Goal: Information Seeking & Learning: Find specific fact

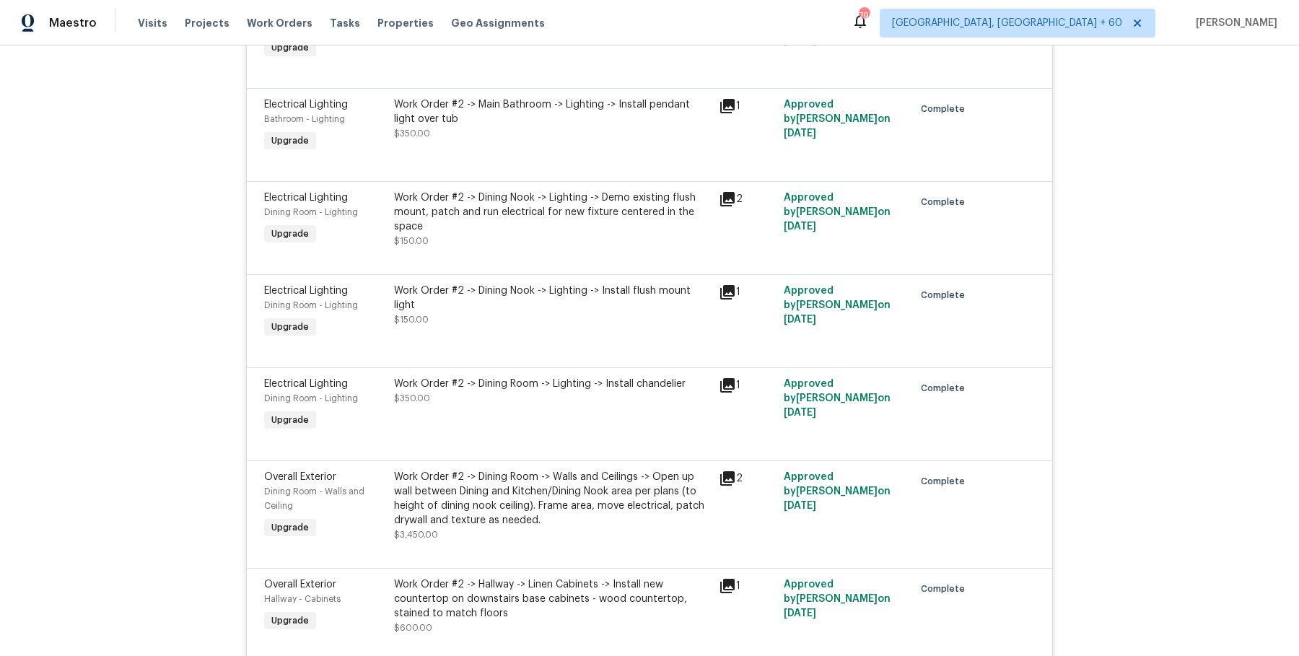
scroll to position [1152, 0]
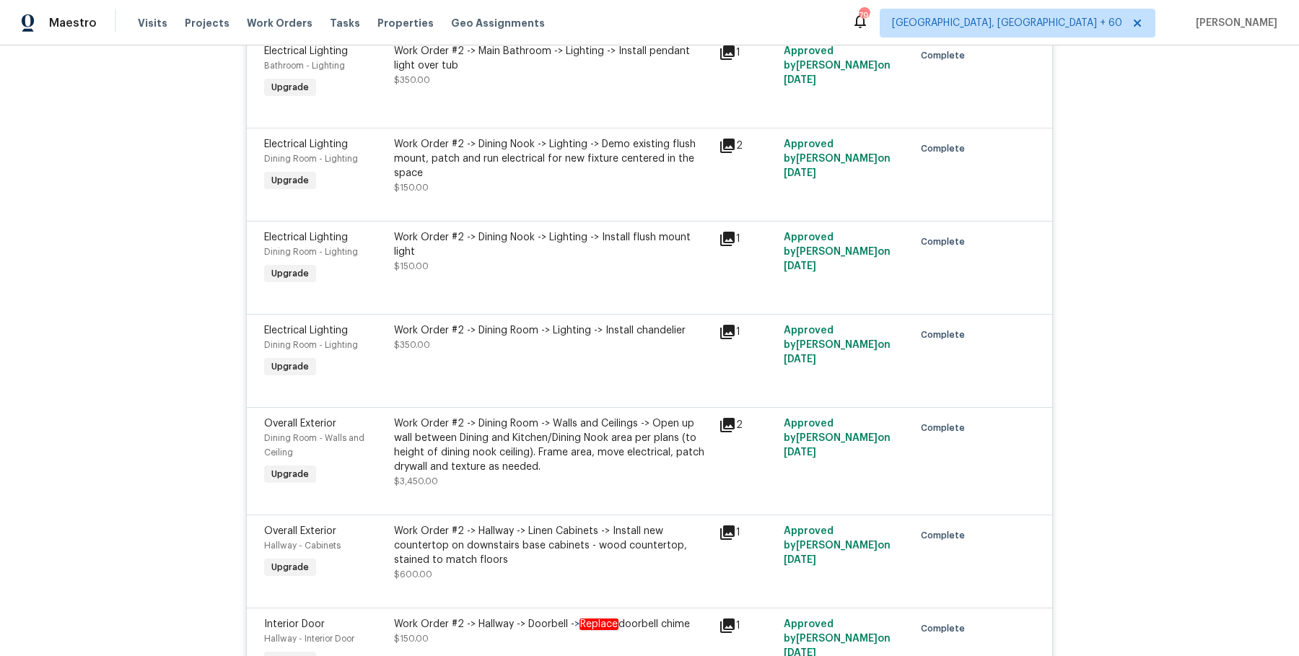
click at [470, 416] on div "Work Order #2 -> Dining Room -> Walls and Ceilings -> Open up wall between Dini…" at bounding box center [552, 445] width 316 height 58
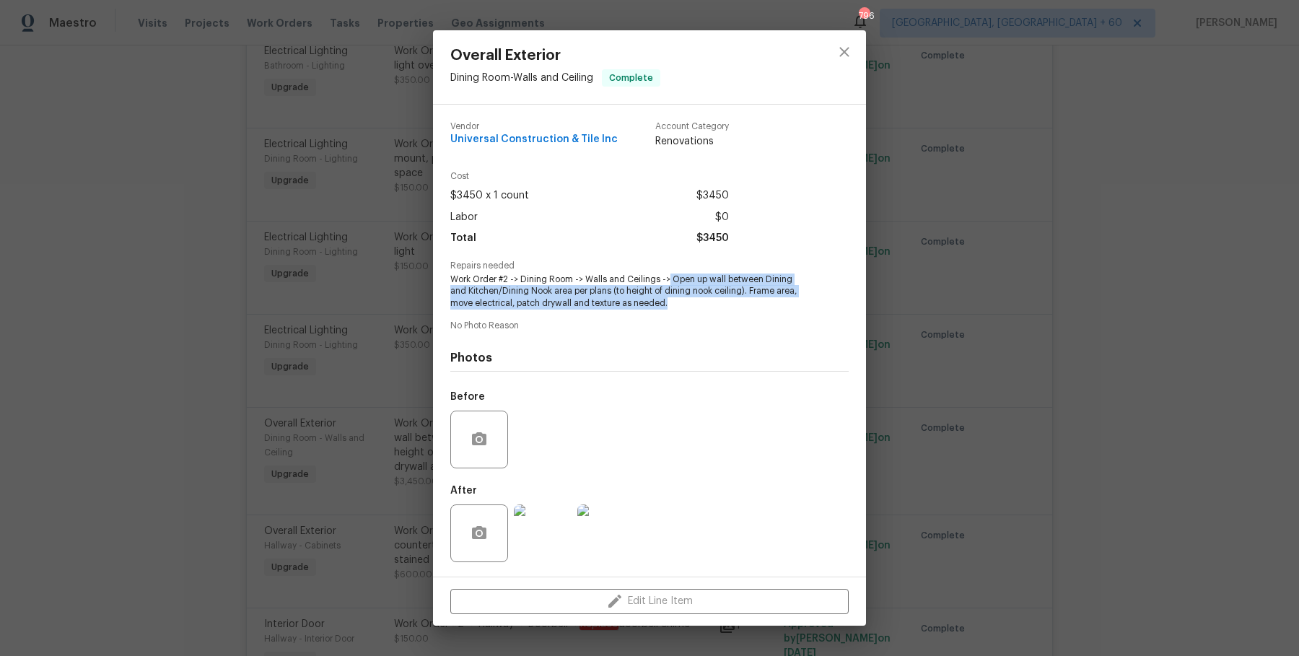
drag, startPoint x: 665, startPoint y: 279, endPoint x: 663, endPoint y: 310, distance: 31.1
click at [663, 310] on div "Vendor Universal Construction & Tile Inc Account Category Renovations Cost $345…" at bounding box center [649, 340] width 398 height 460
copy span "Open up wall between Dining and Kitchen/Dining Nook area per plans (to height o…"
click at [317, 305] on div "Overall Exterior Dining Room - Walls and Ceiling Complete Vendor Universal Cons…" at bounding box center [649, 328] width 1299 height 656
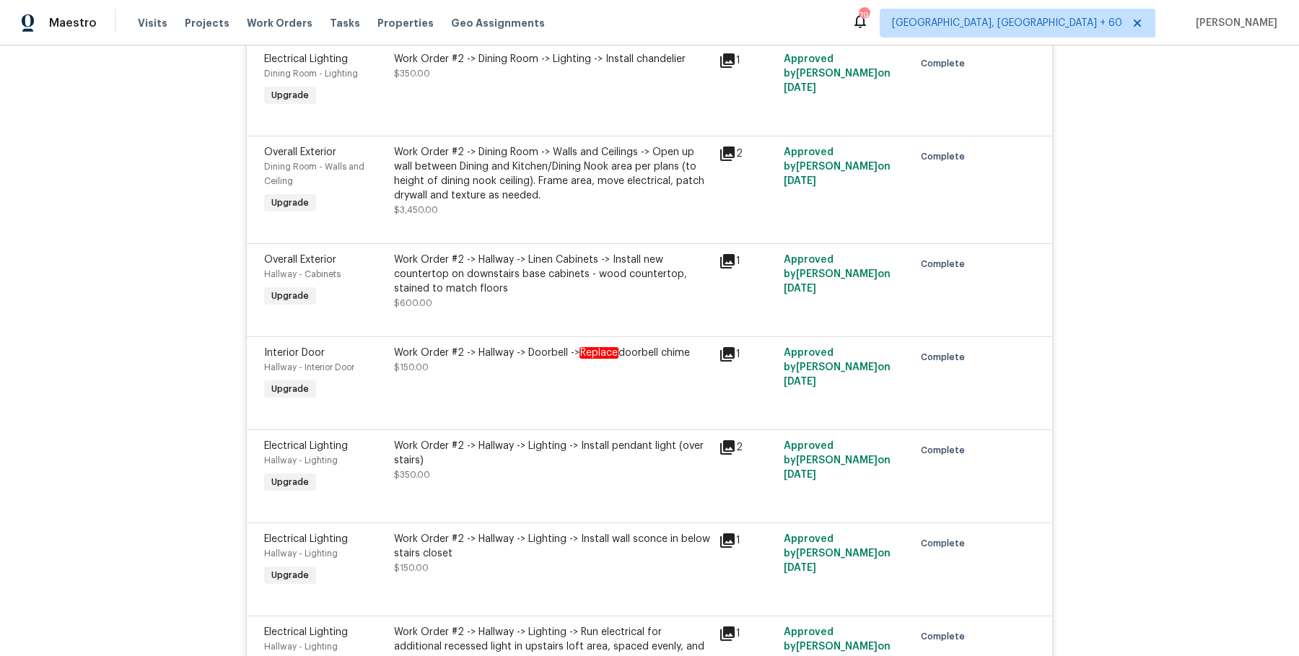
scroll to position [1425, 0]
click at [488, 264] on div "Work Order #2 -> Hallway -> Linen Cabinets -> Install new countertop on downsta…" at bounding box center [552, 272] width 316 height 43
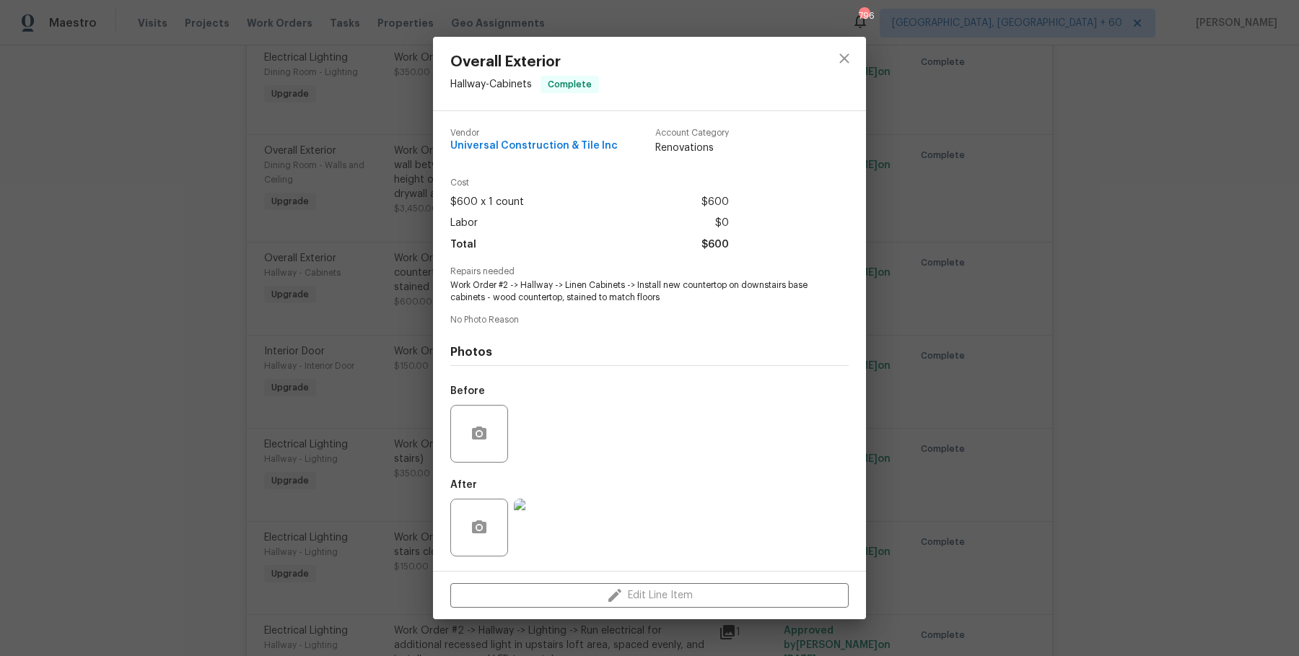
click at [390, 370] on div "Overall Exterior Hallway - Cabinets Complete Vendor Universal Construction & Ti…" at bounding box center [649, 328] width 1299 height 656
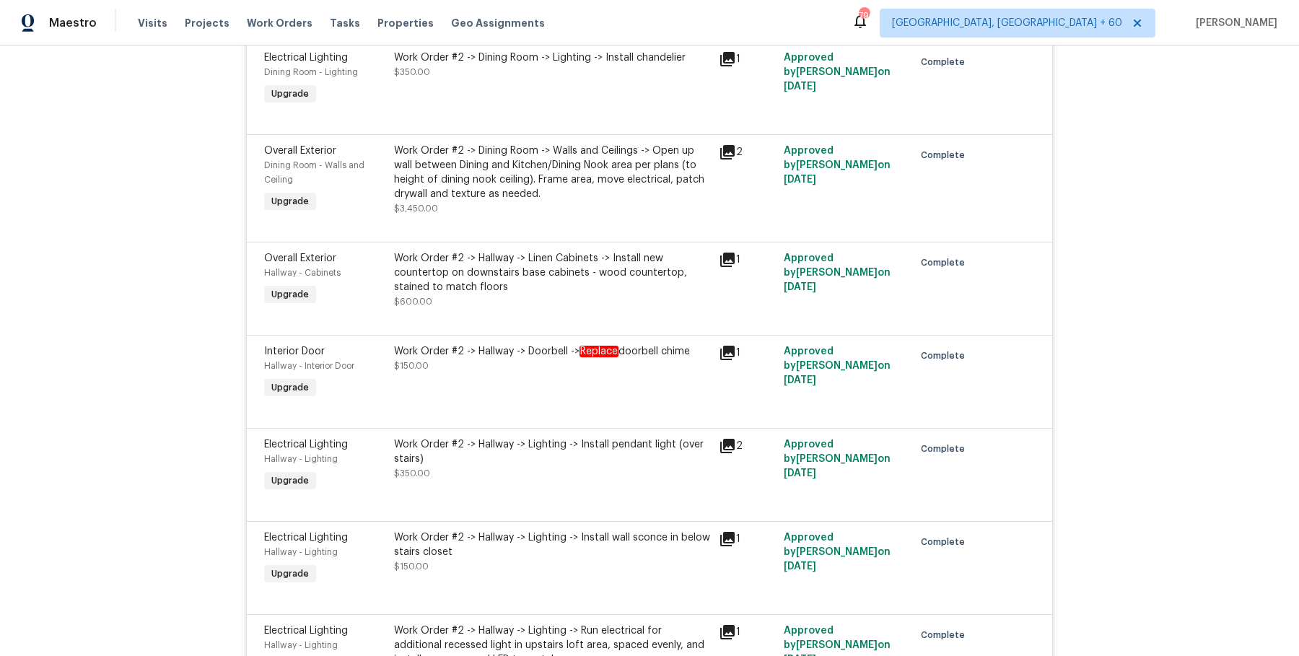
click at [470, 276] on div "Work Order #2 -> Hallway -> Linen Cabinets -> Install new countertop on downsta…" at bounding box center [552, 272] width 316 height 43
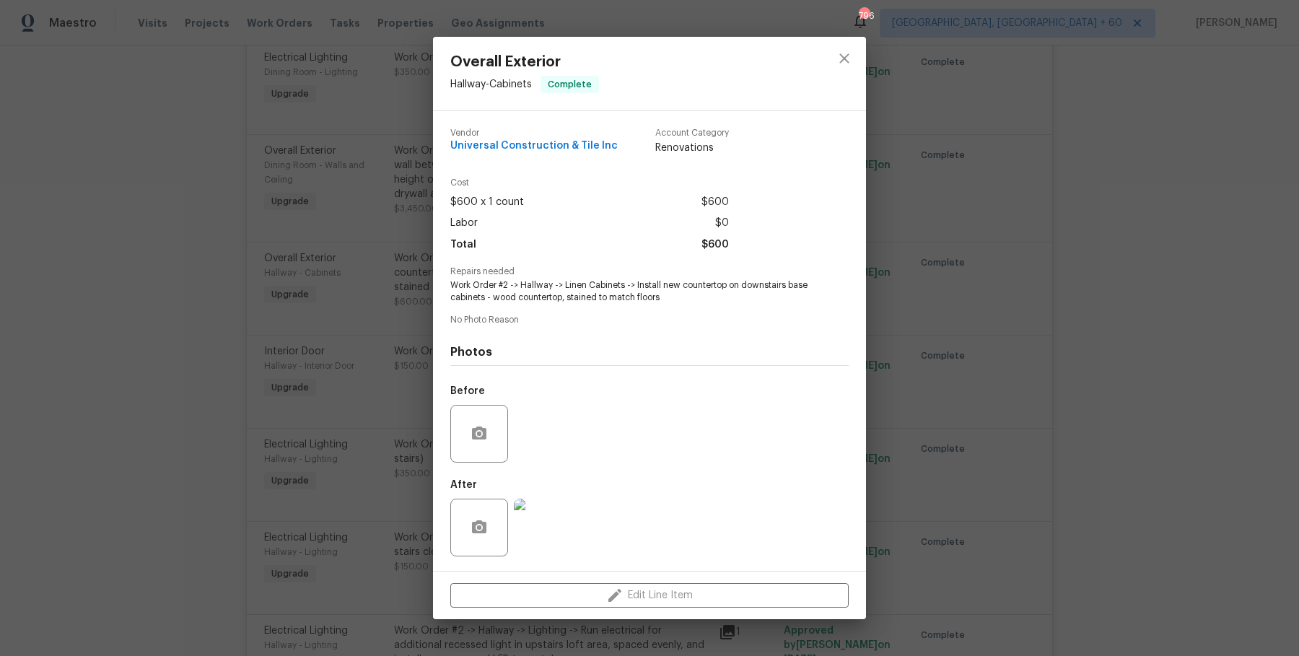
drag, startPoint x: 634, startPoint y: 285, endPoint x: 493, endPoint y: 322, distance: 146.1
click at [493, 322] on div "Vendor Universal Construction & Tile Inc Account Category Renovations Cost $600…" at bounding box center [649, 341] width 398 height 448
drag, startPoint x: 636, startPoint y: 285, endPoint x: 483, endPoint y: 301, distance: 153.1
click at [483, 301] on span "Work Order #2 -> Hallway -> Linen Cabinets -> Install new countertop on downsta…" at bounding box center [629, 291] width 359 height 25
copy span "Install new countertop on downstairs base cabinets"
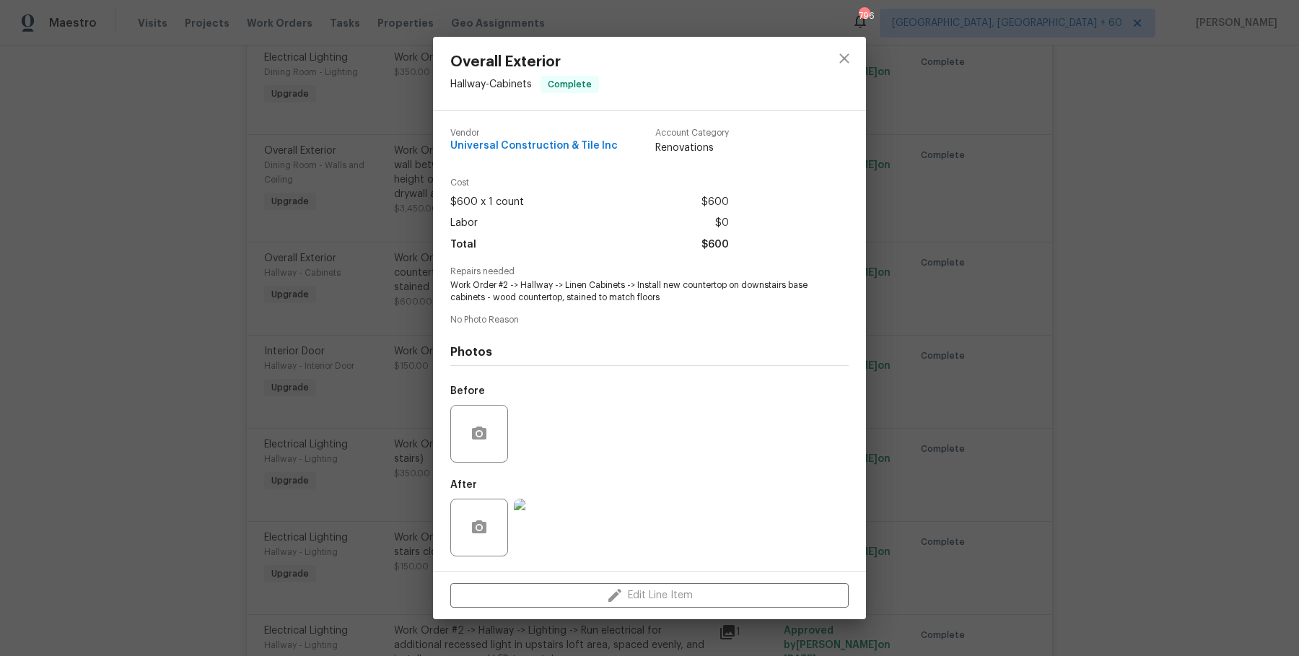
click at [221, 315] on div "Overall Exterior Hallway - Cabinets Complete Vendor Universal Construction & Ti…" at bounding box center [649, 328] width 1299 height 656
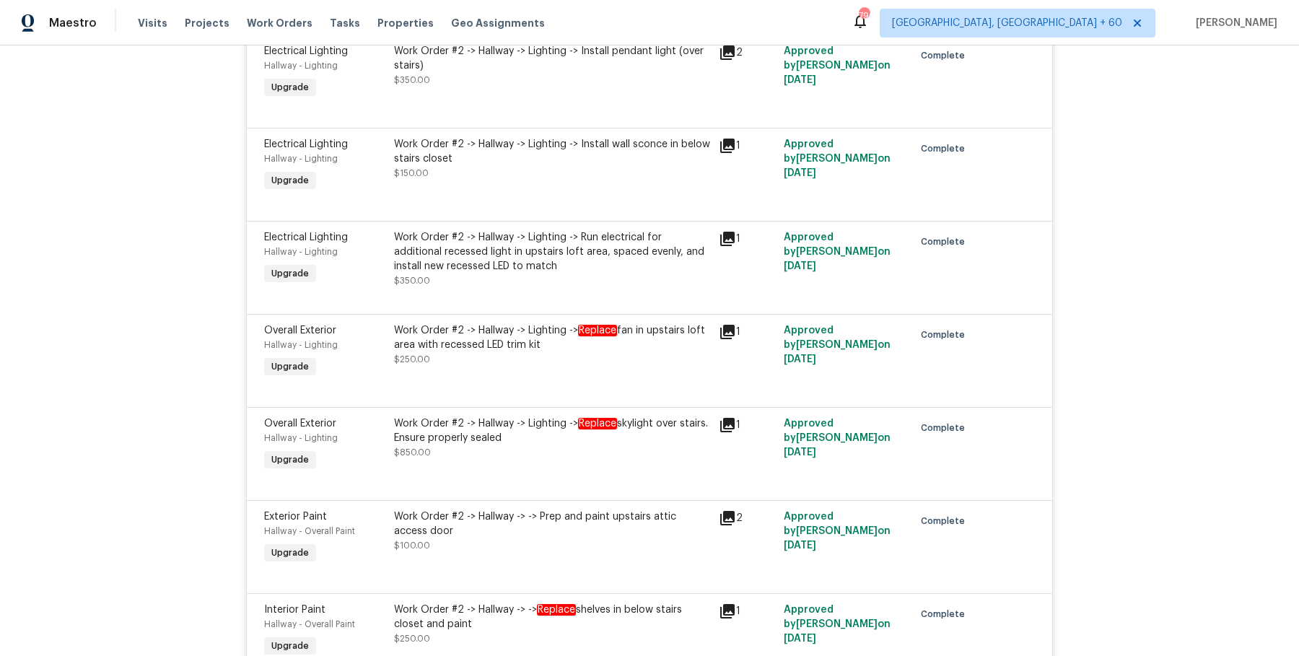
scroll to position [1903, 0]
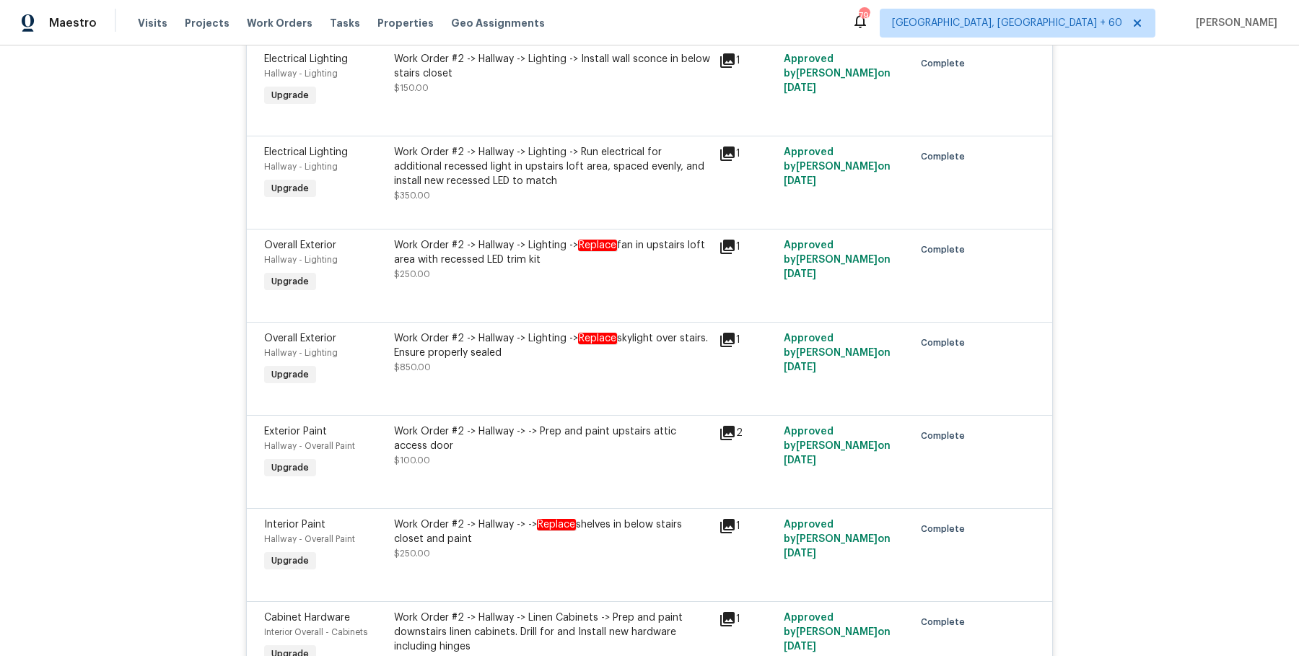
click at [563, 327] on div "Work Order #2 -> Hallway -> Lighting -> Replace skylight over stairs. Ensure pr…" at bounding box center [552, 360] width 325 height 66
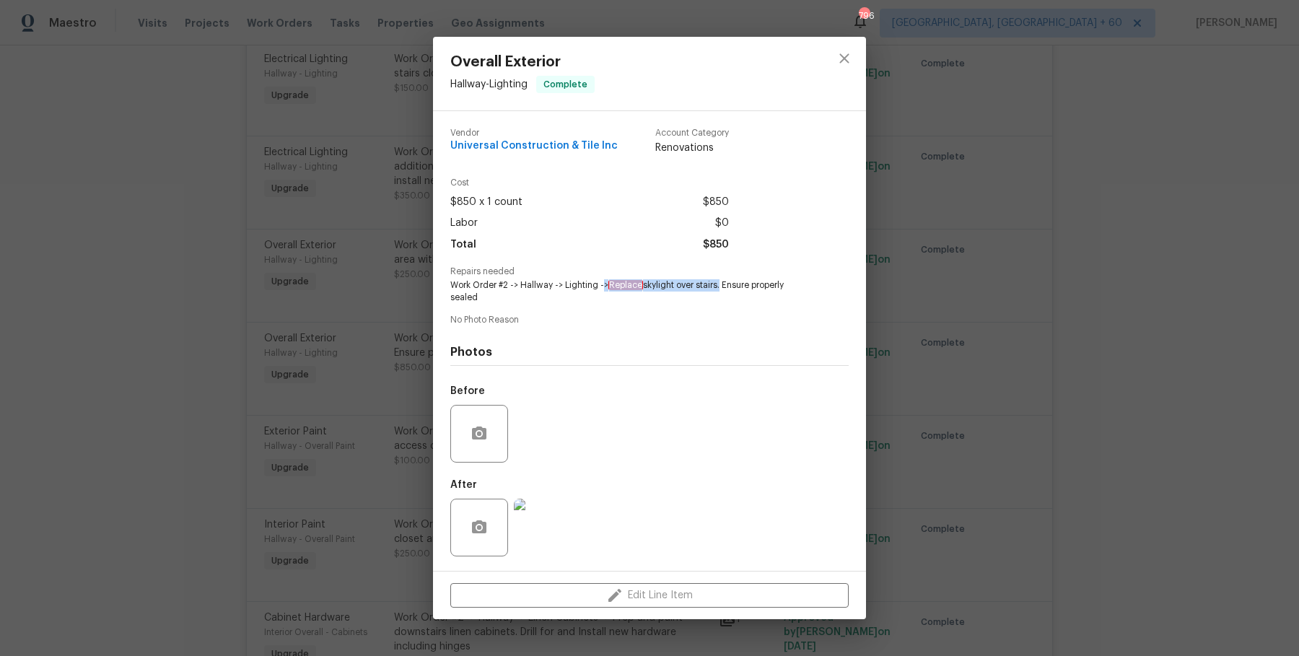
drag, startPoint x: 603, startPoint y: 281, endPoint x: 718, endPoint y: 282, distance: 114.7
click at [718, 282] on span "Work Order #2 -> Hallway -> Lighting -> Replace skylight over stairs. Ensure pr…" at bounding box center [629, 291] width 359 height 25
copy span "> Replace skylight over stairs"
click at [214, 263] on div "Overall Exterior Hallway - Lighting Complete Vendor Universal Construction & Ti…" at bounding box center [649, 328] width 1299 height 656
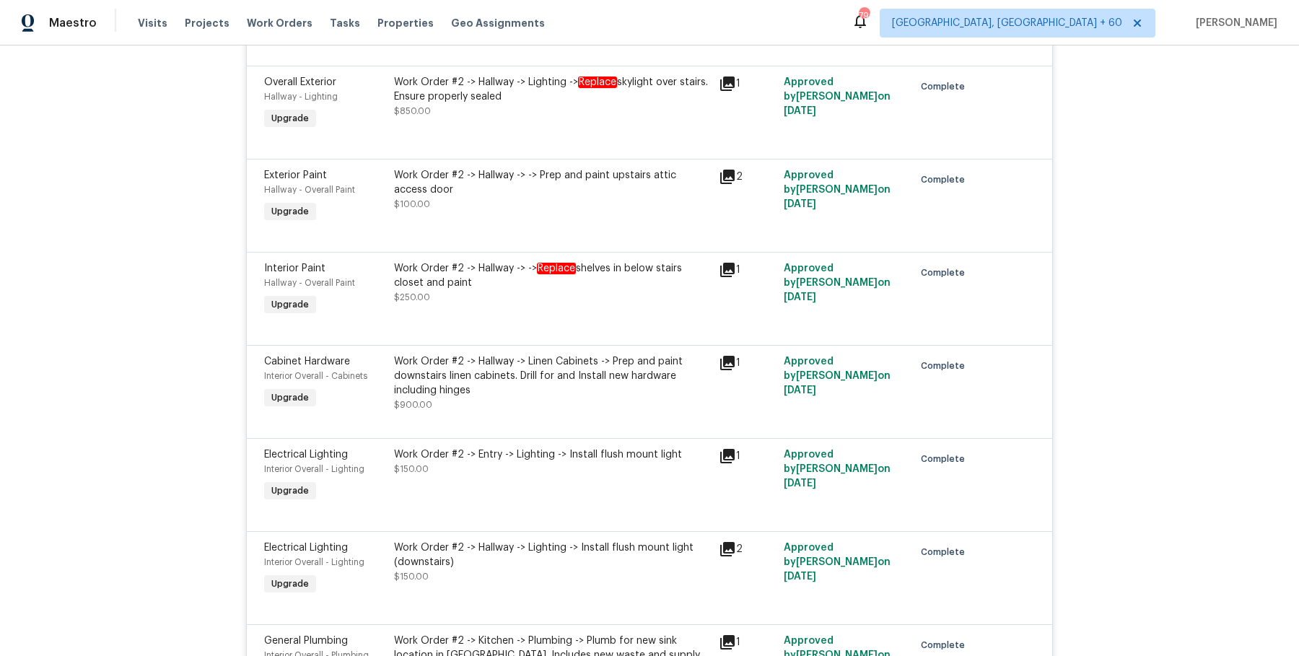
scroll to position [2161, 0]
click at [458, 369] on div "Work Order #2 -> Hallway -> Linen Cabinets -> Prep and paint downstairs linen c…" at bounding box center [552, 373] width 316 height 43
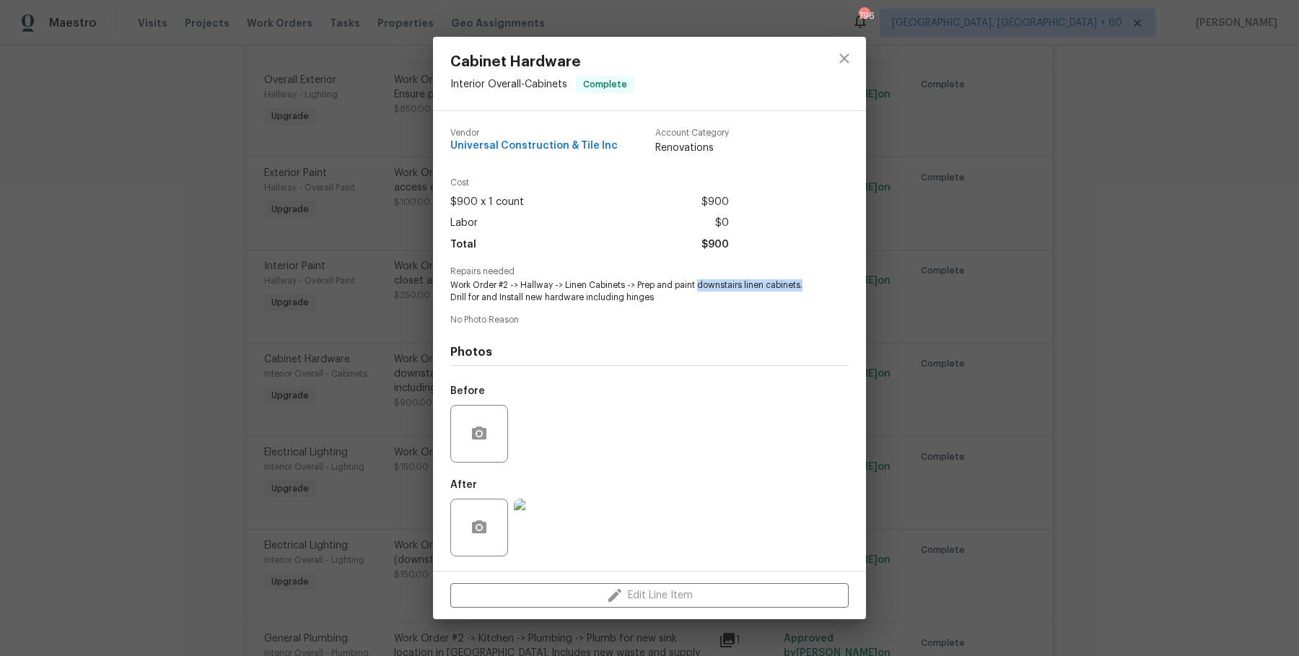
drag, startPoint x: 699, startPoint y: 287, endPoint x: 801, endPoint y: 289, distance: 101.7
click at [801, 289] on span "Work Order #2 -> Hallway -> Linen Cabinets -> Prep and paint downstairs linen c…" at bounding box center [629, 291] width 359 height 25
copy span "downstairs linen cabinets."
click at [337, 193] on div "Cabinet Hardware Interior Overall - Cabinets Complete Vendor Universal Construc…" at bounding box center [649, 328] width 1299 height 656
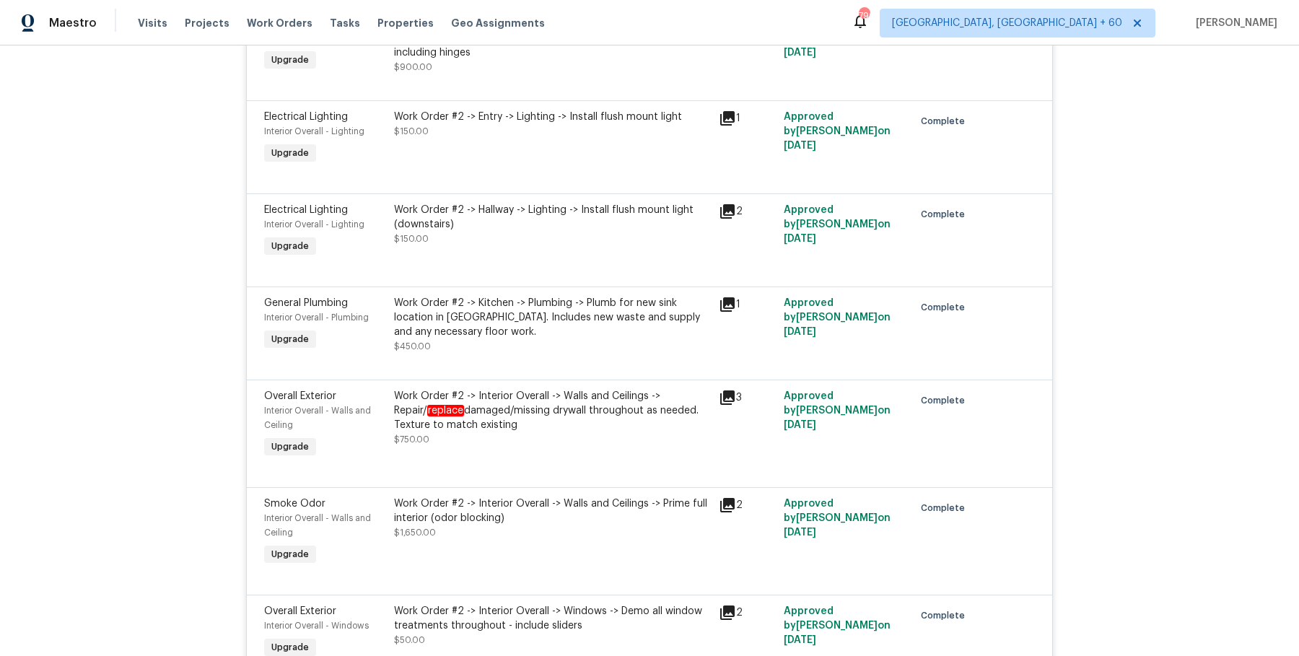
scroll to position [2498, 0]
click at [513, 390] on div "Work Order #2 -> Interior Overall -> Walls and Ceilings -> Repair/ replace dama…" at bounding box center [552, 408] width 316 height 43
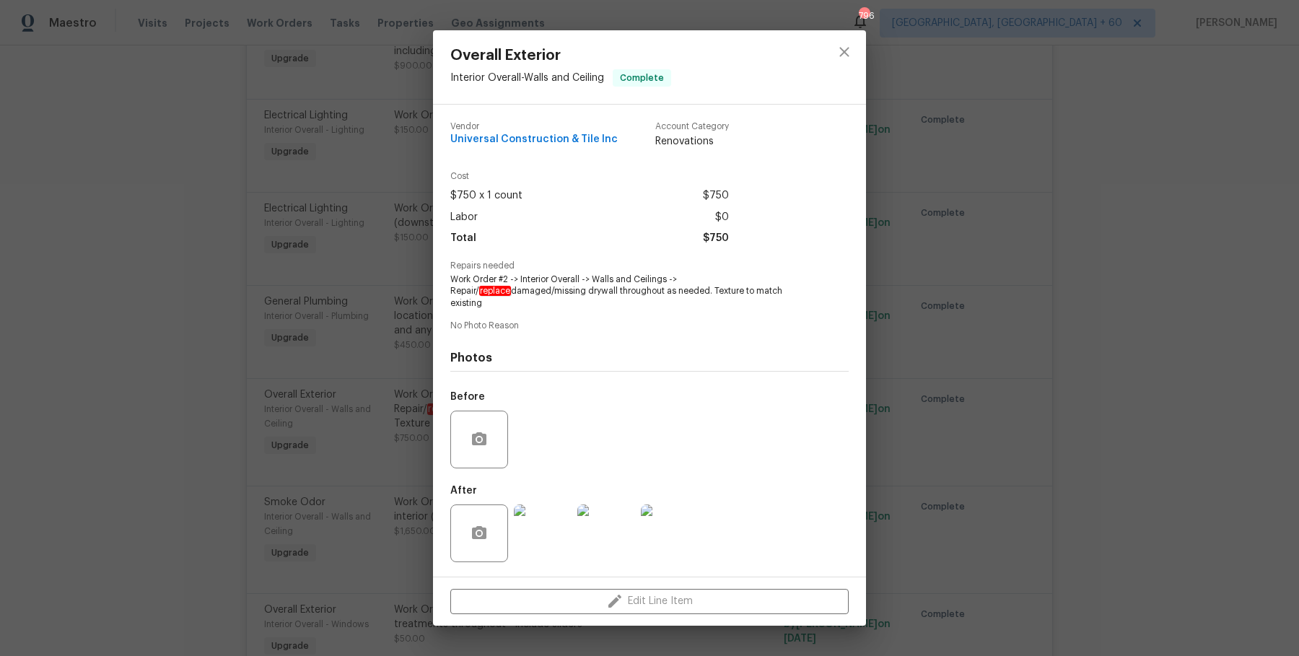
drag, startPoint x: 674, startPoint y: 283, endPoint x: 809, endPoint y: 302, distance: 136.2
click at [809, 302] on div "Repairs needed Work Order #2 -> Interior Overall -> Walls and Ceilings -> Repai…" at bounding box center [649, 285] width 398 height 48
copy span "Repair/ replace damaged/missing drywall throughout as needed. Texture to match …"
click at [297, 220] on div "Overall Exterior Interior Overall - Walls and Ceiling Complete Vendor Universal…" at bounding box center [649, 328] width 1299 height 656
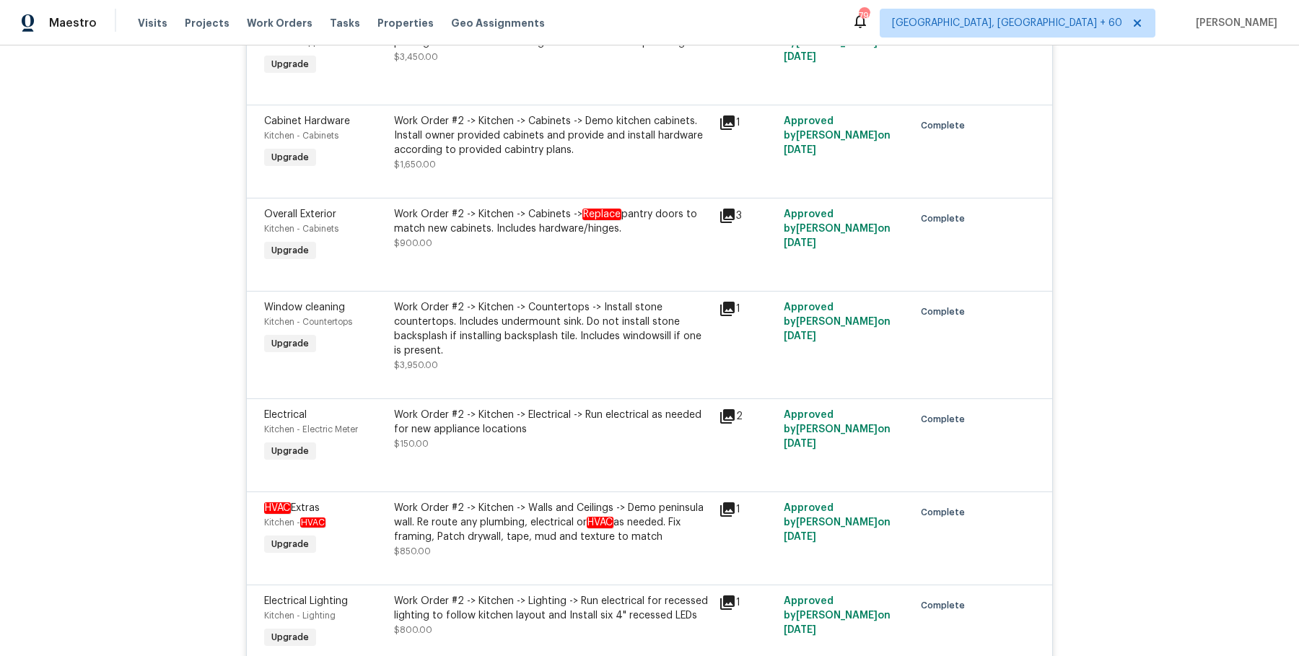
scroll to position [3175, 0]
click at [434, 304] on div "Work Order #2 -> Kitchen -> Countertops -> Install stone countertops. Includes …" at bounding box center [552, 327] width 316 height 58
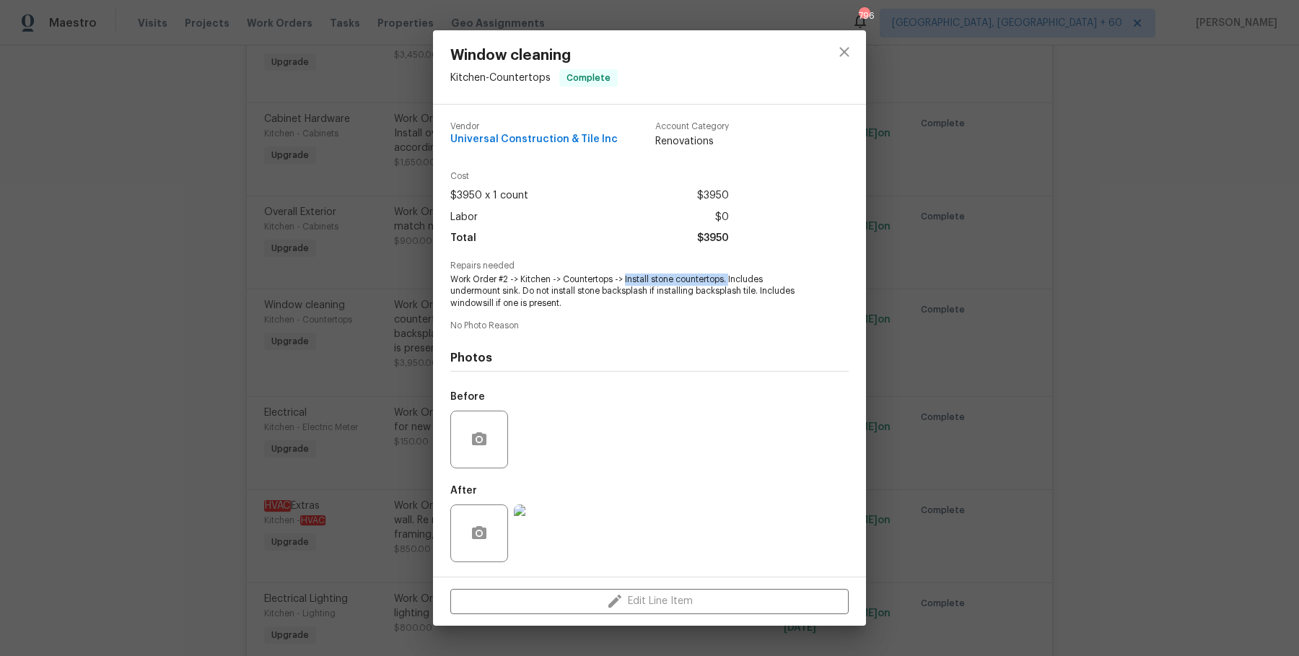
drag, startPoint x: 625, startPoint y: 277, endPoint x: 731, endPoint y: 276, distance: 106.1
click at [731, 276] on span "Work Order #2 -> Kitchen -> Countertops -> Install stone countertops. Includes …" at bounding box center [629, 291] width 359 height 36
copy span "Install stone countertops."
click at [333, 288] on div "Window cleaning Kitchen - Countertops Complete Vendor Universal Construction & …" at bounding box center [649, 328] width 1299 height 656
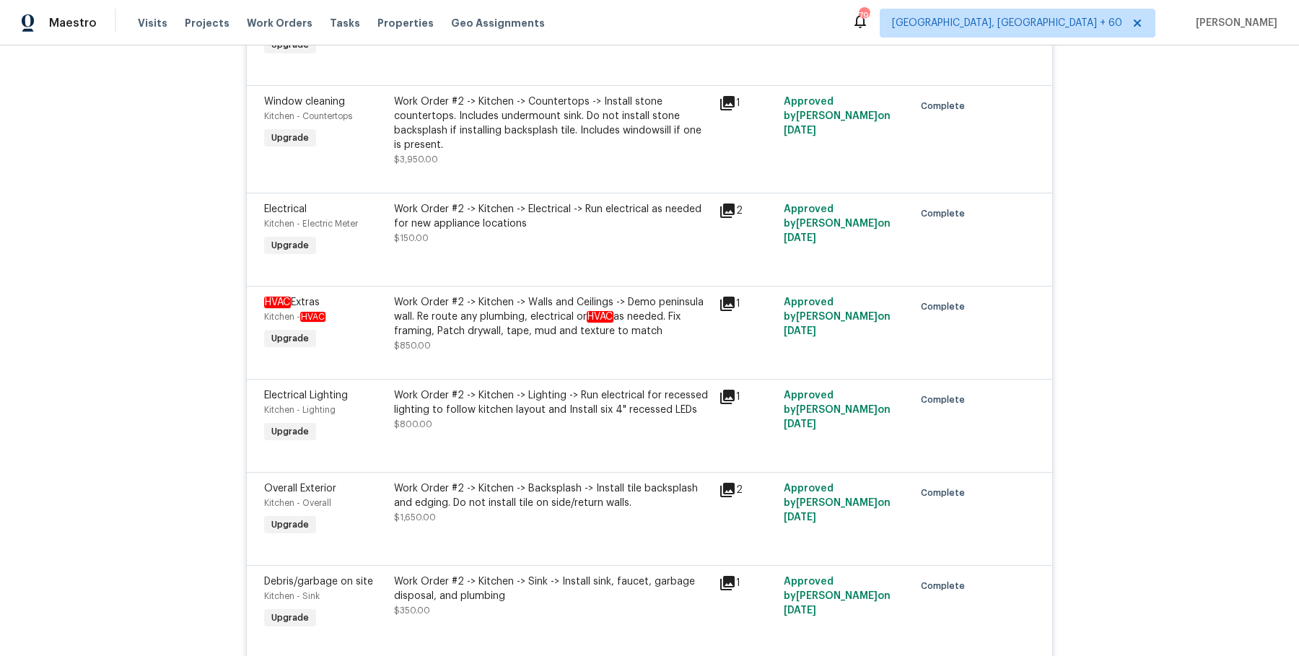
scroll to position [3381, 0]
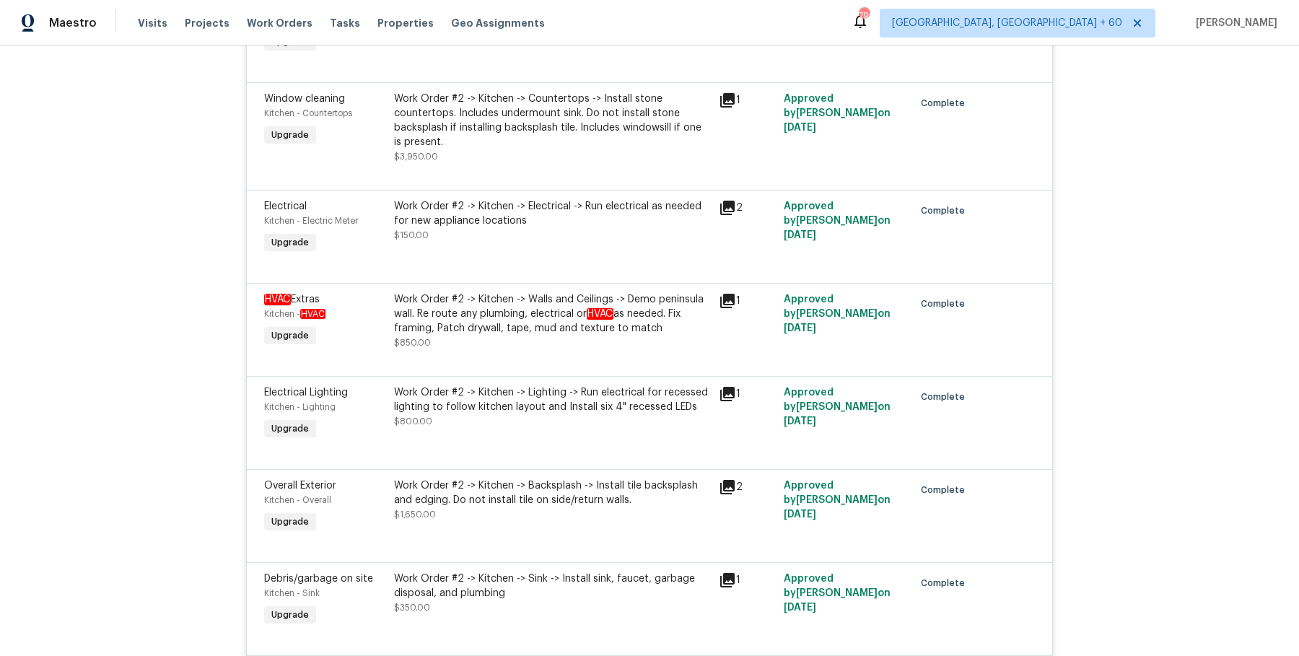
click at [548, 325] on div "Work Order #2 -> Kitchen -> Walls and Ceilings -> Demo peninsula wall. Re route…" at bounding box center [552, 313] width 316 height 43
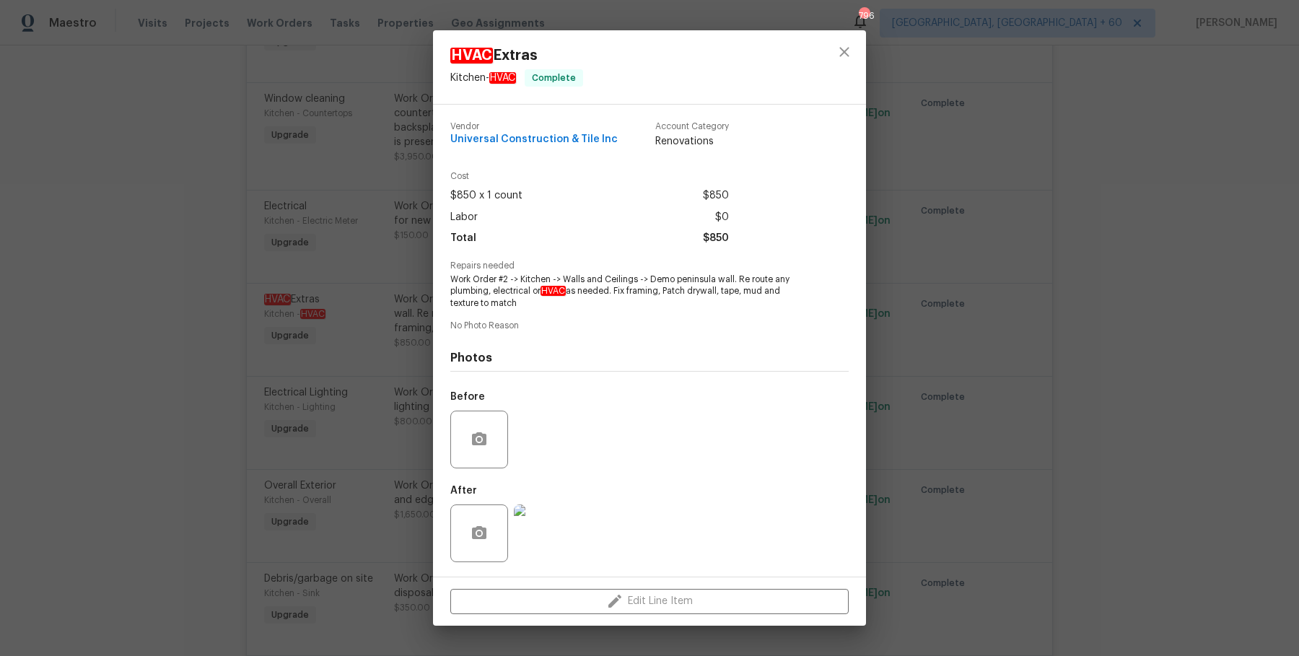
click at [559, 275] on span "Work Order #2 -> Kitchen -> Walls and Ceilings -> Demo peninsula wall. Re route…" at bounding box center [629, 291] width 359 height 36
drag, startPoint x: 649, startPoint y: 275, endPoint x: 709, endPoint y: 310, distance: 70.2
click at [709, 310] on div "Vendor Universal Construction & Tile Inc Account Category Renovations Cost $850…" at bounding box center [649, 340] width 398 height 460
copy span "Demo peninsula wall. Re route any plumbing, electrical or HVAC as needed. Fix f…"
click at [322, 247] on div "HVAC Extras Kitchen - HVAC Complete Vendor Universal Construction & Tile Inc Ac…" at bounding box center [649, 328] width 1299 height 656
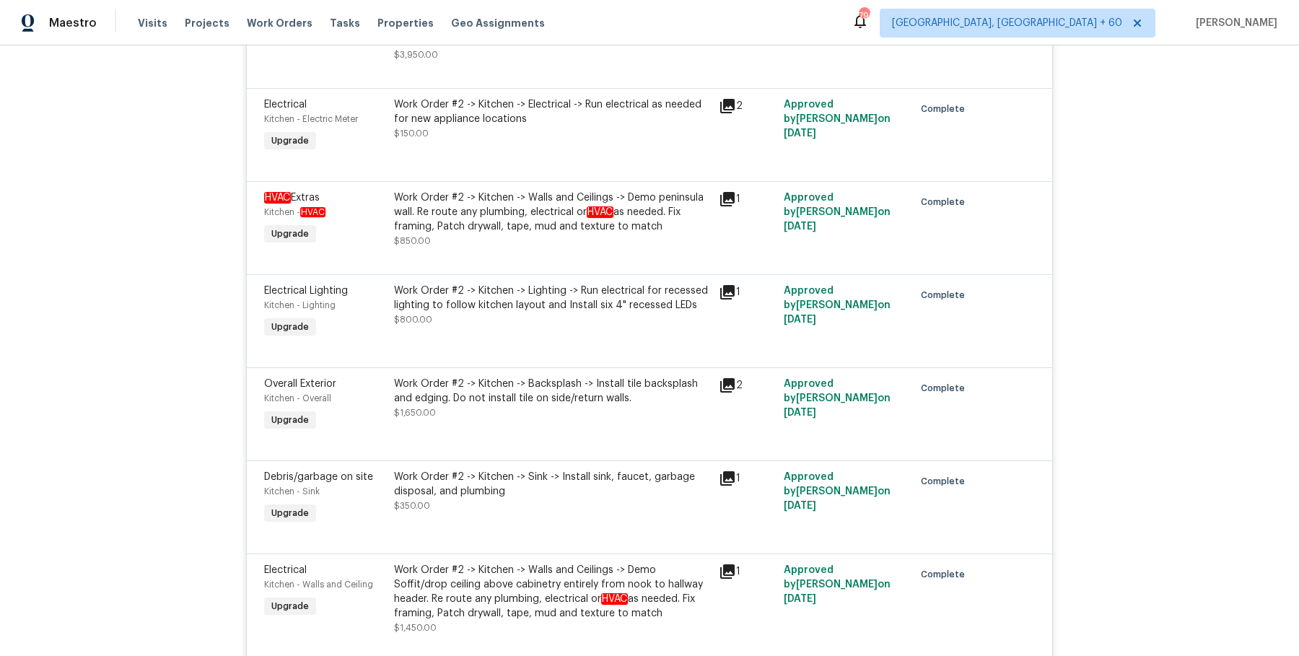
scroll to position [3486, 0]
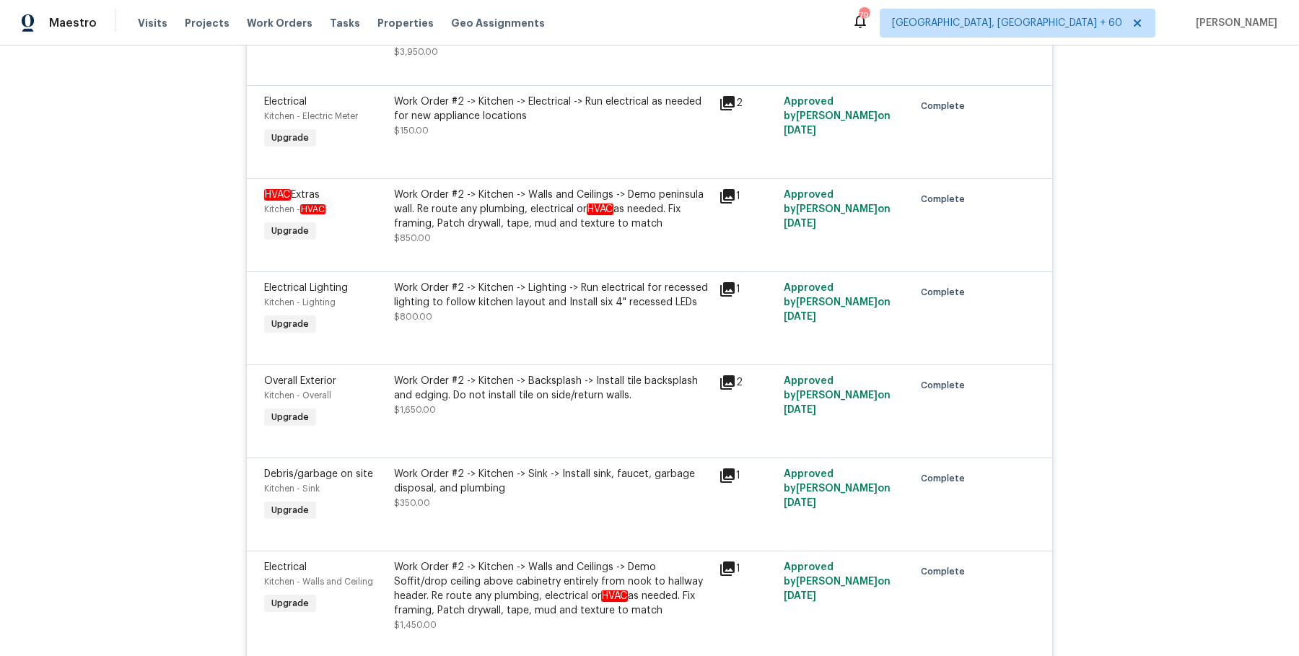
click at [609, 290] on div "Work Order #2 -> Kitchen -> Lighting -> Run electrical for recessed lighting to…" at bounding box center [552, 295] width 316 height 29
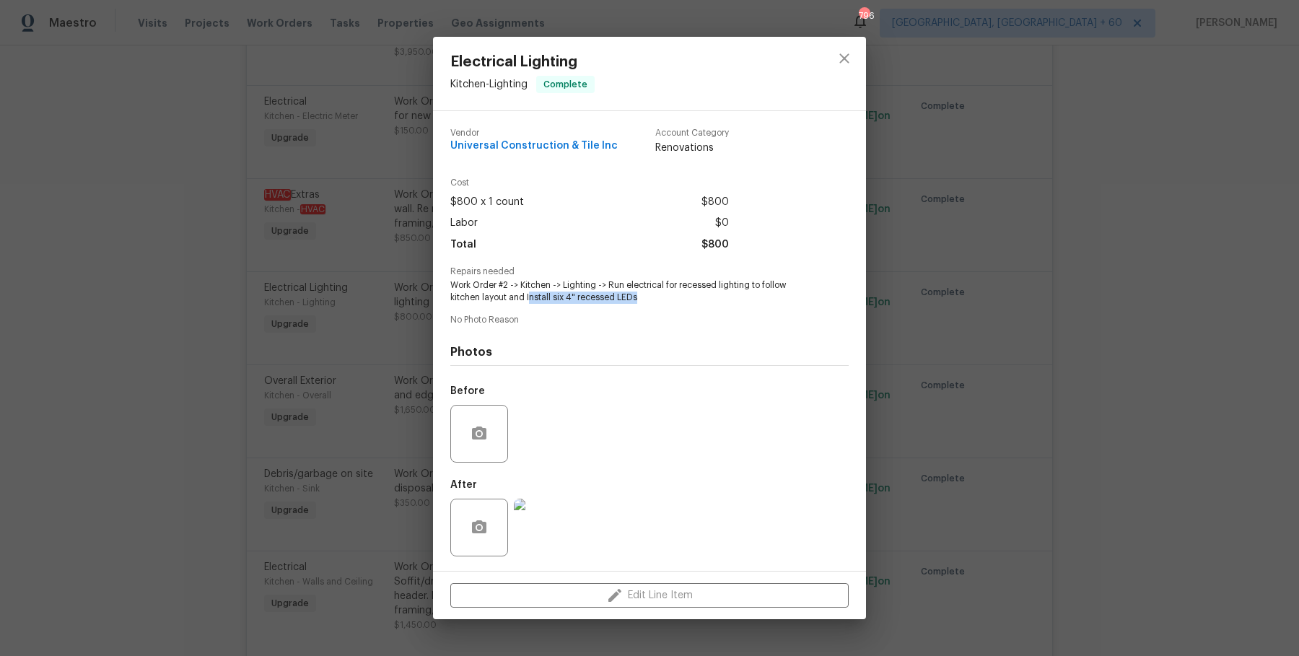
drag, startPoint x: 529, startPoint y: 299, endPoint x: 664, endPoint y: 294, distance: 135.7
click at [664, 294] on span "Work Order #2 -> Kitchen -> Lighting -> Run electrical for recessed lighting to…" at bounding box center [629, 291] width 359 height 25
copy span "nstall six 4" recessed LEDs"
click at [312, 291] on div "Electrical Lighting Kitchen - Lighting Complete Vendor Universal Construction &…" at bounding box center [649, 328] width 1299 height 656
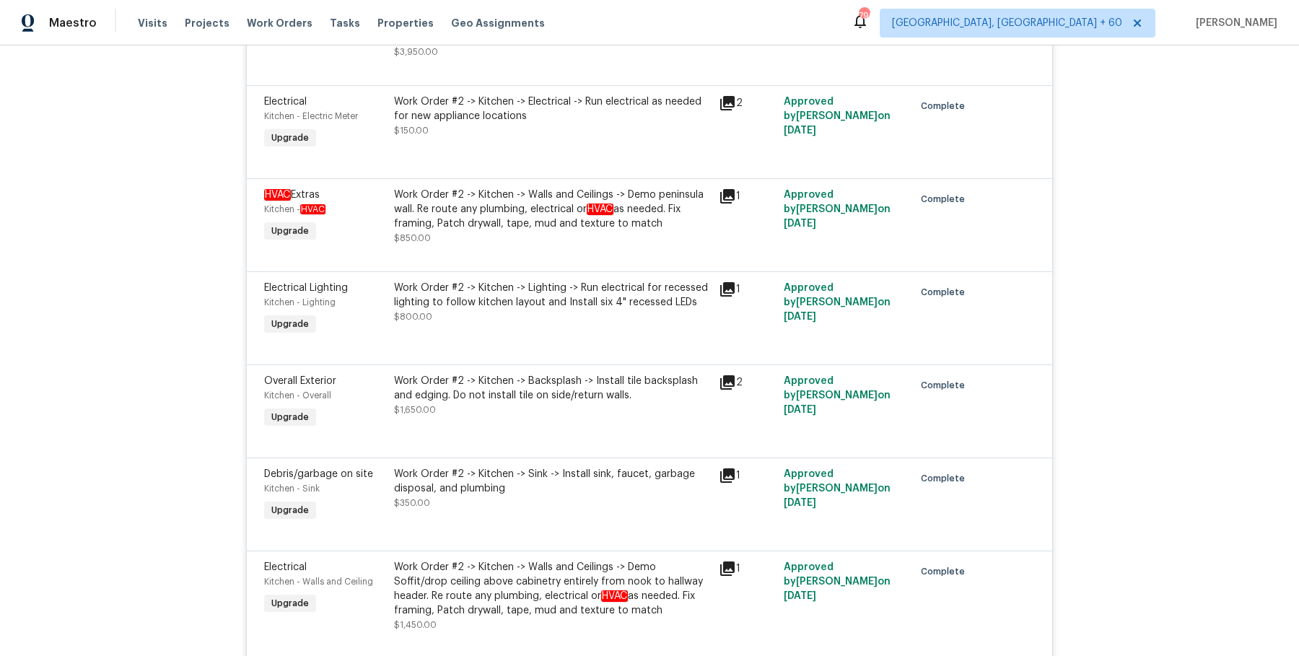
scroll to position [3591, 0]
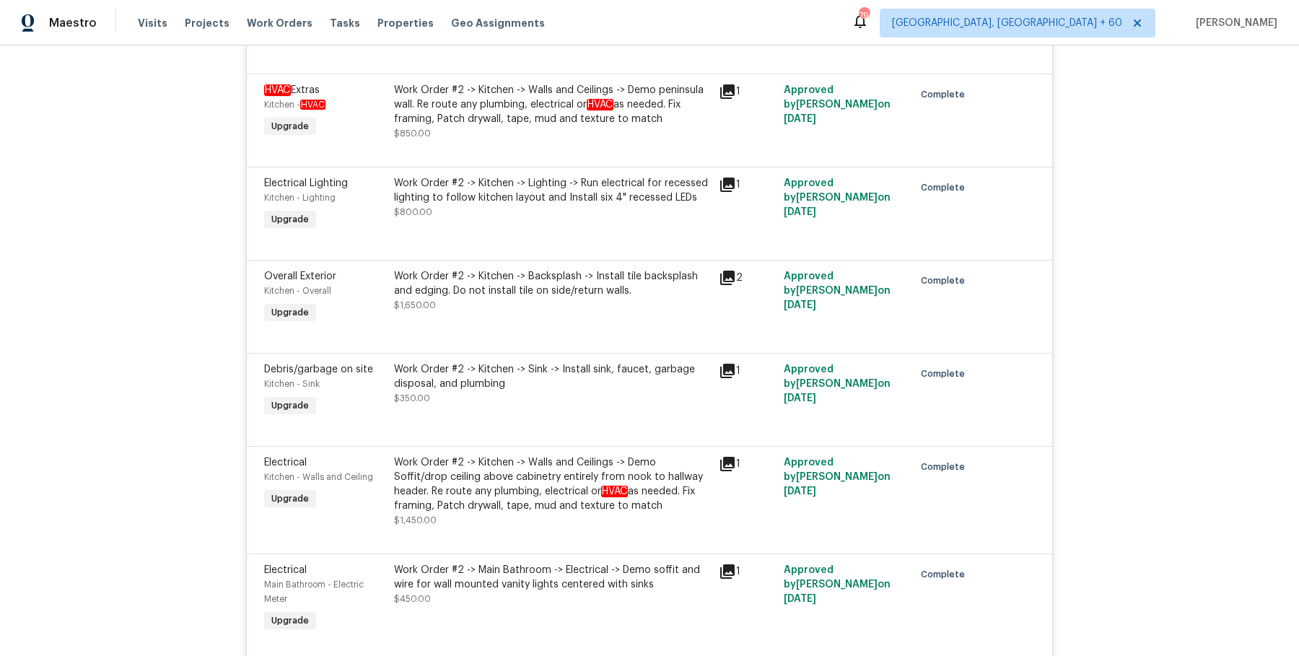
click at [580, 273] on div "Work Order #2 -> Kitchen -> Backsplash -> Install tile backsplash and edging. D…" at bounding box center [552, 283] width 316 height 29
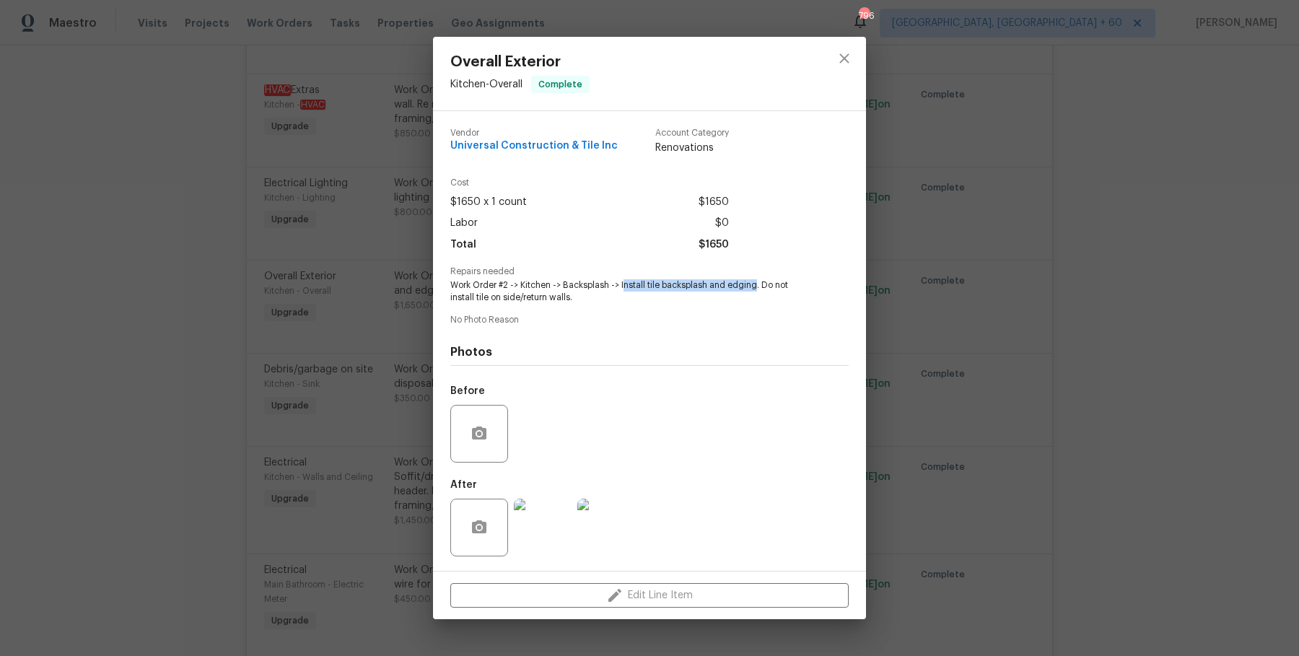
drag, startPoint x: 621, startPoint y: 284, endPoint x: 753, endPoint y: 282, distance: 132.0
click at [753, 282] on span "Work Order #2 -> Kitchen -> Backsplash -> Install tile backsplash and edging. D…" at bounding box center [629, 291] width 359 height 25
copy span "nstall tile backsplash and edging"
click at [278, 267] on div "Overall Exterior Kitchen - Overall Complete Vendor Universal Construction & Til…" at bounding box center [649, 328] width 1299 height 656
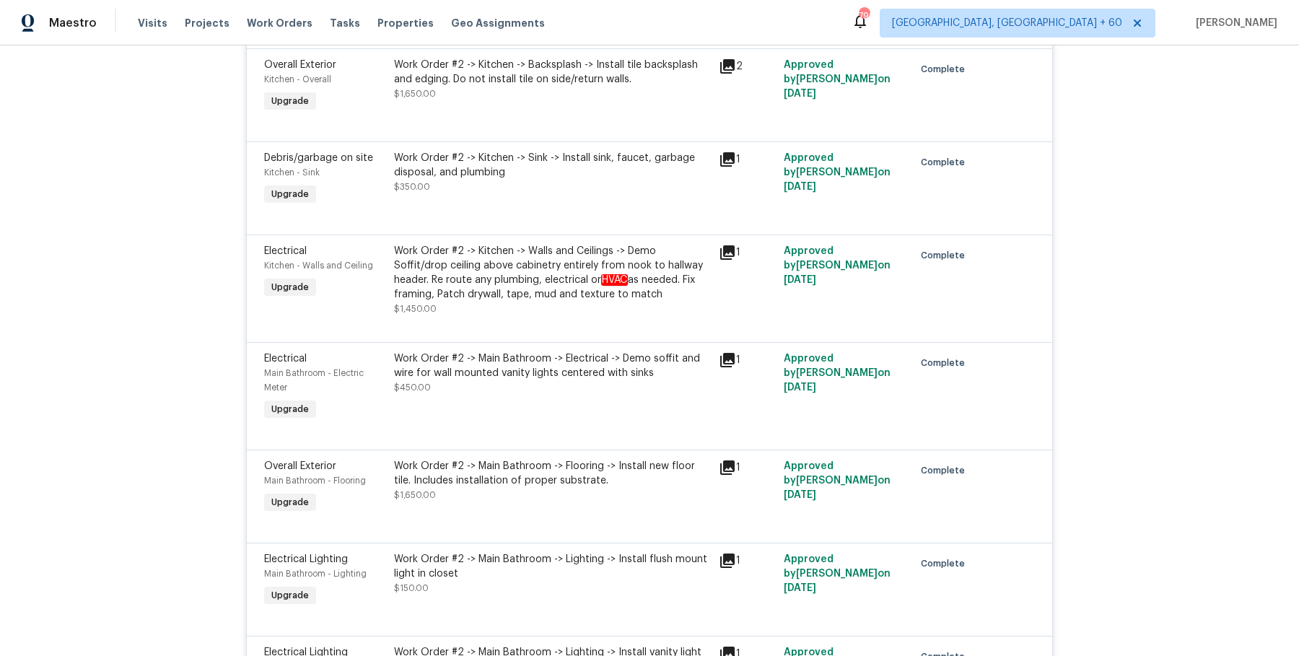
scroll to position [3806, 0]
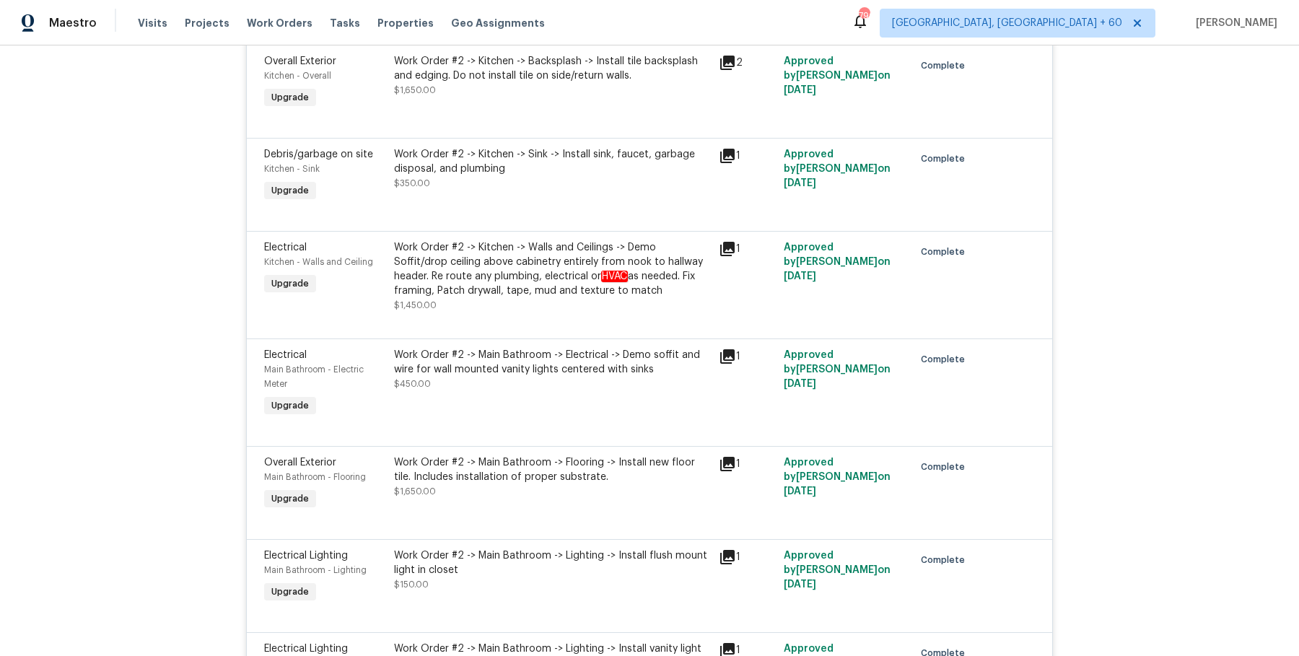
click at [470, 248] on div "Work Order #2 -> Kitchen -> Walls and Ceilings -> Demo Soffit/drop ceiling abov…" at bounding box center [552, 269] width 316 height 58
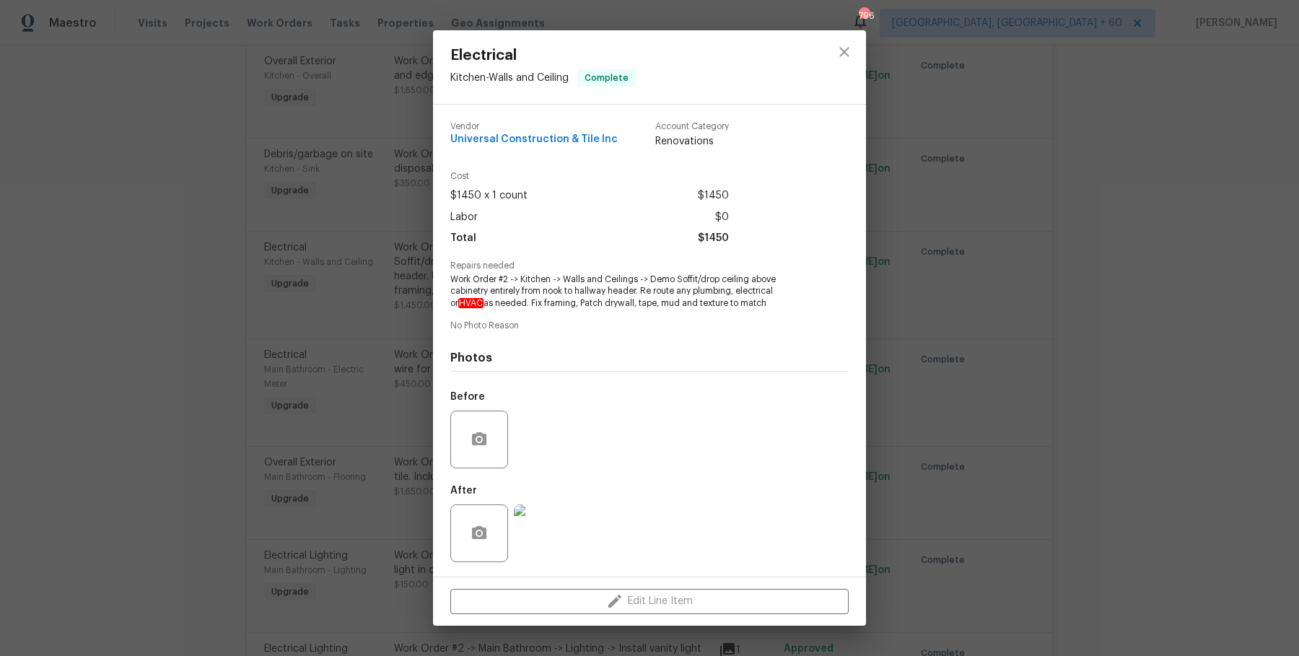
click at [996, 277] on div "Electrical Kitchen - Walls and Ceiling Complete Vendor Universal Construction &…" at bounding box center [649, 328] width 1299 height 656
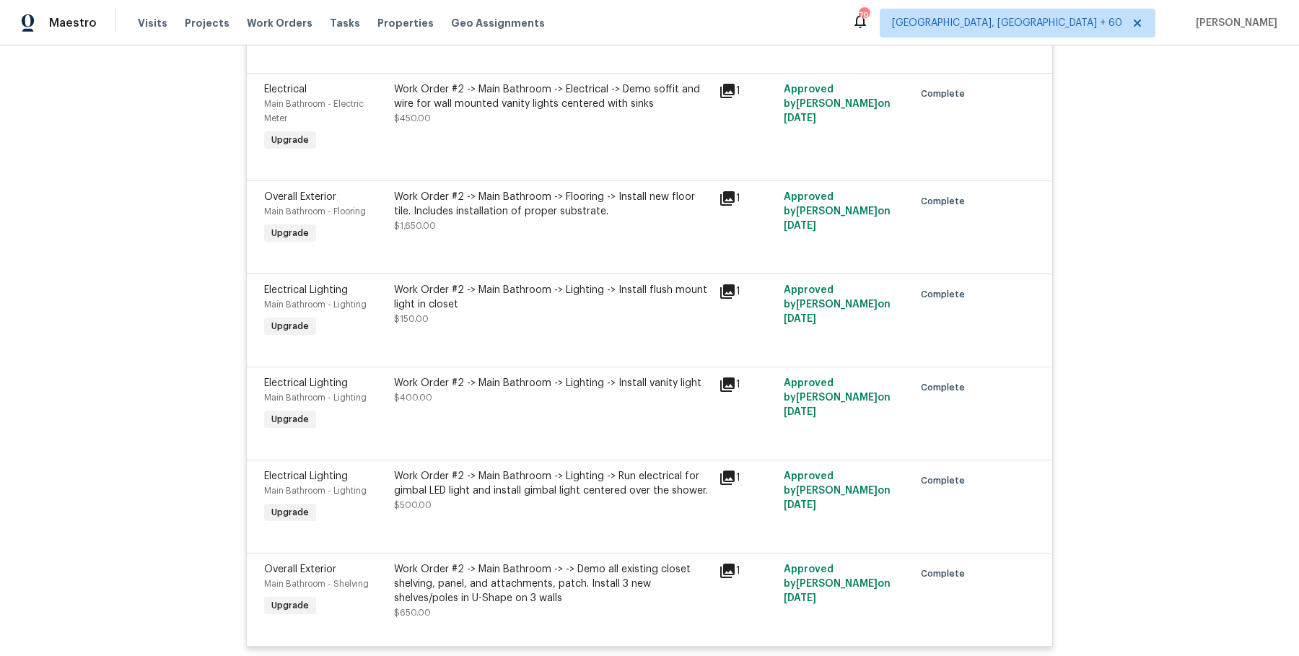
scroll to position [4161, 0]
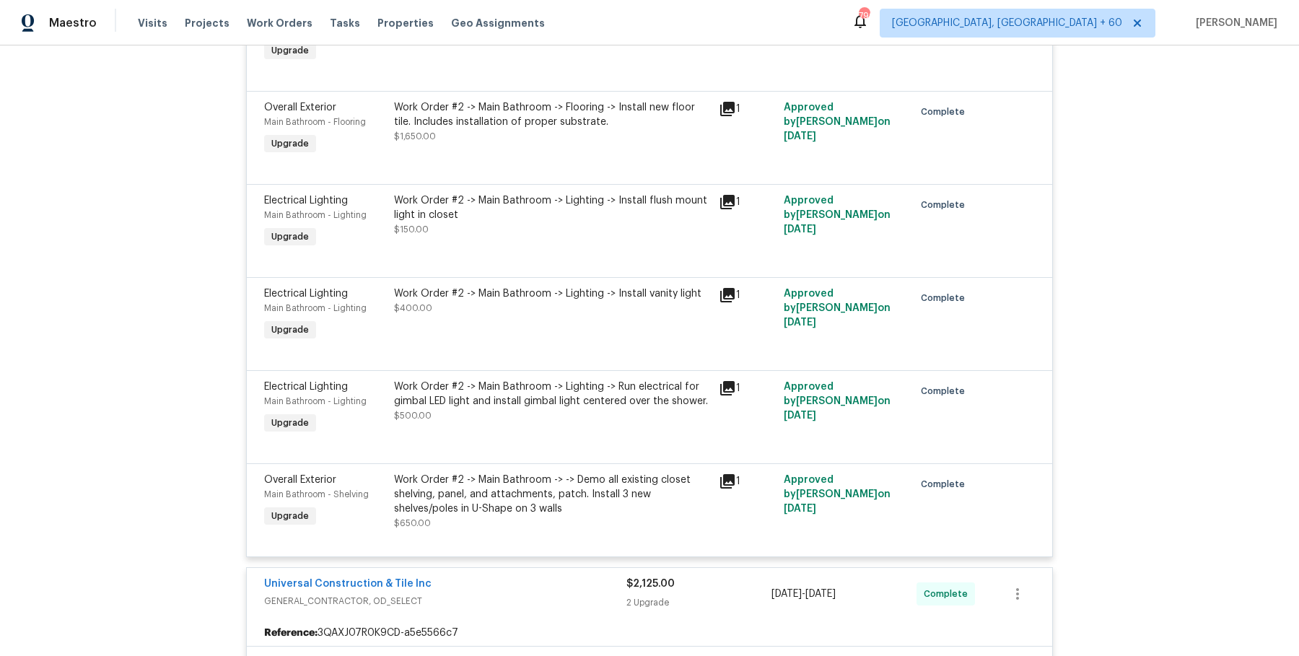
click at [508, 413] on div "Work Order #2 -> Main Bathroom -> Lighting -> Run electrical for gimbal LED lig…" at bounding box center [552, 400] width 316 height 43
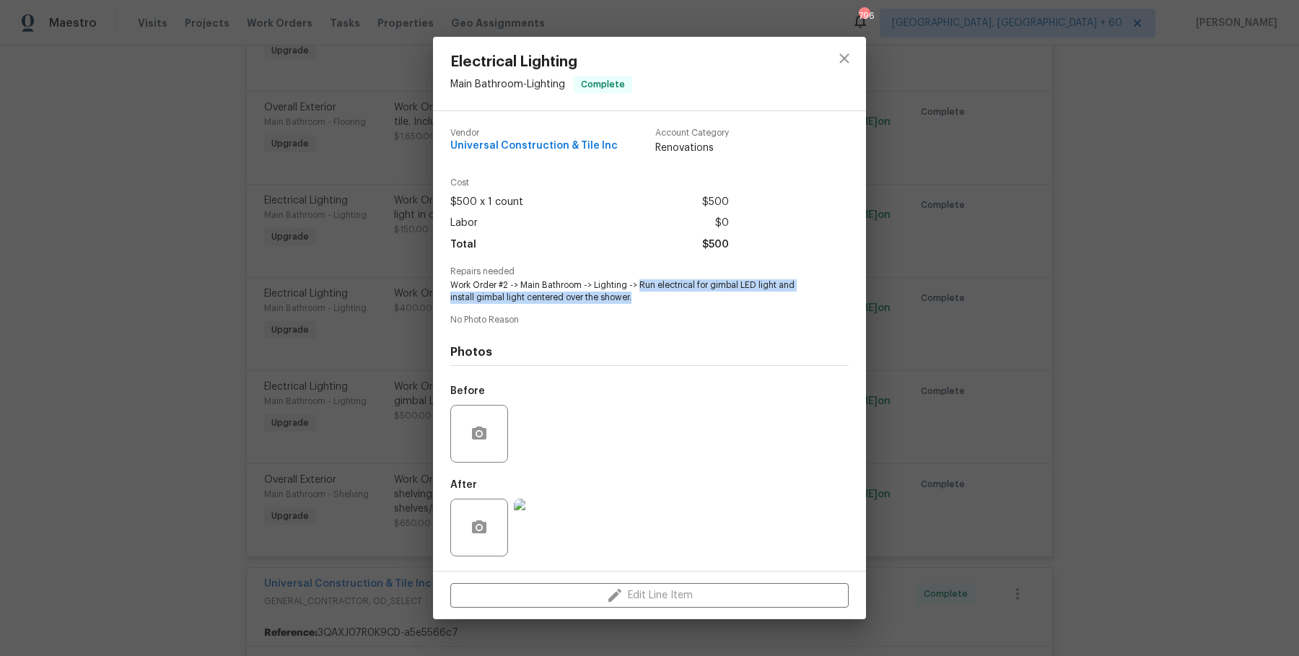
drag, startPoint x: 640, startPoint y: 286, endPoint x: 641, endPoint y: 301, distance: 14.4
click at [641, 301] on span "Work Order #2 -> Main Bathroom -> Lighting -> Run electrical for gimbal LED lig…" at bounding box center [629, 291] width 359 height 25
copy span "Run electrical for gimbal LED light and install gimbal light centered over the …"
click at [336, 271] on div "Electrical Lighting Main Bathroom - Lighting Complete Vendor Universal Construc…" at bounding box center [649, 328] width 1299 height 656
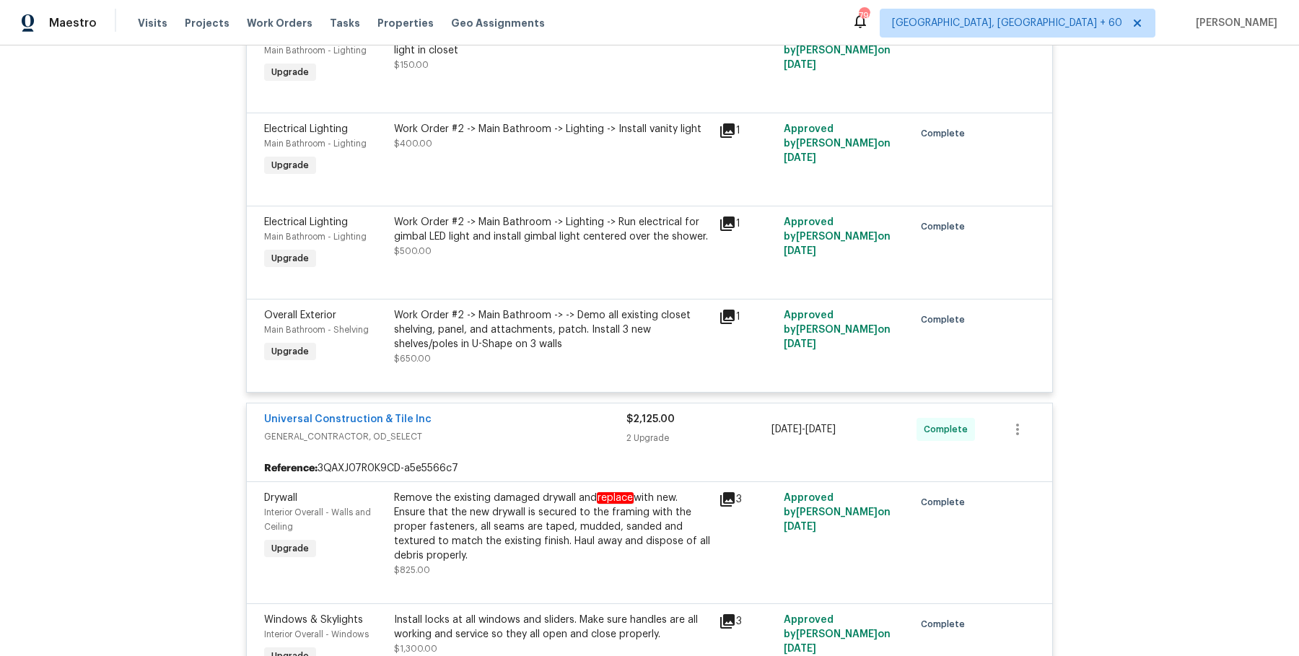
scroll to position [4327, 0]
click at [504, 323] on div "Work Order #2 -> Main Bathroom -> -> Demo all existing closet shelving, panel, …" at bounding box center [552, 328] width 316 height 43
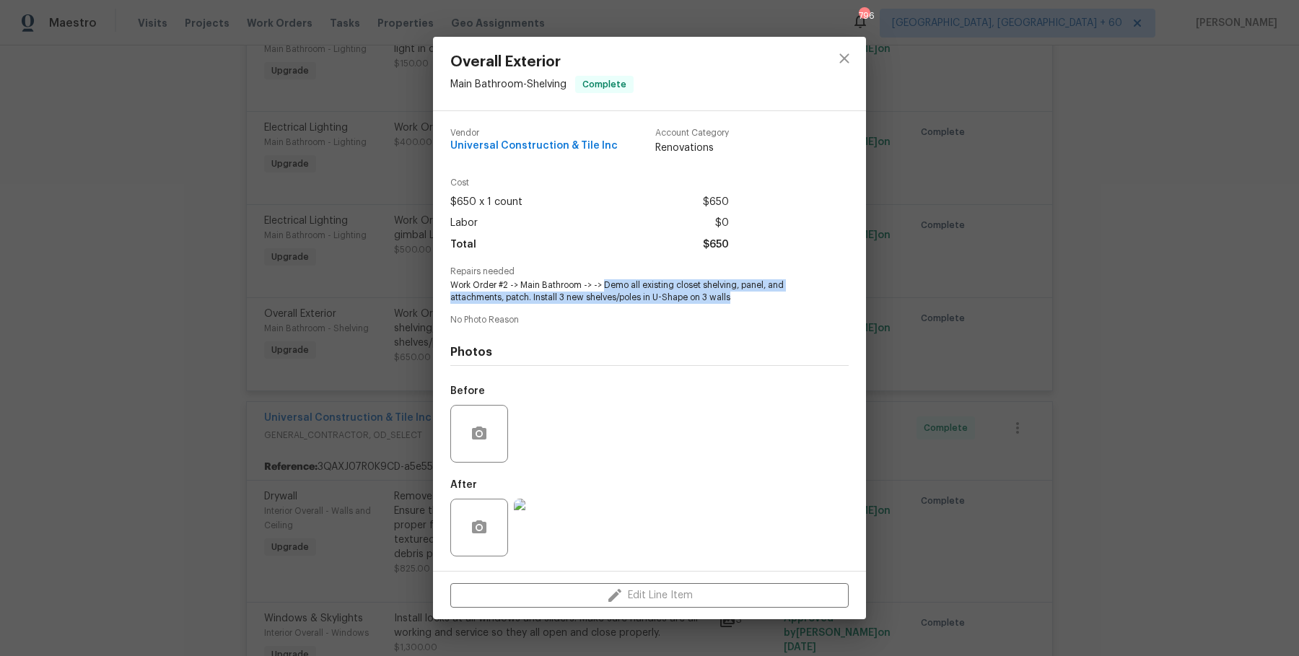
drag, startPoint x: 605, startPoint y: 286, endPoint x: 773, endPoint y: 295, distance: 168.3
click at [773, 295] on span "Work Order #2 -> Main Bathroom -> -> Demo all existing closet shelving, panel, …" at bounding box center [629, 291] width 359 height 25
click at [299, 253] on div "Overall Exterior Main Bathroom - Shelving Complete Vendor Universal Constructio…" at bounding box center [649, 328] width 1299 height 656
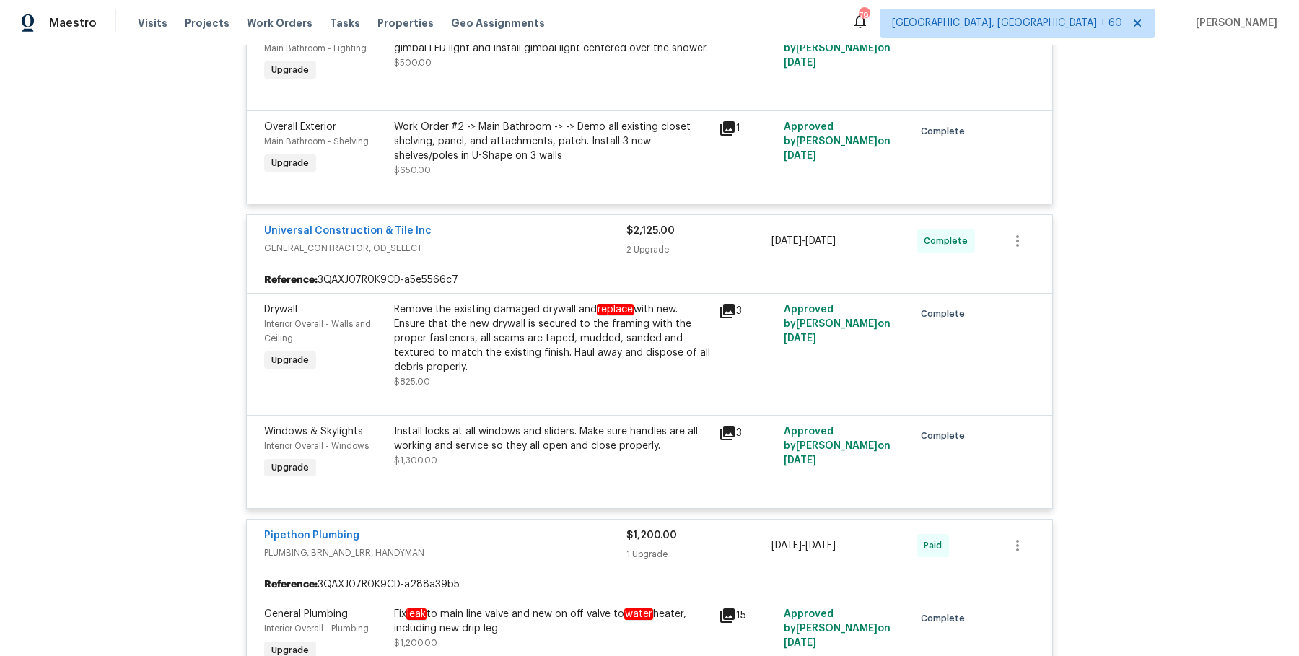
scroll to position [4529, 0]
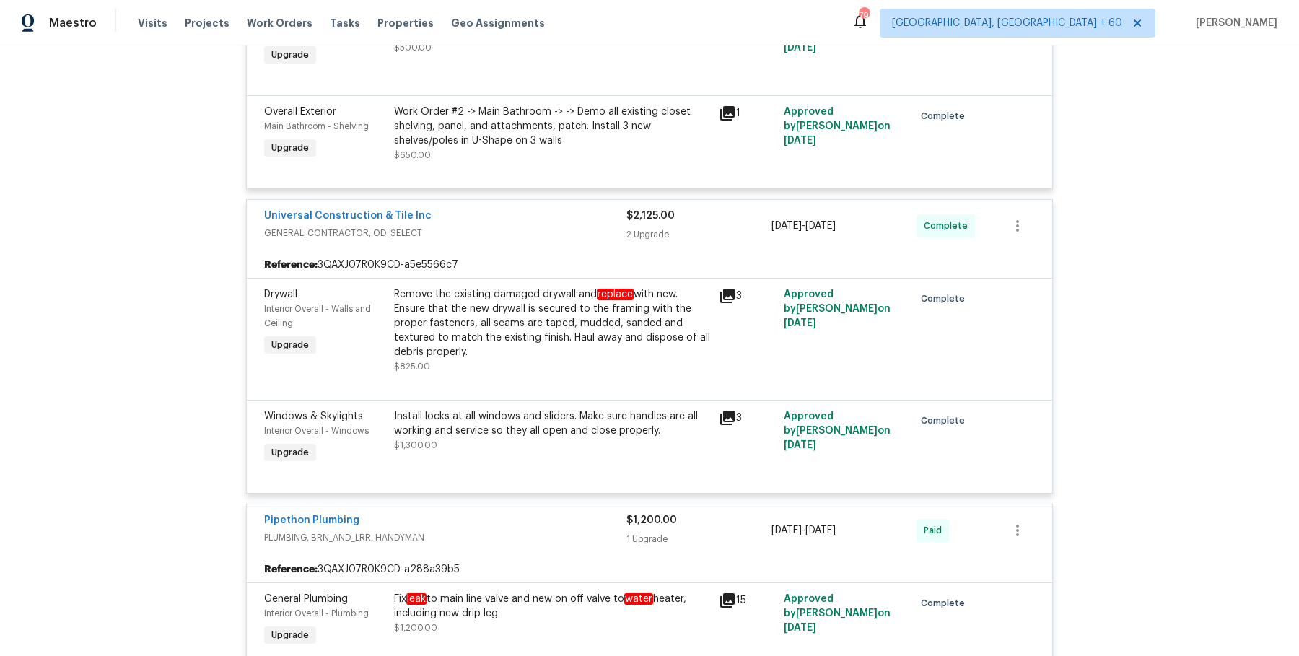
click at [507, 314] on div "Remove the existing damaged drywall and replace with new. Ensure that the new d…" at bounding box center [552, 323] width 316 height 72
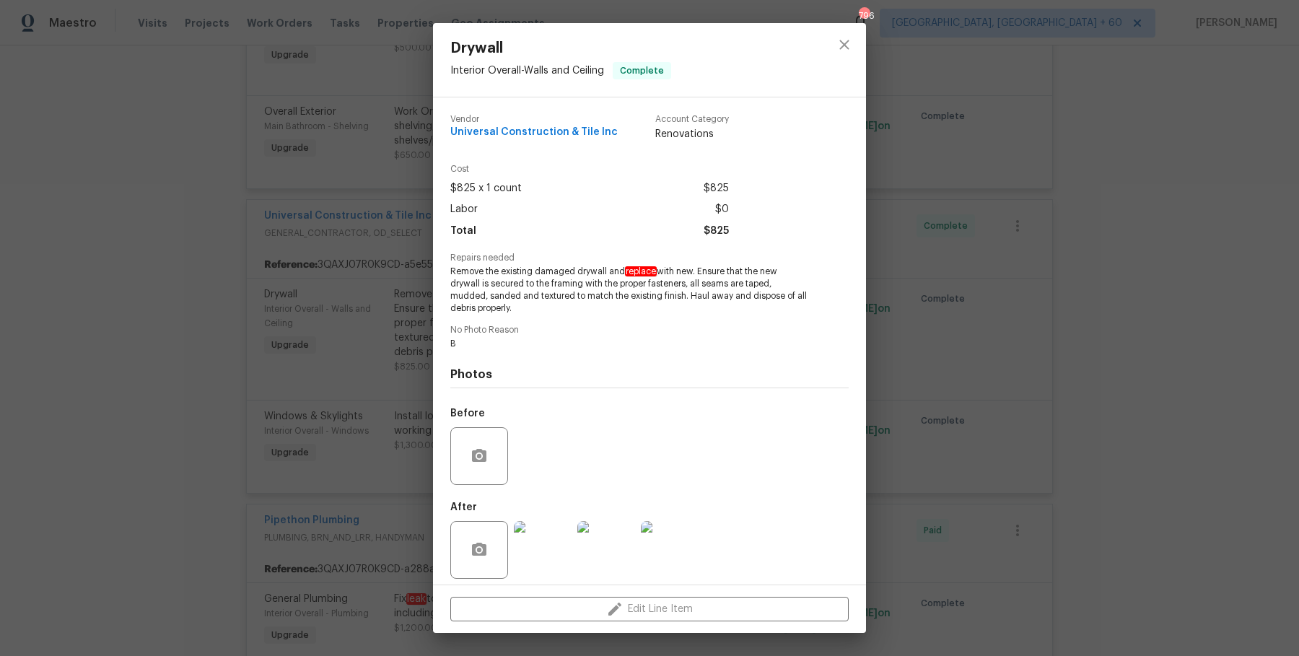
drag, startPoint x: 453, startPoint y: 265, endPoint x: 560, endPoint y: 317, distance: 118.4
click at [560, 317] on div "Vendor Universal Construction & Tile Inc Account Category Renovations Cost $825…" at bounding box center [649, 345] width 398 height 484
click at [303, 322] on div "Drywall Interior Overall - Walls and Ceiling Complete Vendor Universal Construc…" at bounding box center [649, 328] width 1299 height 656
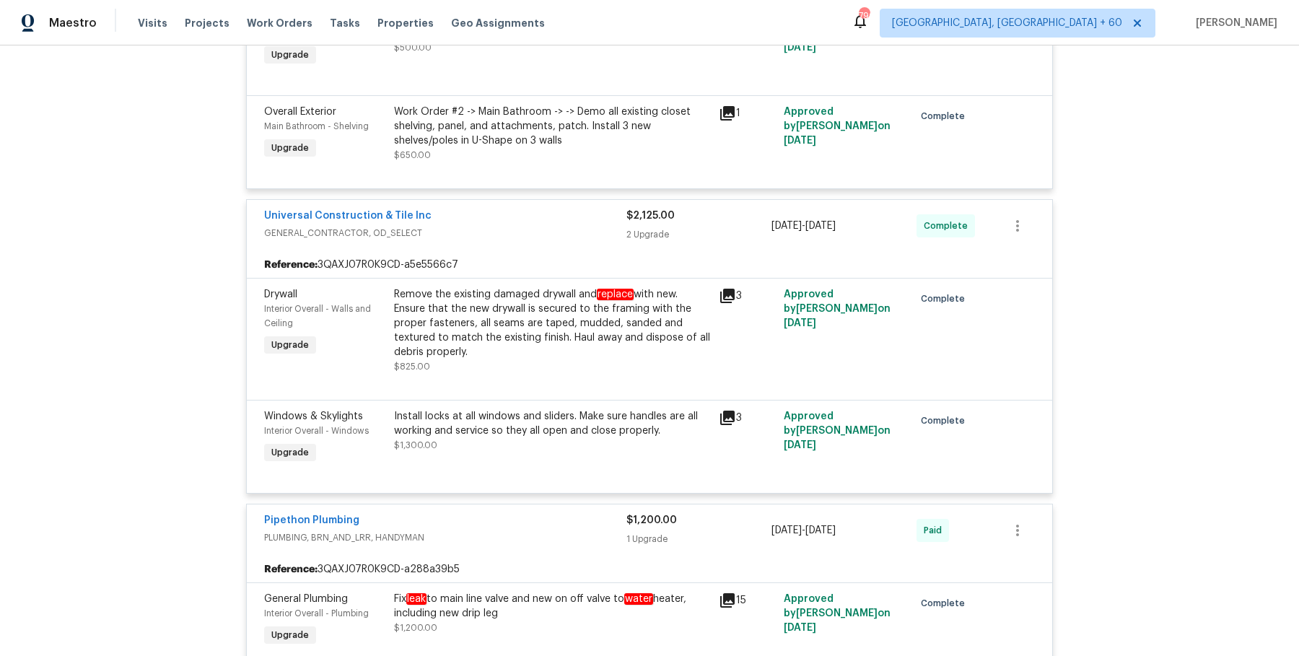
click at [454, 425] on div "Install locks at all windows and sliders. Make sure handles are all working and…" at bounding box center [552, 423] width 316 height 29
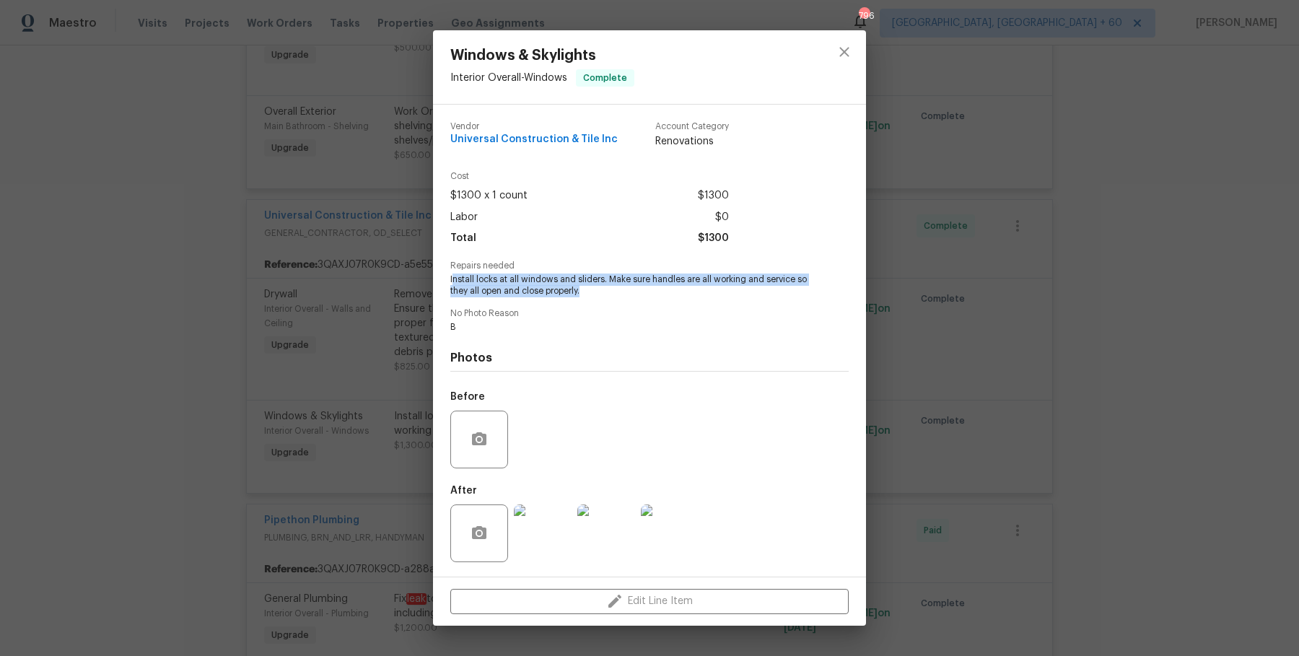
drag, startPoint x: 453, startPoint y: 279, endPoint x: 604, endPoint y: 286, distance: 150.9
click at [604, 286] on span "Install locks at all windows and sliders. Make sure handles are all working and…" at bounding box center [629, 285] width 359 height 25
click at [604, 294] on span "Install locks at all windows and sliders. Make sure handles are all working and…" at bounding box center [629, 285] width 359 height 25
drag, startPoint x: 451, startPoint y: 277, endPoint x: 603, endPoint y: 277, distance: 152.2
click at [603, 277] on span "Install locks at all windows and sliders. Make sure handles are all working and…" at bounding box center [629, 285] width 359 height 25
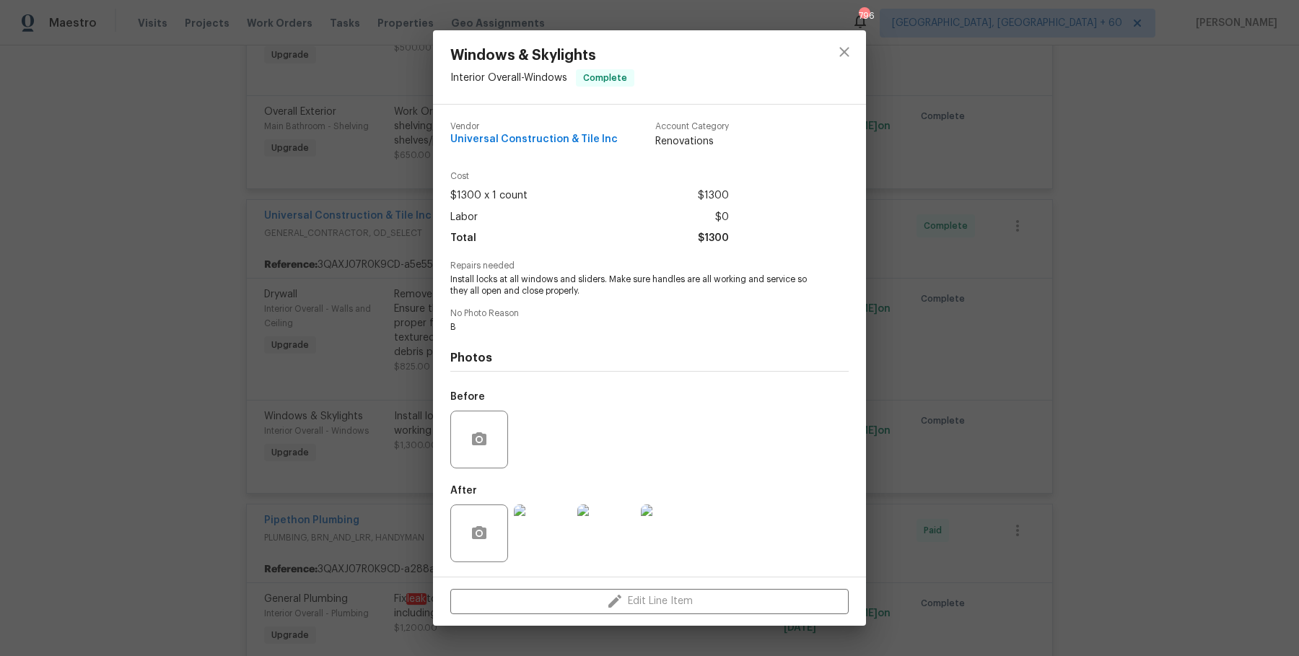
click at [391, 347] on div "Windows & Skylights Interior Overall - Windows Complete Vendor Universal Constr…" at bounding box center [649, 328] width 1299 height 656
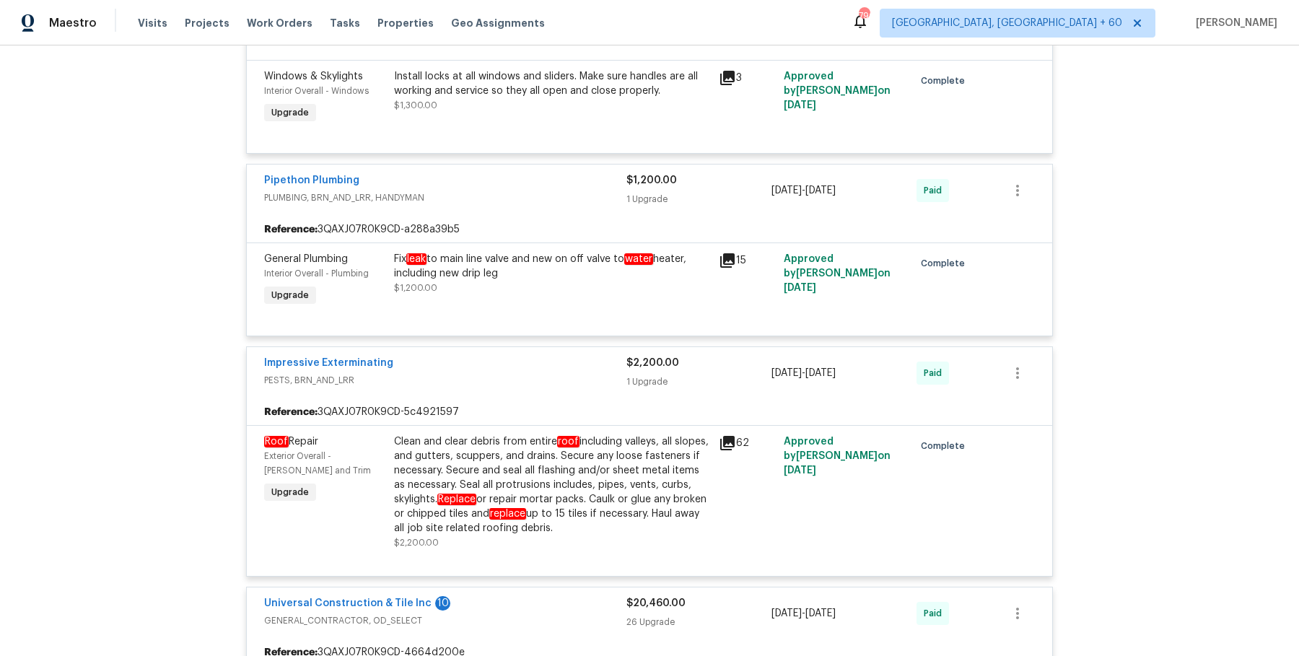
scroll to position [4876, 0]
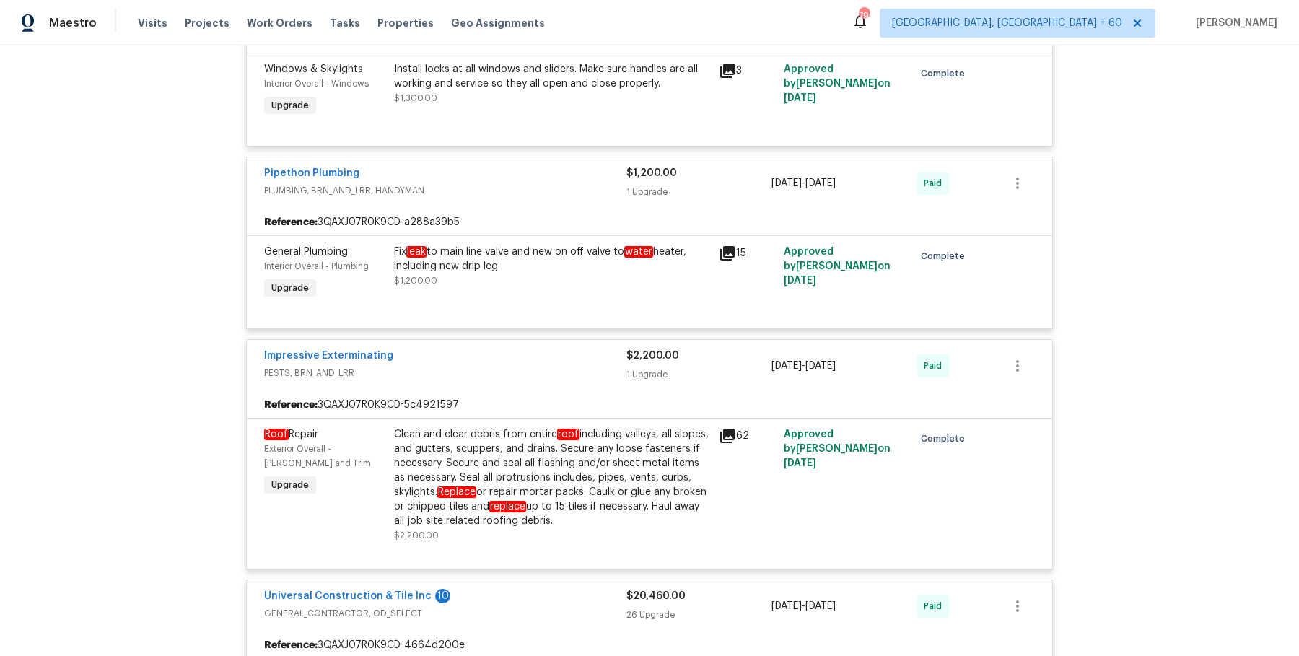
click at [460, 240] on div "Fix leak to main line valve and new on off valve to water heater, including new…" at bounding box center [552, 273] width 325 height 66
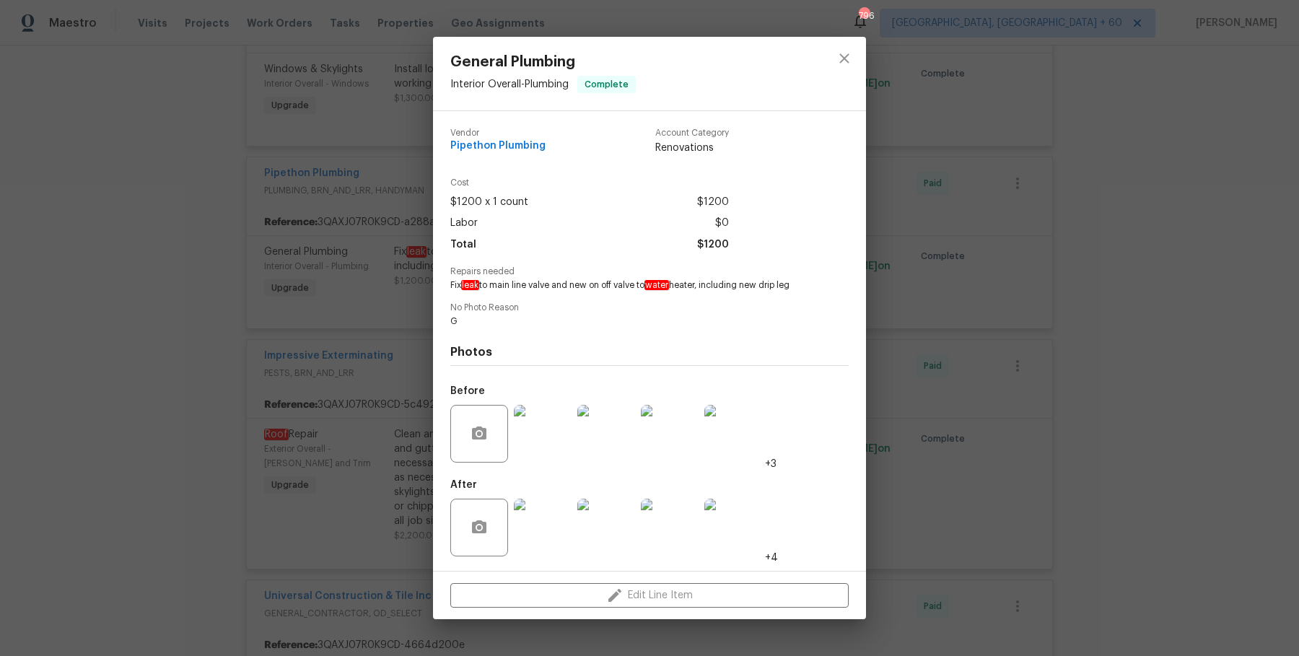
drag, startPoint x: 449, startPoint y: 279, endPoint x: 662, endPoint y: 278, distance: 212.1
click at [662, 279] on span "Fix leak to main line valve and new on off valve to water heater, including new…" at bounding box center [629, 285] width 359 height 12
click at [335, 175] on div "General Plumbing Interior Overall - Plumbing Complete Vendor Pipethon Plumbing …" at bounding box center [649, 328] width 1299 height 656
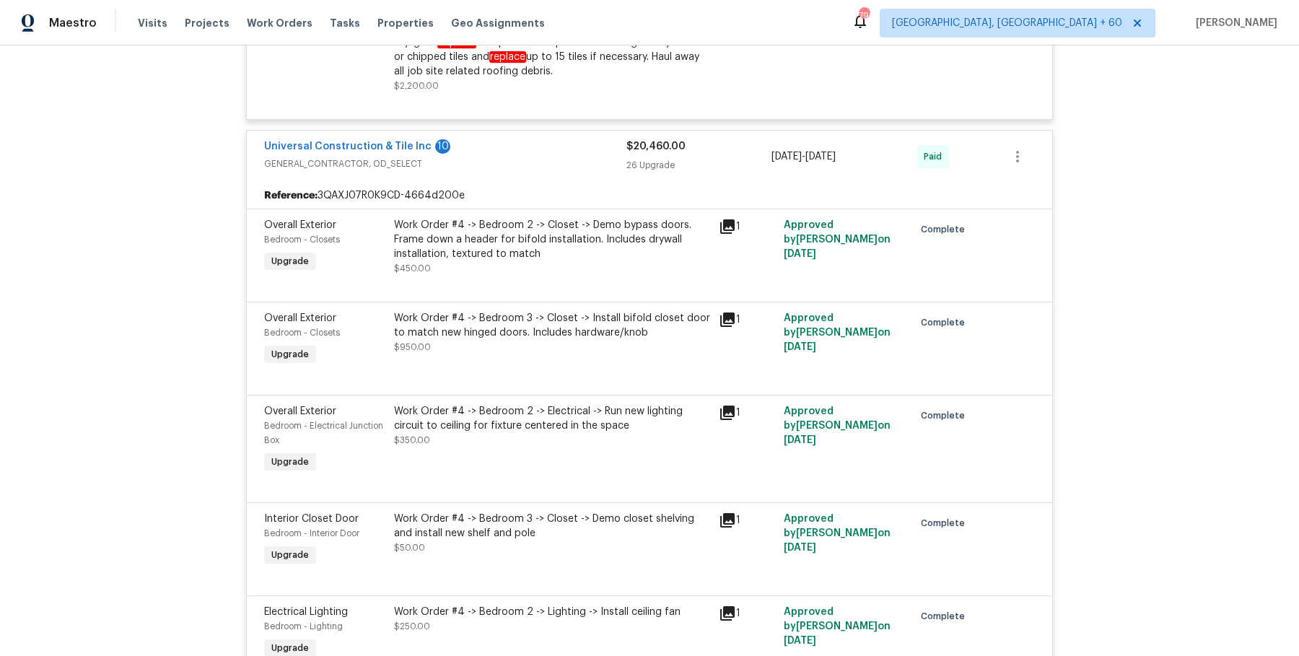
scroll to position [5339, 0]
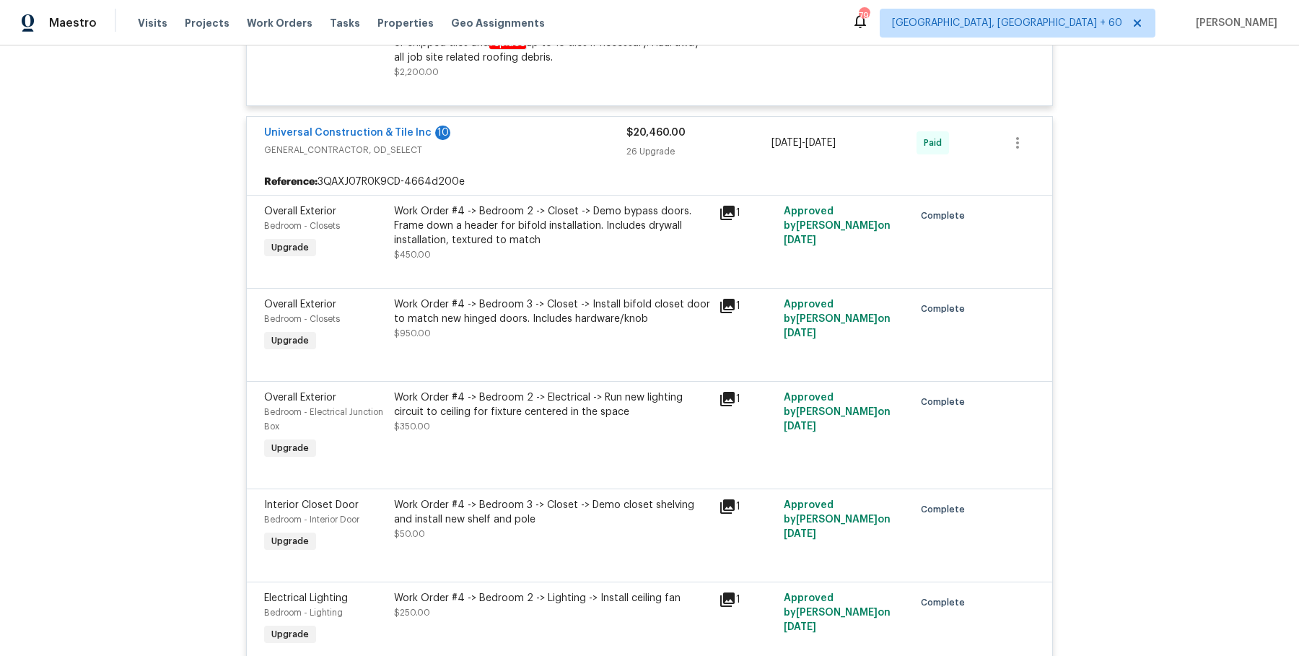
click at [532, 309] on div "Work Order #4 -> Bedroom 3 -> Closet -> Install bifold closet door to match new…" at bounding box center [552, 311] width 316 height 29
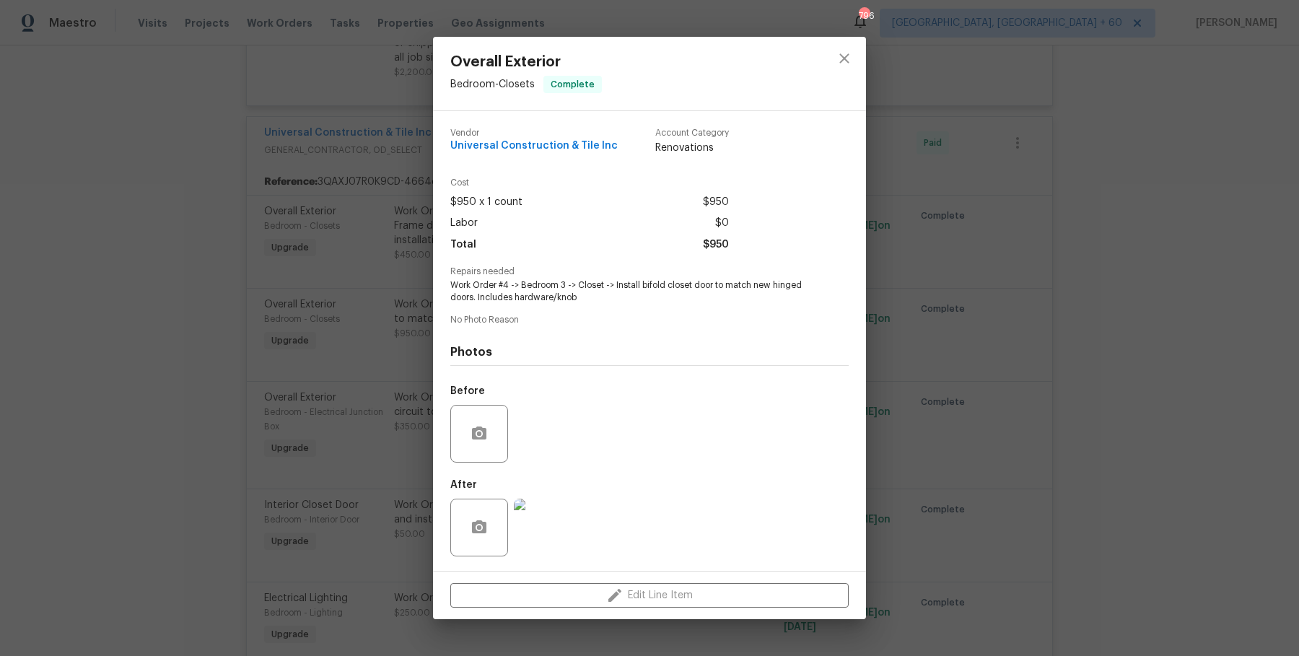
click at [616, 289] on span "Work Order #4 -> Bedroom 3 -> Closet -> Install bifold closet door to match new…" at bounding box center [629, 291] width 359 height 25
drag, startPoint x: 613, startPoint y: 286, endPoint x: 715, endPoint y: 284, distance: 101.7
click at [715, 284] on span "Work Order #4 -> Bedroom 3 -> Closet -> Install bifold closet door to match new…" at bounding box center [629, 291] width 359 height 25
click at [392, 462] on div "Overall Exterior Bedroom - Closets Complete Vendor Universal Construction & Til…" at bounding box center [649, 328] width 1299 height 656
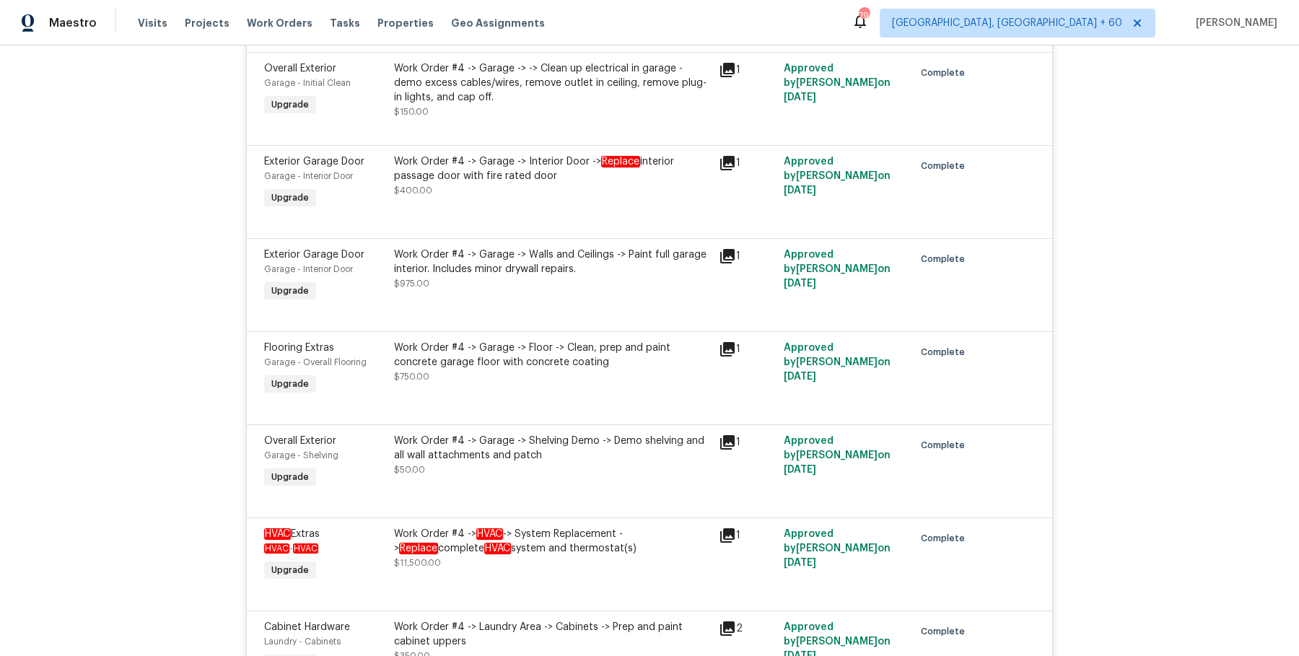
scroll to position [6446, 0]
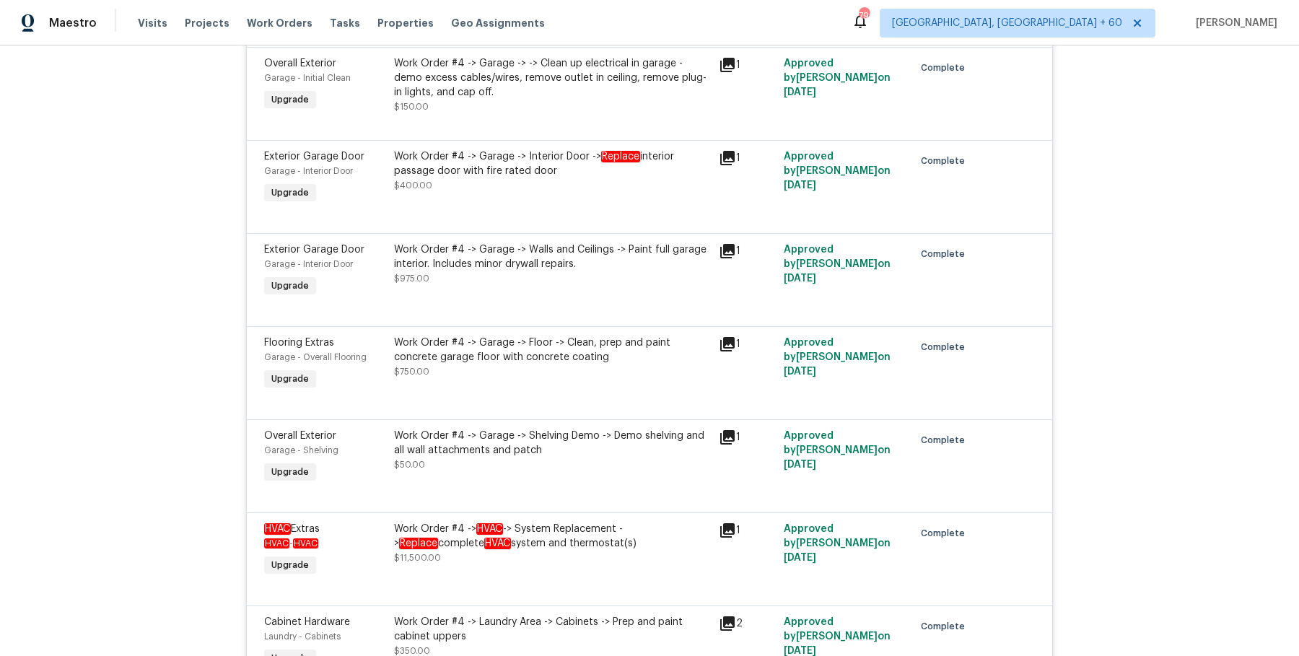
click at [569, 340] on div "Work Order #4 -> Garage -> Floor -> Clean, prep and paint concrete garage floor…" at bounding box center [552, 349] width 316 height 29
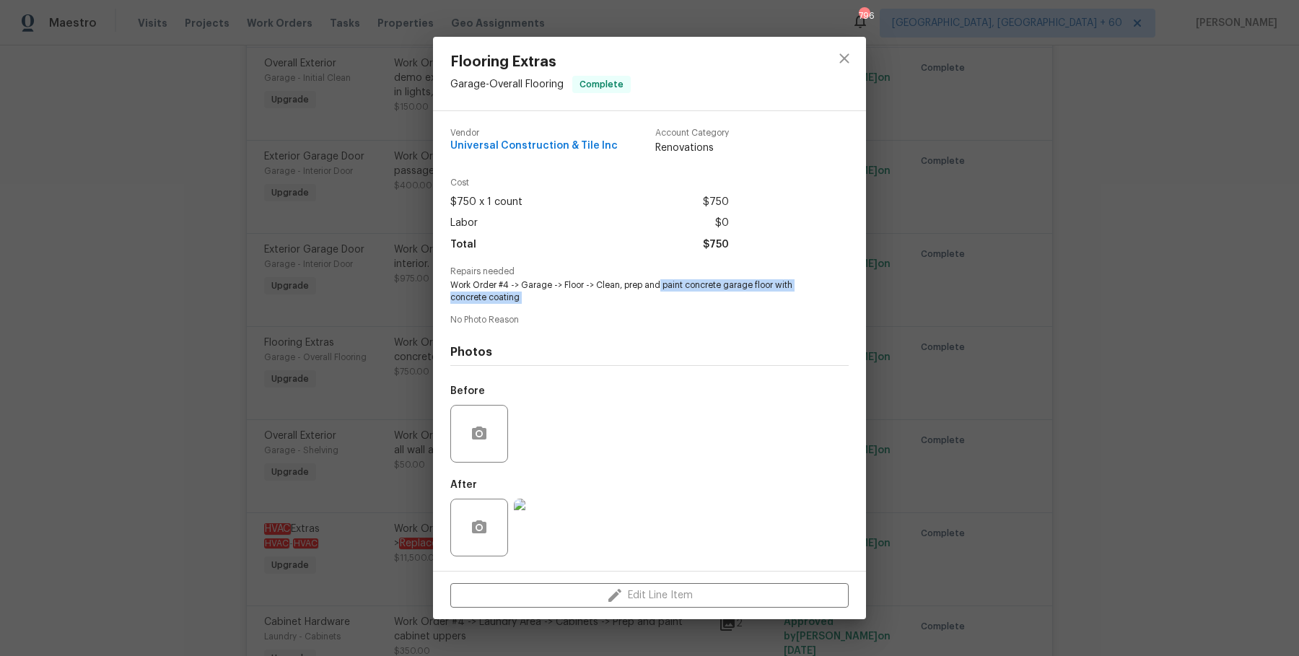
drag, startPoint x: 659, startPoint y: 286, endPoint x: 763, endPoint y: 310, distance: 107.4
click at [763, 310] on div "Vendor Universal Construction & Tile Inc Account Category Renovations Cost $750…" at bounding box center [649, 341] width 398 height 448
click at [295, 261] on div "Flooring Extras Garage - Overall Flooring Complete Vendor Universal Constructio…" at bounding box center [649, 328] width 1299 height 656
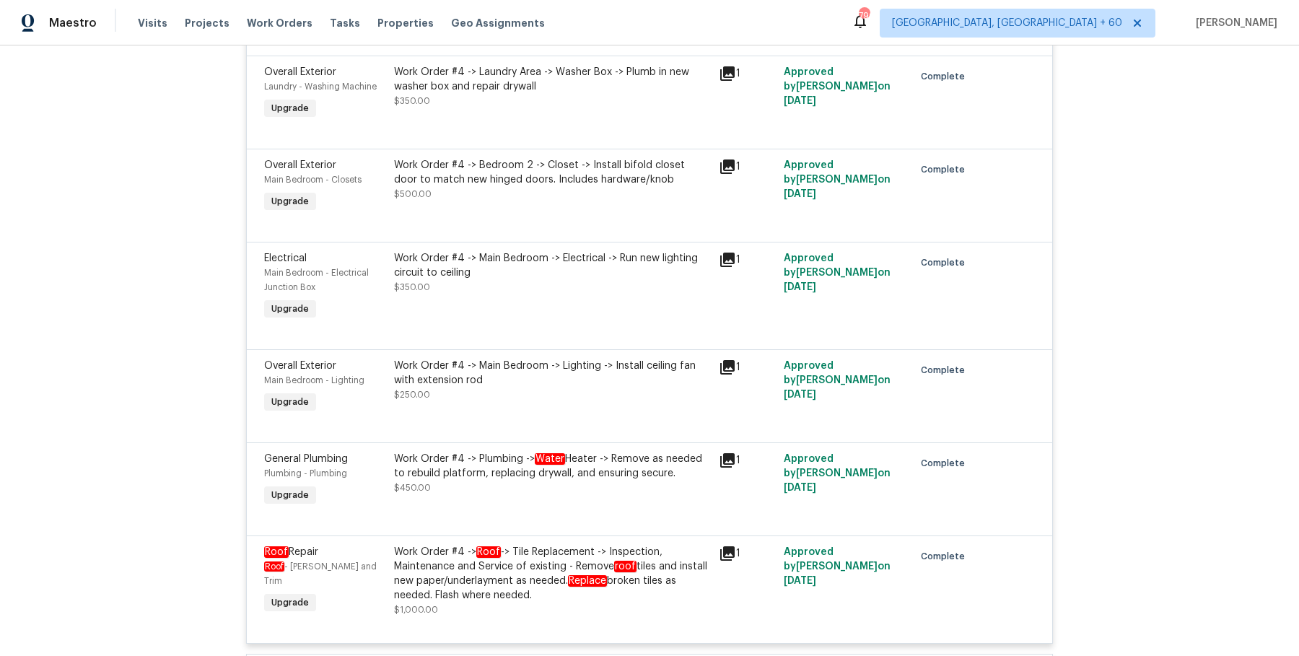
scroll to position [7403, 0]
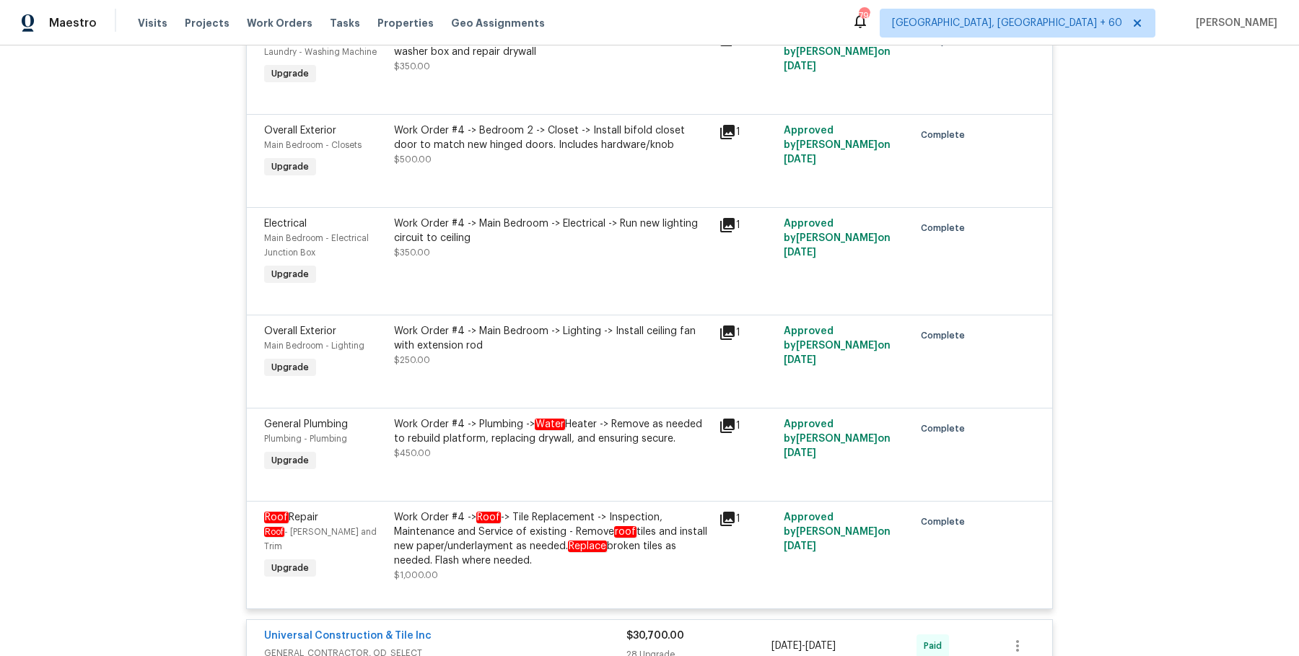
click at [653, 102] on div "Overall Exterior Laundry - Washing Machine Upgrade Work Order #4 -> Laundry Are…" at bounding box center [649, 67] width 805 height 93
click at [639, 124] on div "Work Order #4 -> Bedroom 2 -> Closet -> Install bifold closet door to match new…" at bounding box center [552, 137] width 316 height 29
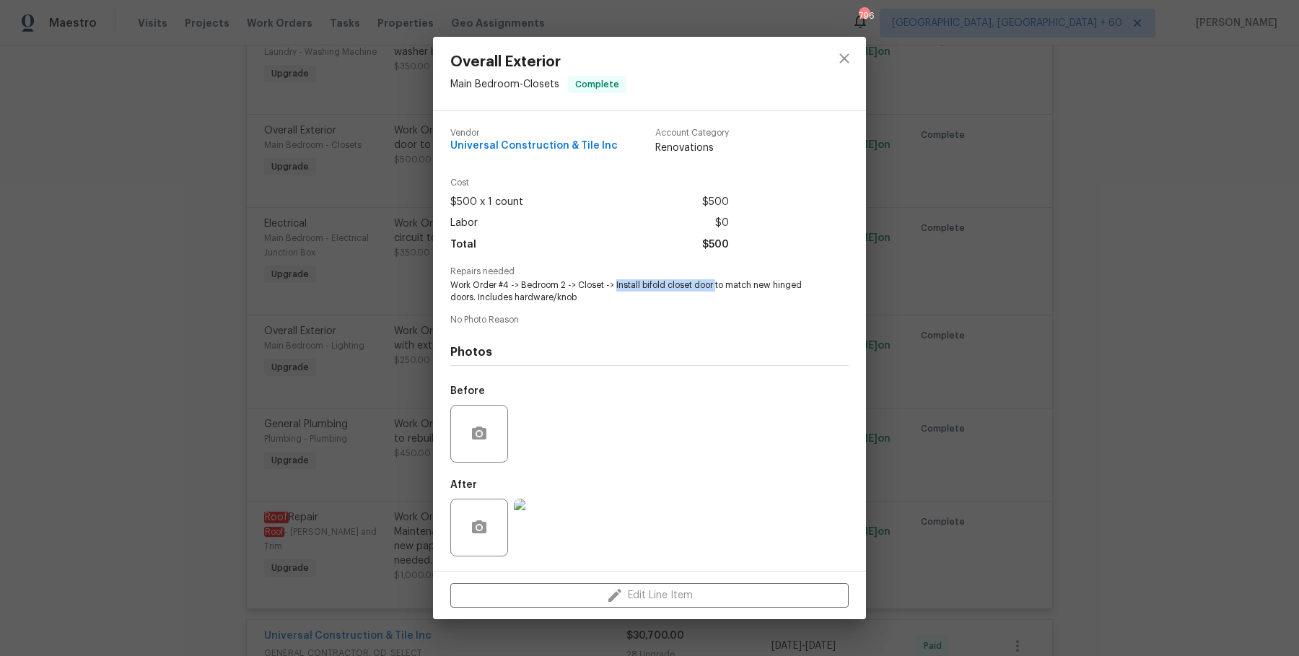
drag, startPoint x: 613, startPoint y: 284, endPoint x: 710, endPoint y: 288, distance: 96.7
click at [710, 288] on span "Work Order #4 -> Bedroom 2 -> Closet -> Install bifold closet door to match new…" at bounding box center [629, 291] width 359 height 25
click at [294, 299] on div "Overall Exterior Main Bedroom - Closets Complete Vendor Universal Construction …" at bounding box center [649, 328] width 1299 height 656
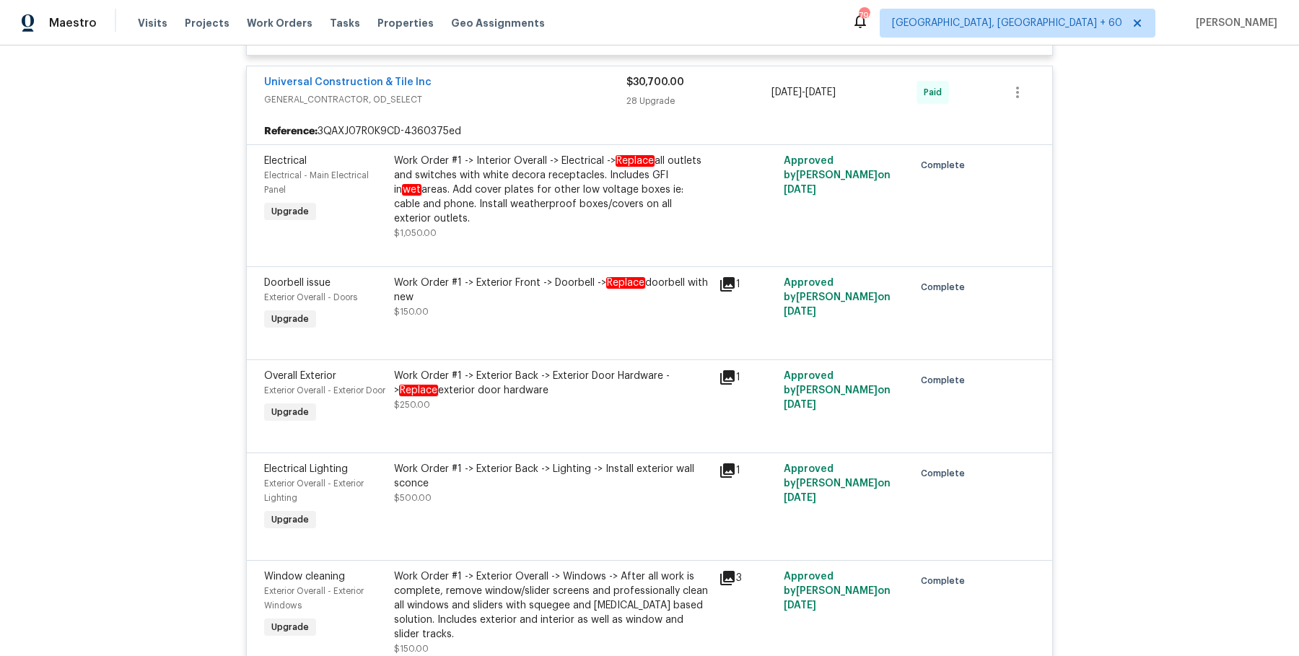
scroll to position [7960, 0]
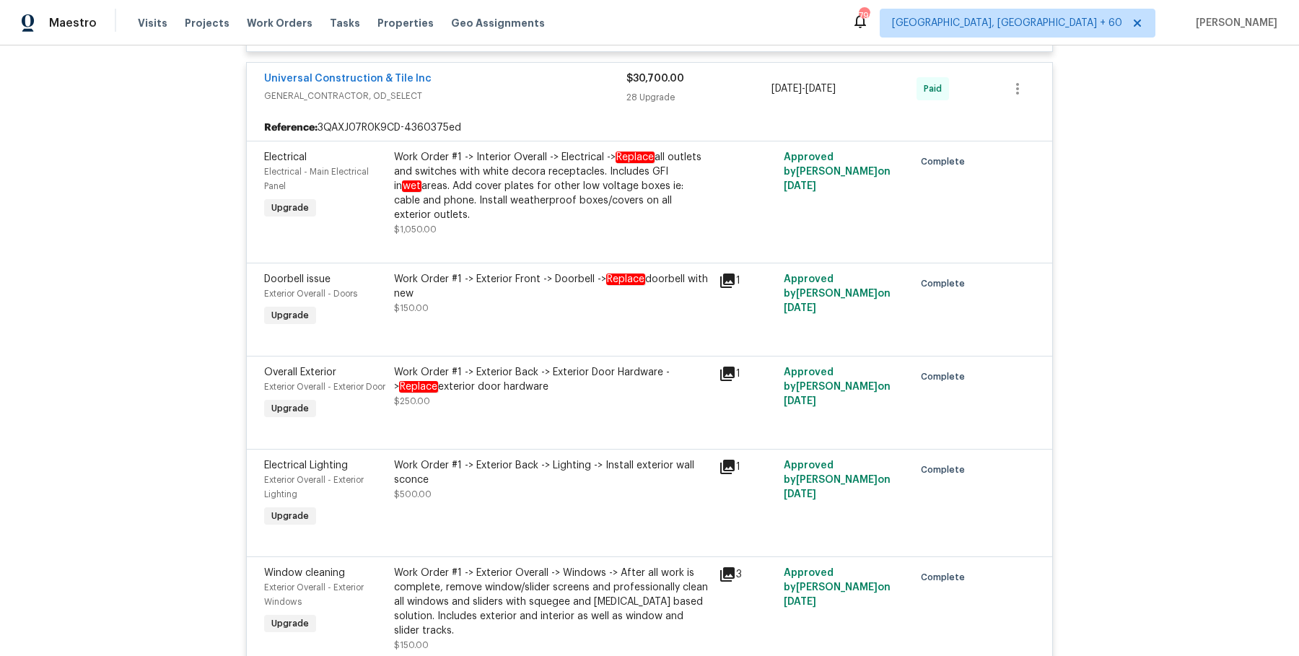
click at [471, 176] on div "Work Order #1 -> Interior Overall -> Electrical -> Replace all outlets and swit…" at bounding box center [552, 186] width 316 height 72
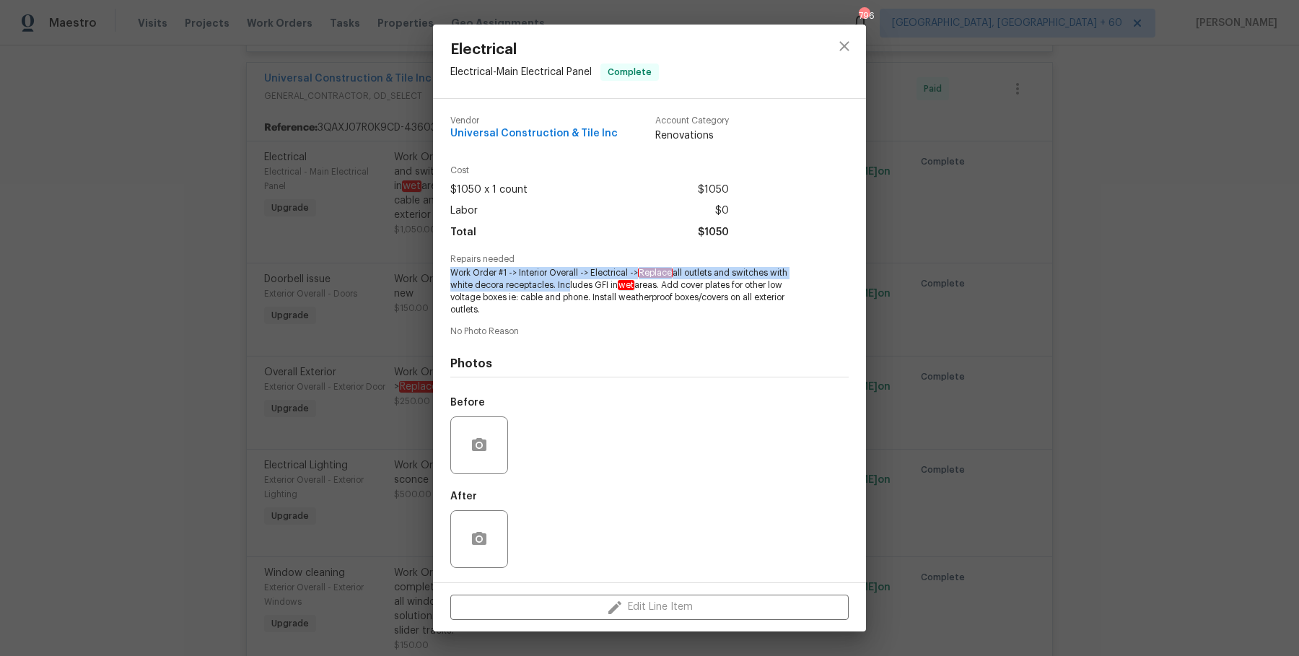
drag, startPoint x: 641, startPoint y: 266, endPoint x: 566, endPoint y: 286, distance: 78.4
click at [566, 286] on div "Repairs needed Work Order #1 -> Interior Overall -> Electrical -> Replace all o…" at bounding box center [649, 285] width 398 height 61
click at [677, 268] on span "Work Order #1 -> Interior Overall -> Electrical -> Replace all outlets and swit…" at bounding box center [629, 291] width 359 height 48
drag, startPoint x: 643, startPoint y: 271, endPoint x: 557, endPoint y: 286, distance: 87.2
click at [557, 286] on span "Work Order #1 -> Interior Overall -> Electrical -> Replace all outlets and swit…" at bounding box center [629, 291] width 359 height 48
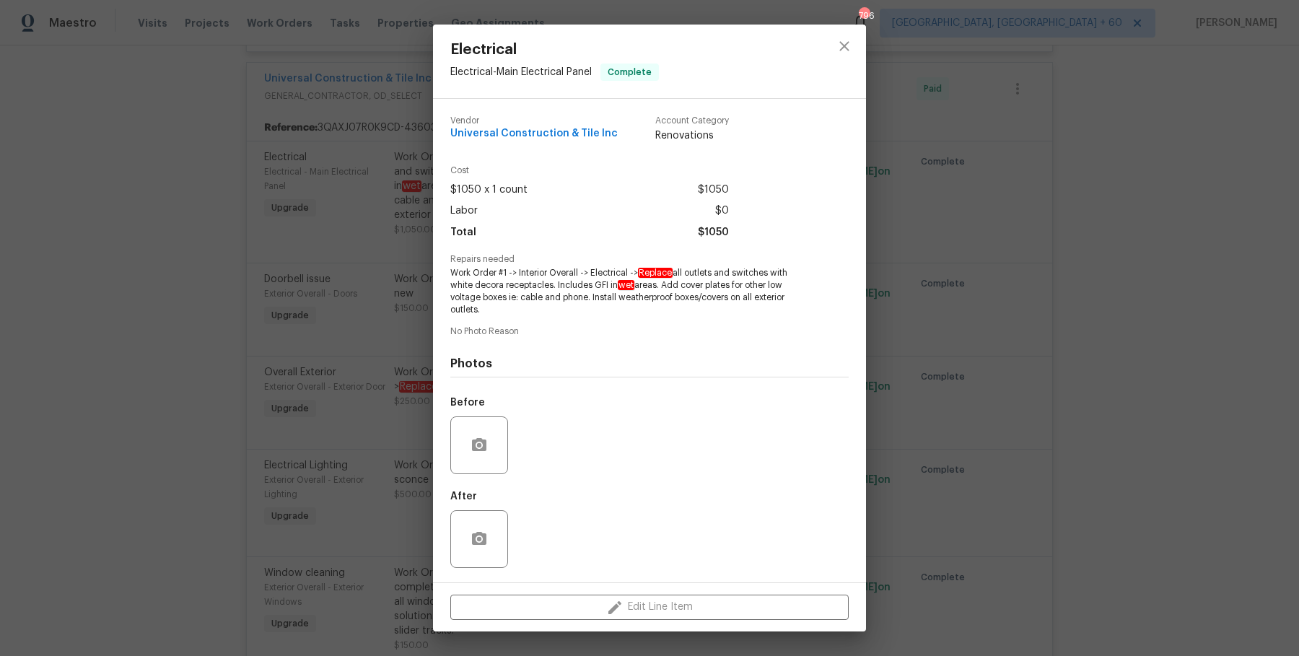
click at [243, 253] on div "Electrical Electrical - Main Electrical Panel Complete Vendor Universal Constru…" at bounding box center [649, 328] width 1299 height 656
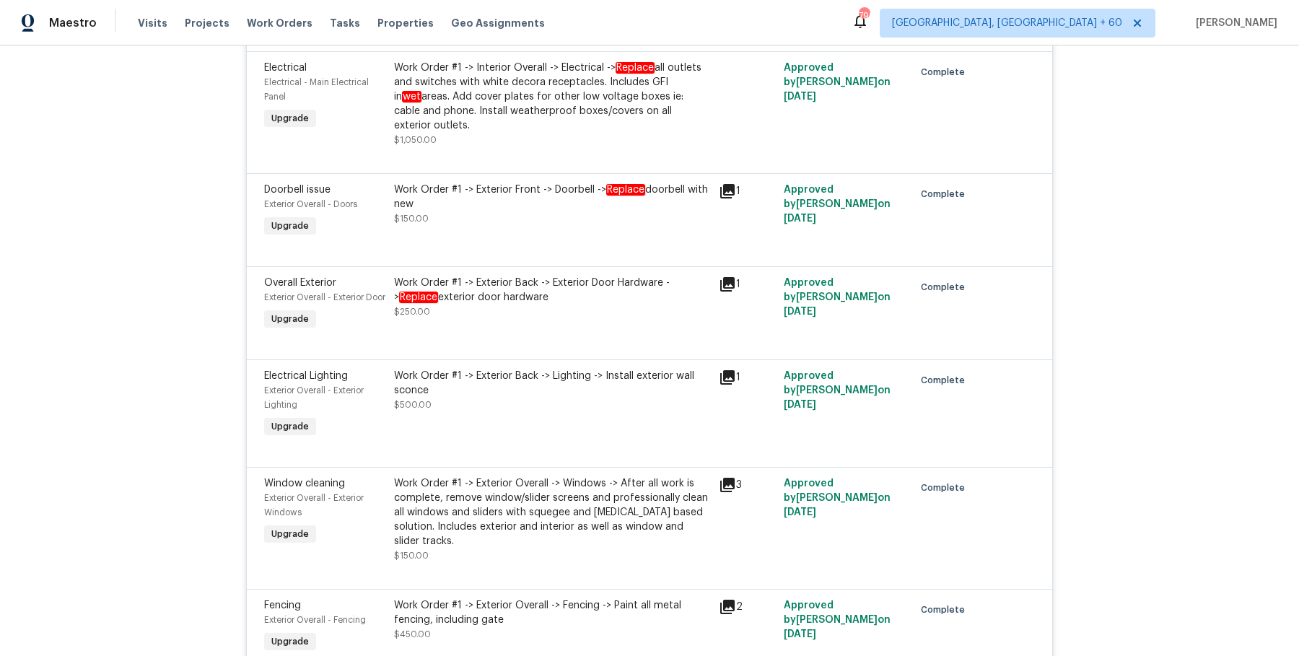
scroll to position [8124, 0]
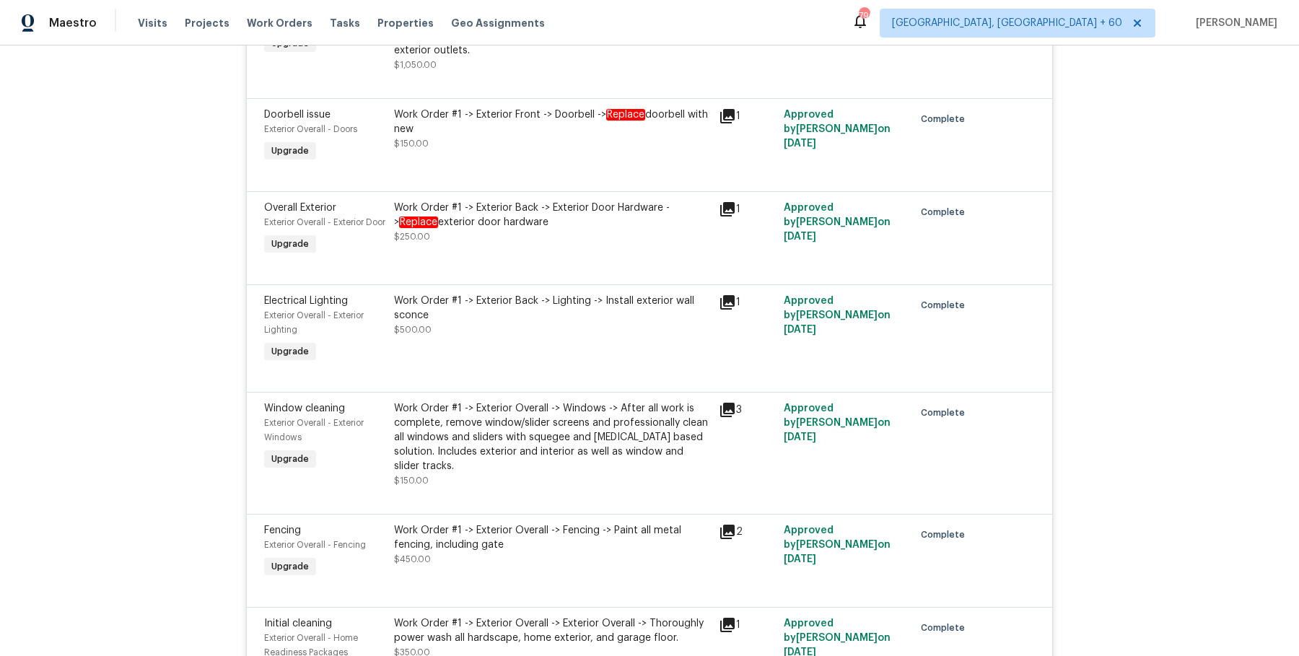
click at [604, 294] on div "Work Order #1 -> Exterior Back -> Lighting -> Install exterior wall sconce" at bounding box center [552, 308] width 316 height 29
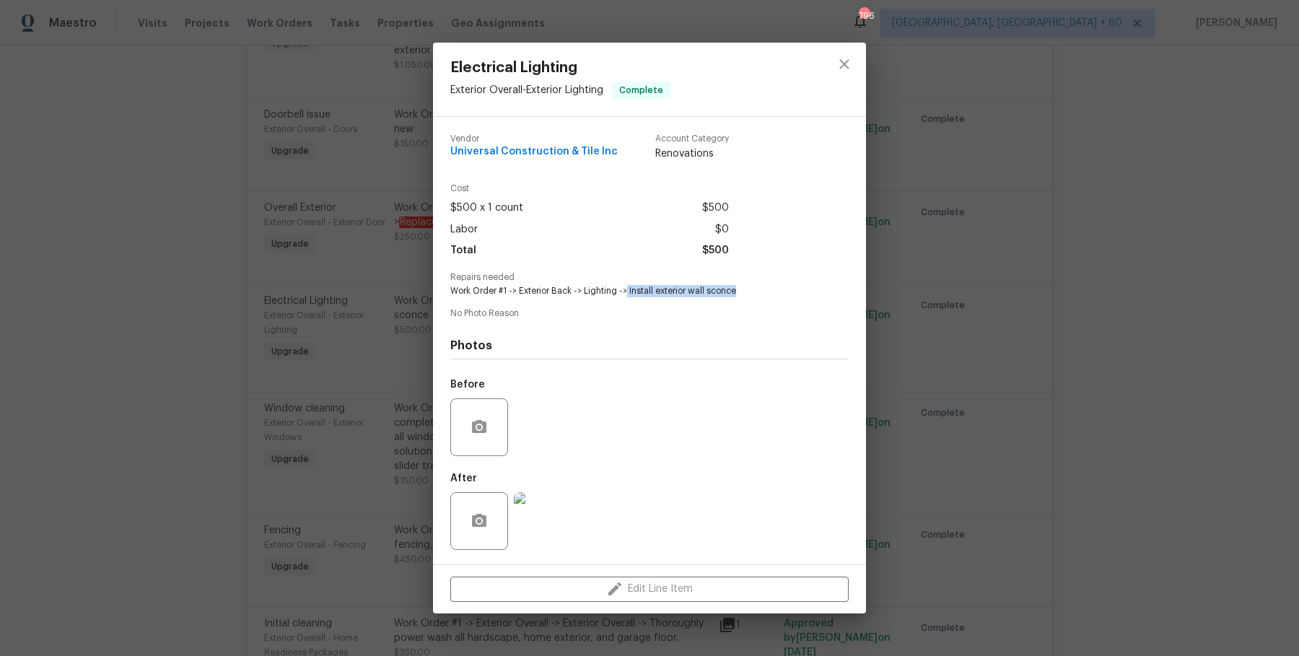
drag, startPoint x: 626, startPoint y: 291, endPoint x: 740, endPoint y: 290, distance: 114.0
click at [740, 290] on span "Work Order #1 -> Exterior Back -> Lighting -> Install exterior wall sconce" at bounding box center [629, 291] width 359 height 12
click at [330, 506] on div "Electrical Lighting Exterior Overall - Exterior Lighting Complete Vendor Univer…" at bounding box center [649, 328] width 1299 height 656
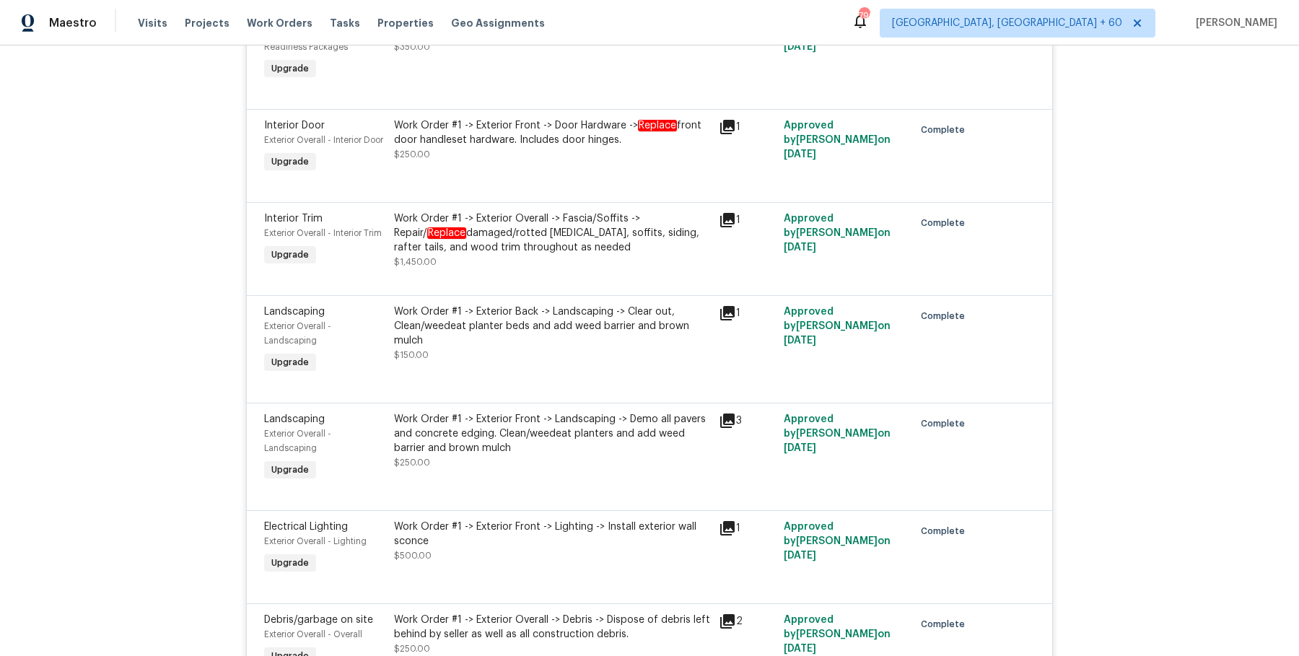
scroll to position [8742, 0]
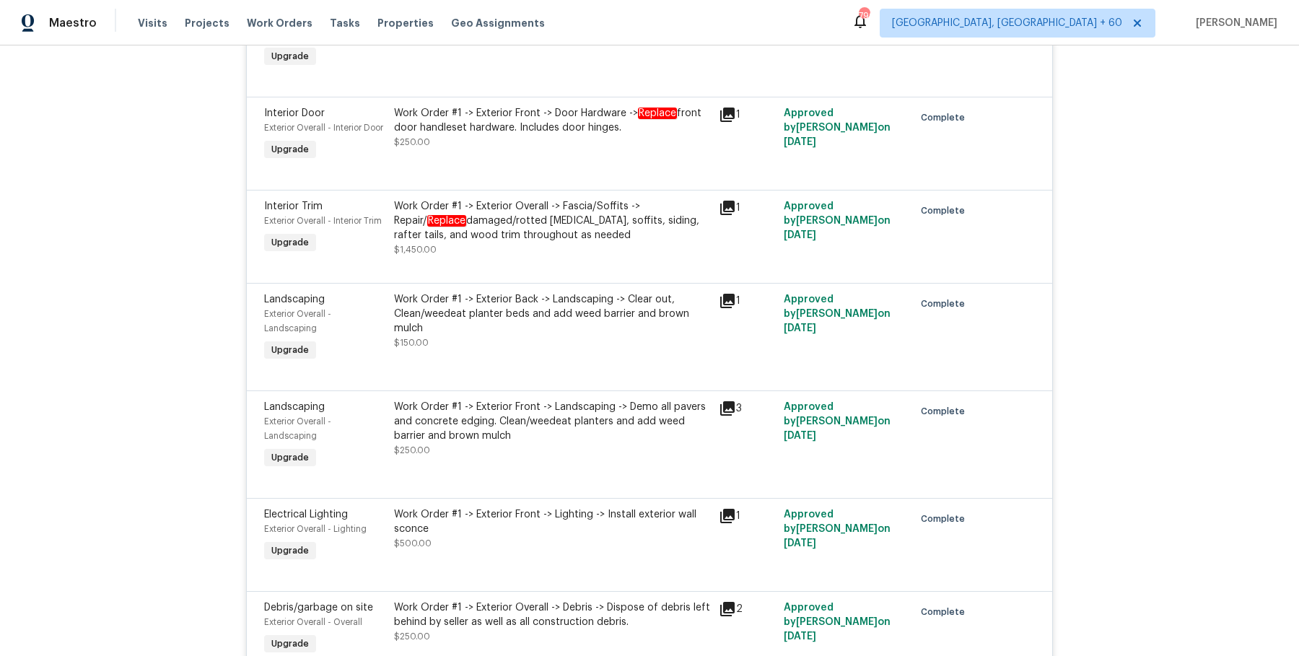
click at [530, 257] on div "Work Order #1 -> Exterior Overall -> Fascia/Soffits -> Repair/ Replace damaged/…" at bounding box center [552, 228] width 316 height 58
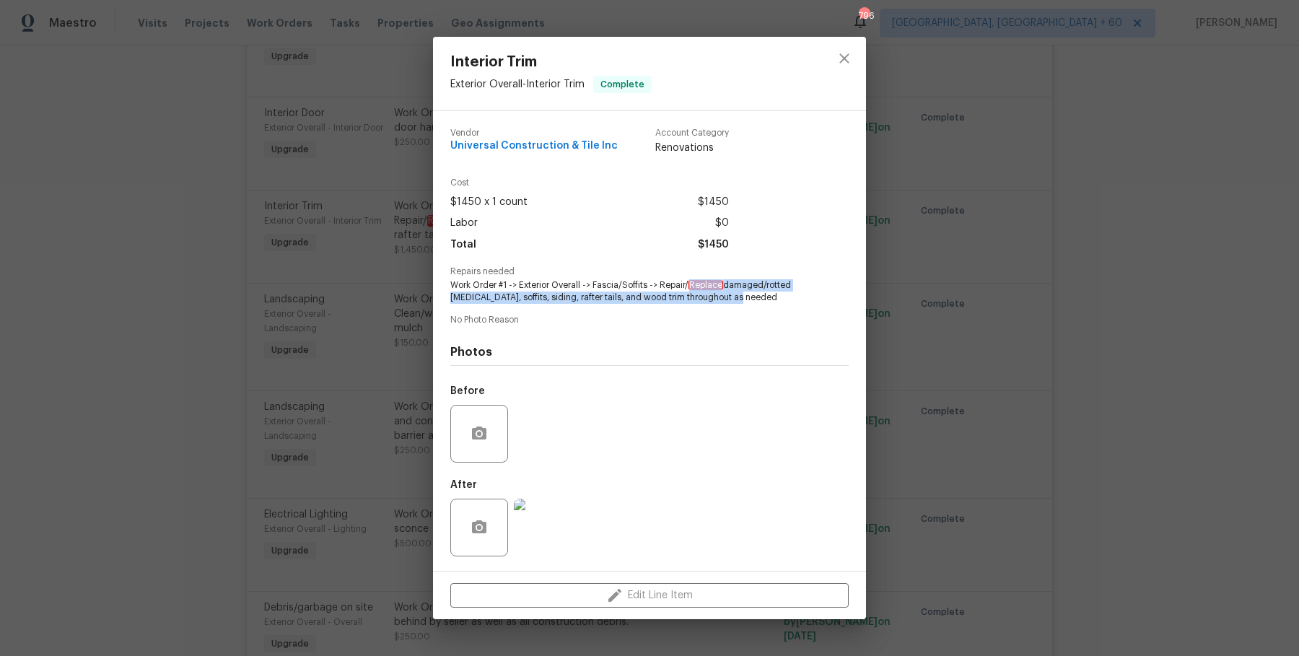
drag, startPoint x: 690, startPoint y: 284, endPoint x: 748, endPoint y: 300, distance: 60.7
click at [748, 300] on span "Work Order #1 -> Exterior Overall -> Fascia/Soffits -> Repair/ Replace damaged/…" at bounding box center [629, 291] width 359 height 25
click at [320, 300] on div "Interior Trim Exterior Overall - Interior Trim Complete Vendor Universal Constr…" at bounding box center [649, 328] width 1299 height 656
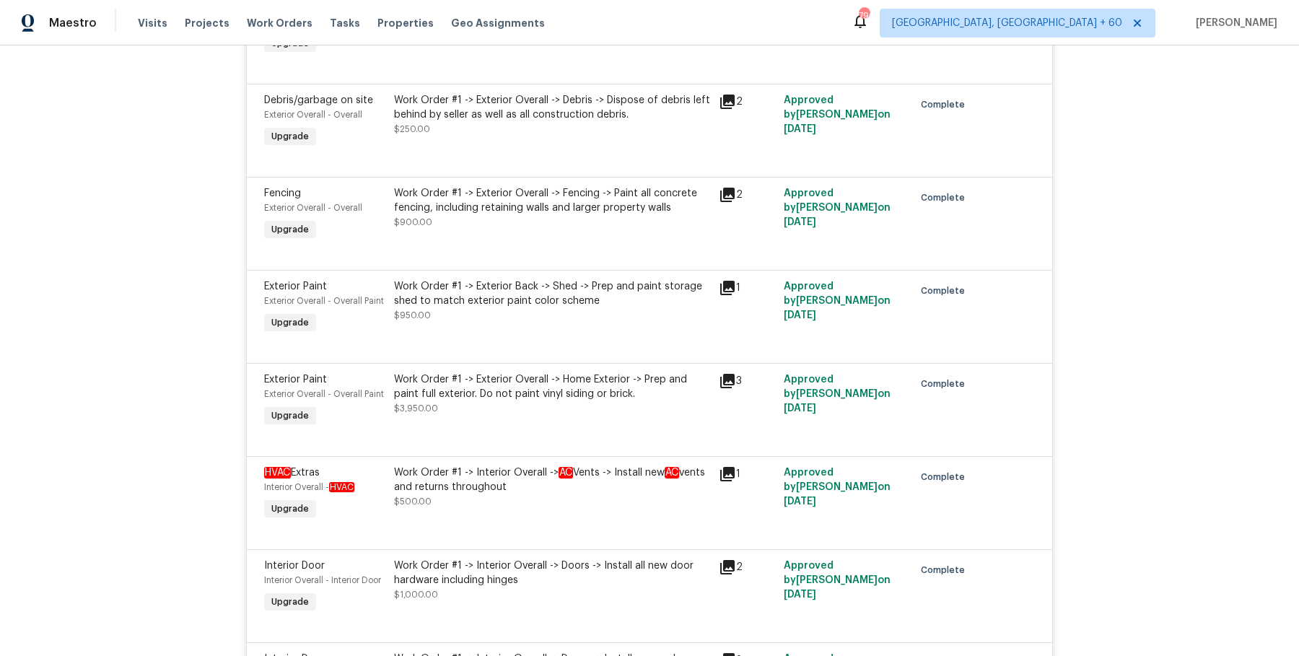
scroll to position [9250, 0]
click at [555, 214] on div "Work Order #1 -> Exterior Overall -> Fencing -> Paint all concrete fencing, inc…" at bounding box center [552, 199] width 316 height 29
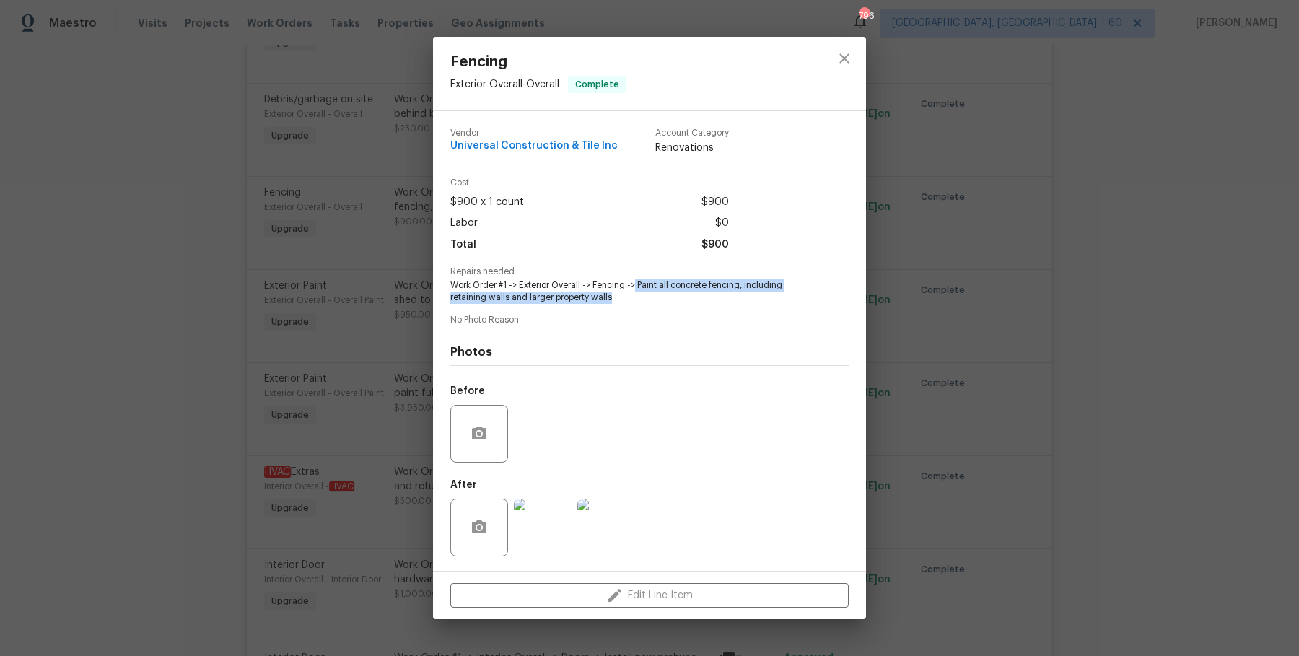
drag, startPoint x: 636, startPoint y: 285, endPoint x: 734, endPoint y: 305, distance: 100.2
click at [734, 305] on div "Vendor Universal Construction & Tile Inc Account Category Renovations Cost $900…" at bounding box center [649, 341] width 398 height 448
click at [255, 214] on div "Fencing Exterior Overall - Overall Complete Vendor Universal Construction & Til…" at bounding box center [649, 328] width 1299 height 656
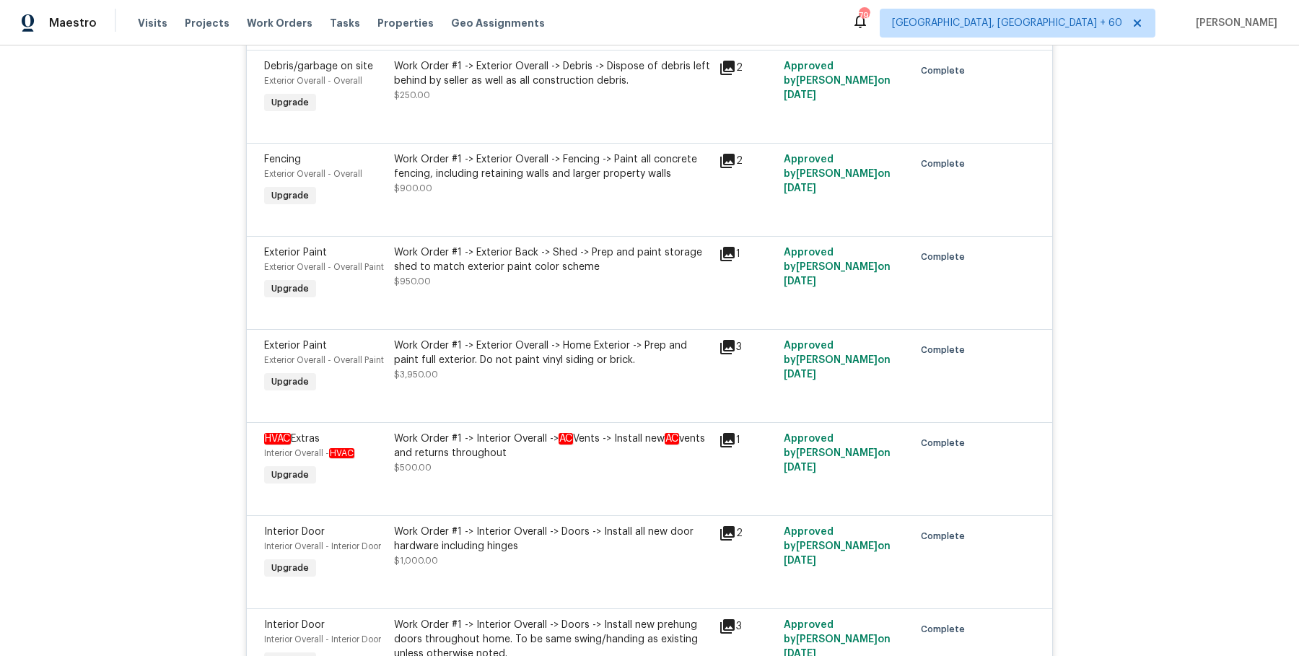
scroll to position [9287, 0]
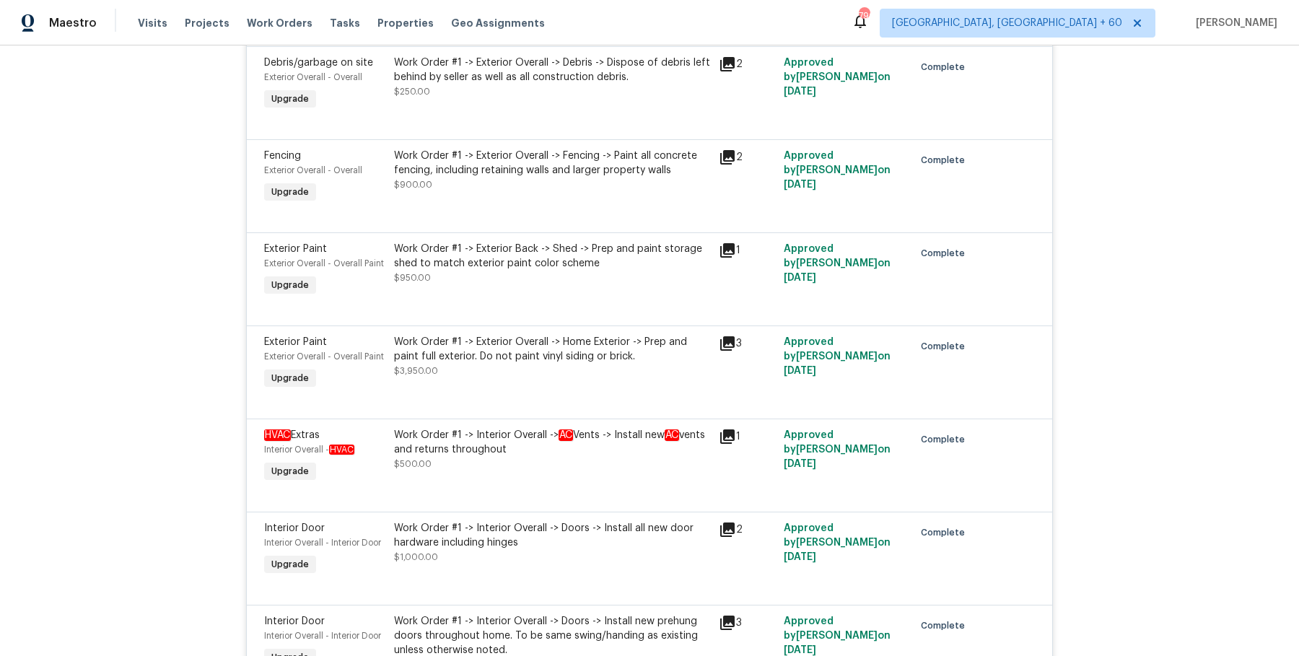
click at [535, 251] on div "Work Order #1 -> Exterior Back -> Shed -> Prep and paint storage shed to match …" at bounding box center [552, 270] width 325 height 66
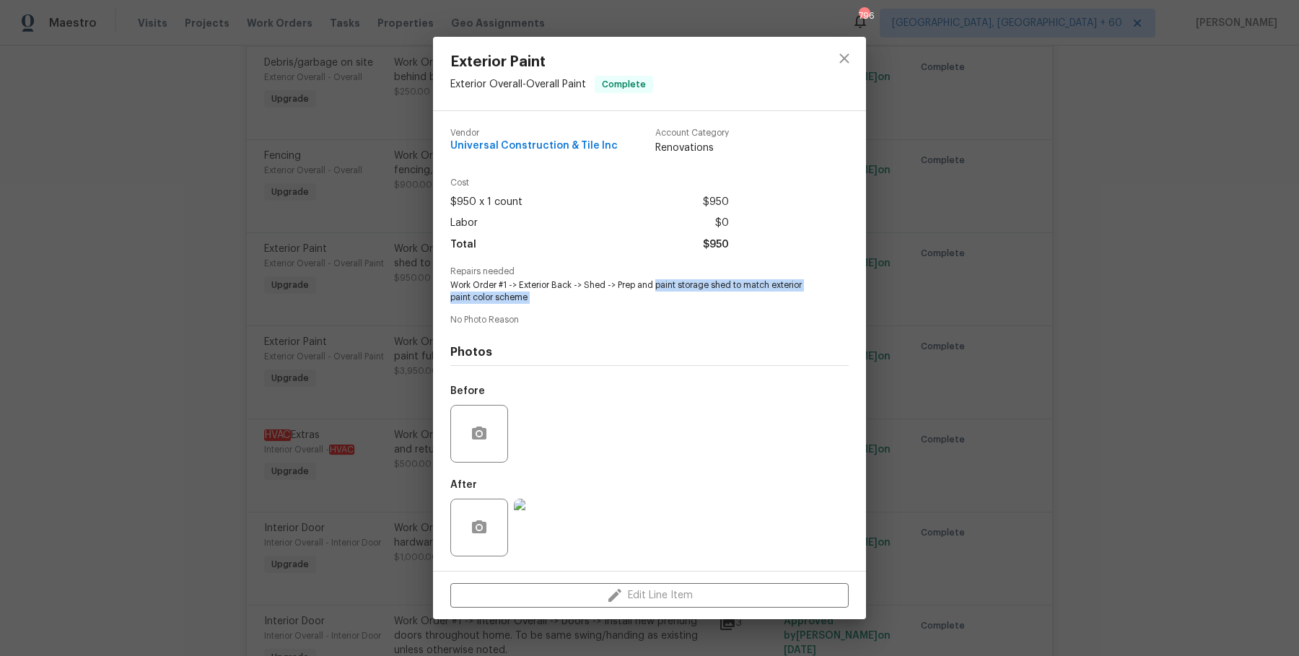
drag, startPoint x: 654, startPoint y: 283, endPoint x: 739, endPoint y: 311, distance: 89.0
click at [739, 311] on div "Vendor Universal Construction & Tile Inc Account Category Renovations Cost $950…" at bounding box center [649, 341] width 398 height 448
click at [343, 246] on div "Exterior Paint Exterior Overall - Overall Paint Complete Vendor Universal Const…" at bounding box center [649, 328] width 1299 height 656
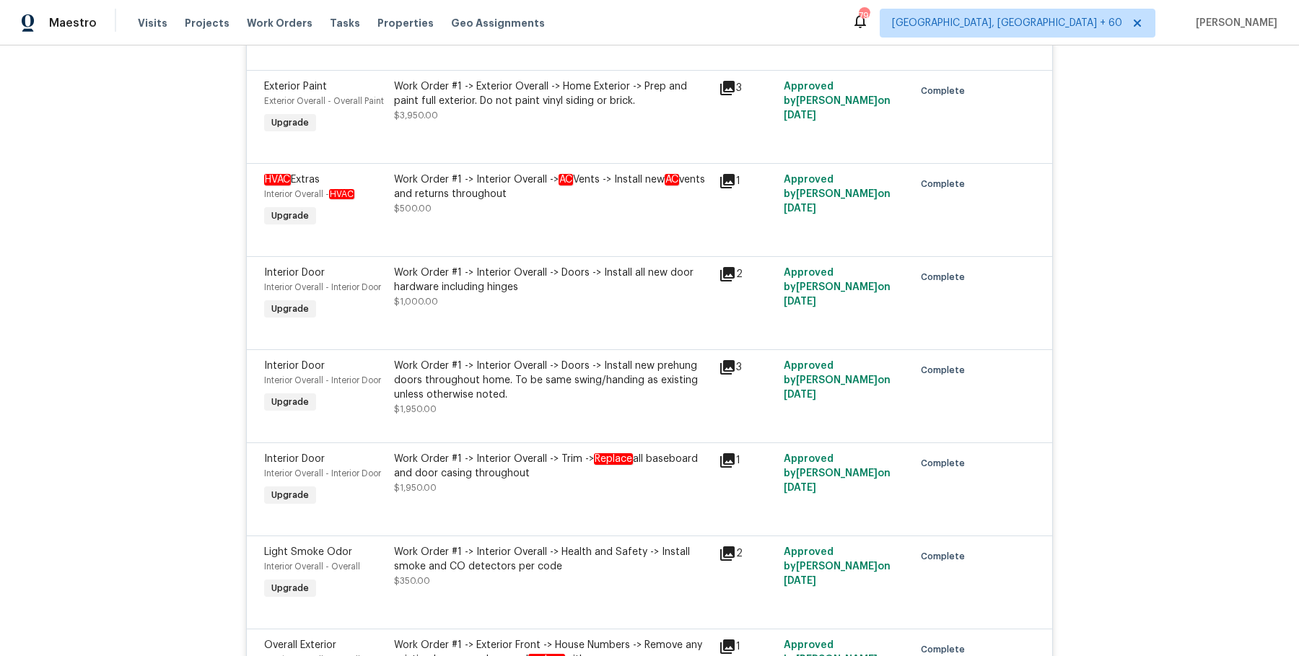
scroll to position [9545, 0]
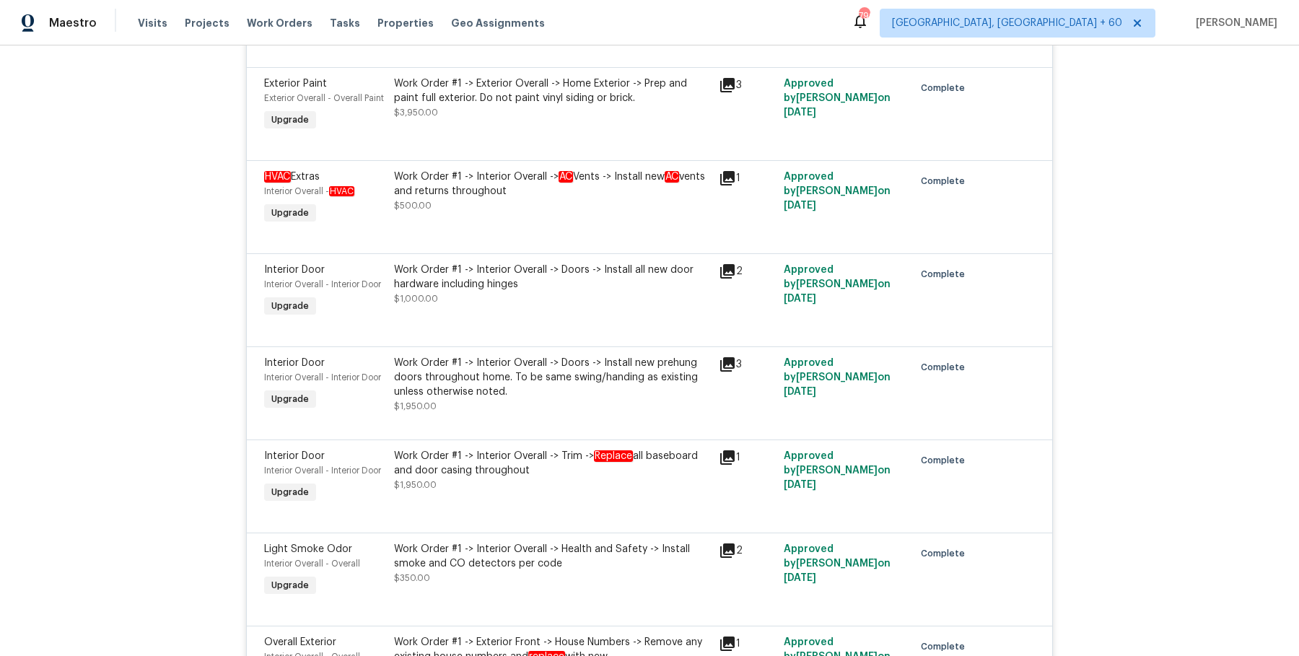
click at [632, 291] on div "Work Order #1 -> Interior Overall -> Doors -> Install all new door hardware inc…" at bounding box center [552, 277] width 316 height 29
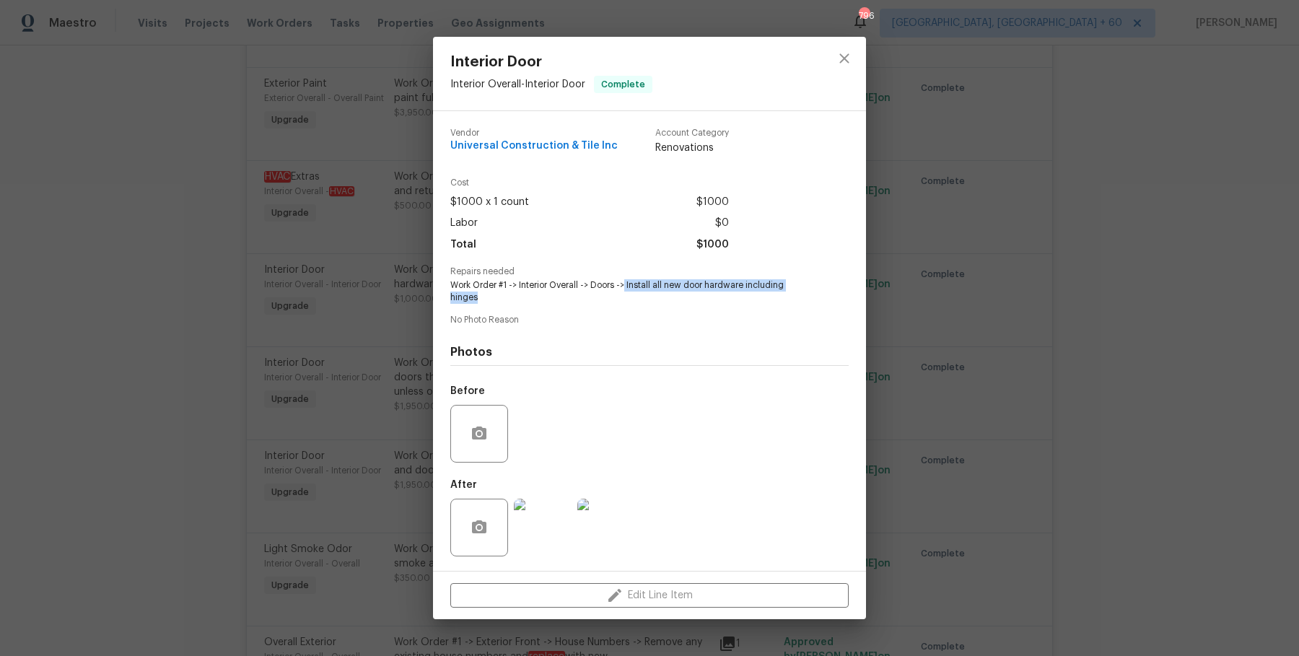
drag, startPoint x: 625, startPoint y: 286, endPoint x: 807, endPoint y: 300, distance: 182.3
click at [807, 300] on span "Work Order #1 -> Interior Overall -> Doors -> Install all new door hardware inc…" at bounding box center [629, 291] width 359 height 25
click at [303, 226] on div "Interior Door Interior Overall - Interior Door Complete Vendor Universal Constr…" at bounding box center [649, 328] width 1299 height 656
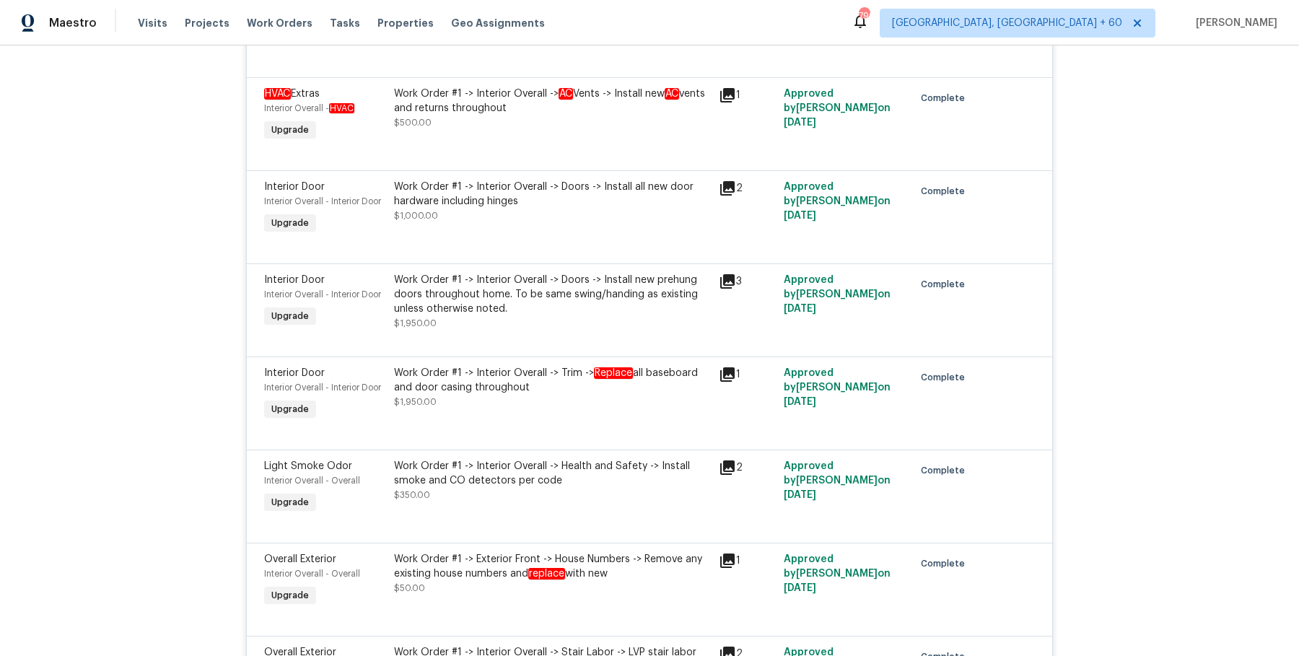
scroll to position [9650, 0]
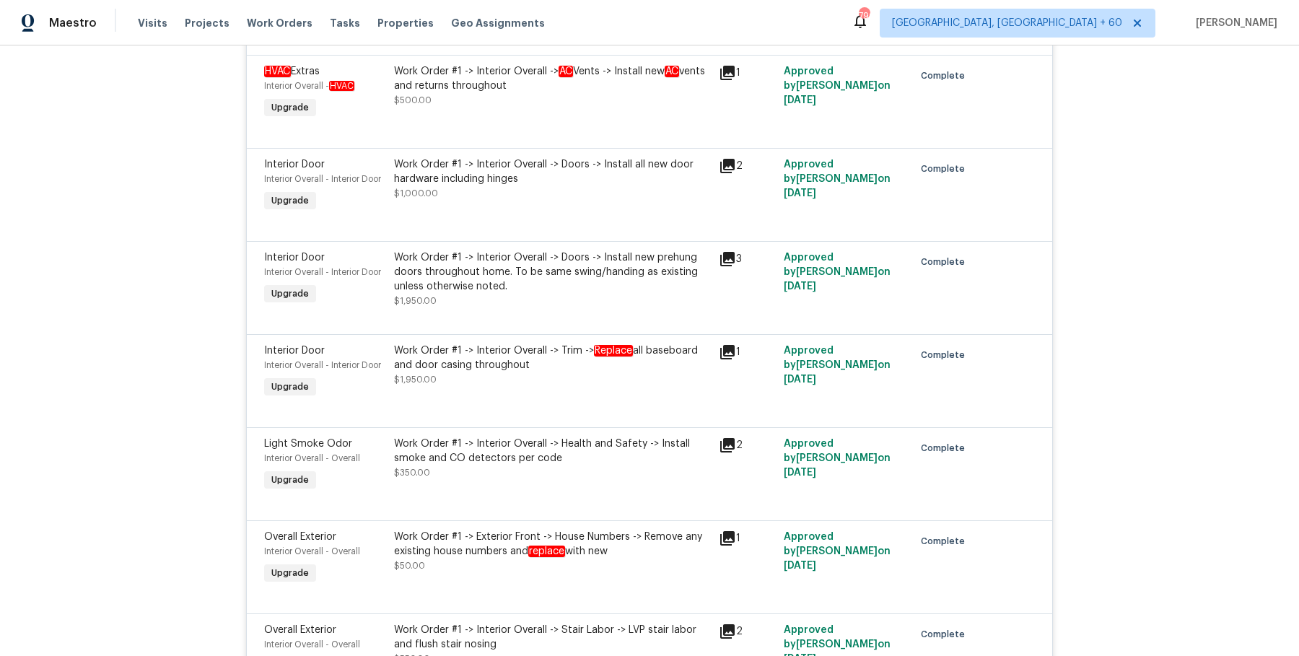
click at [467, 293] on div "Work Order #1 -> Interior Overall -> Doors -> Install new prehung doors through…" at bounding box center [552, 271] width 316 height 43
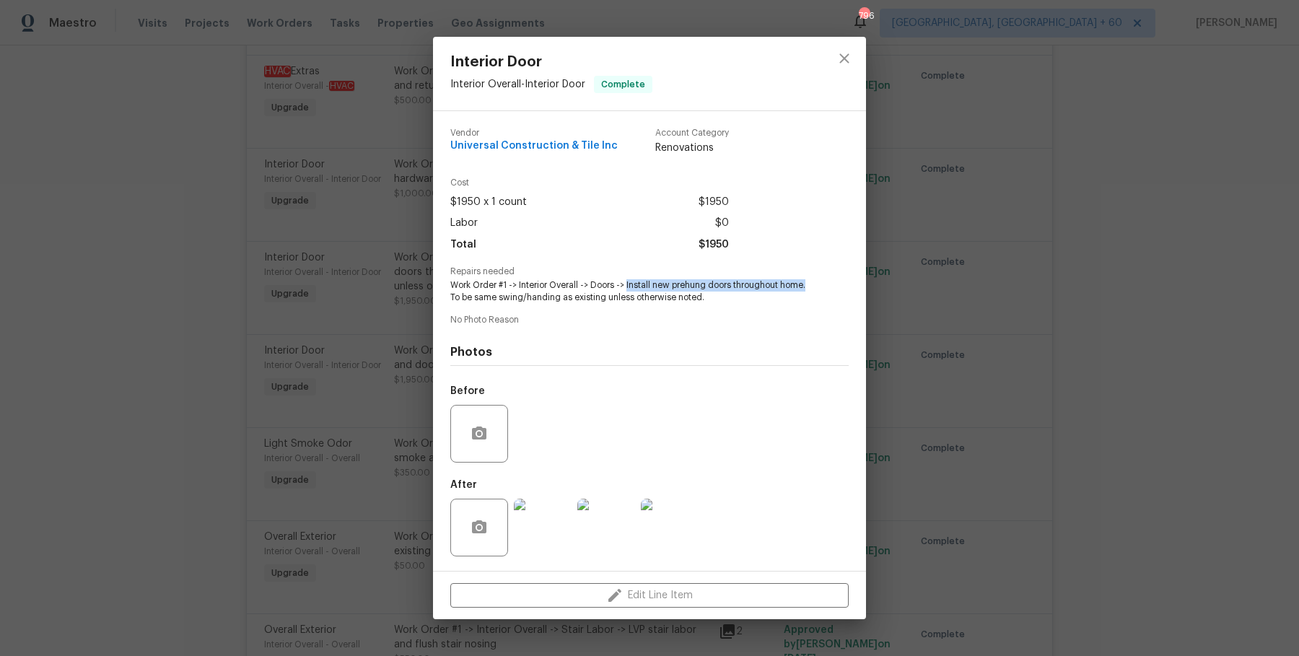
drag, startPoint x: 626, startPoint y: 282, endPoint x: 818, endPoint y: 288, distance: 192.0
click at [818, 288] on div "Repairs needed Work Order #1 -> Interior Overall -> Doors -> Install new prehun…" at bounding box center [649, 285] width 398 height 37
click at [303, 219] on div "Interior Door Interior Overall - Interior Door Complete Vendor Universal Constr…" at bounding box center [649, 328] width 1299 height 656
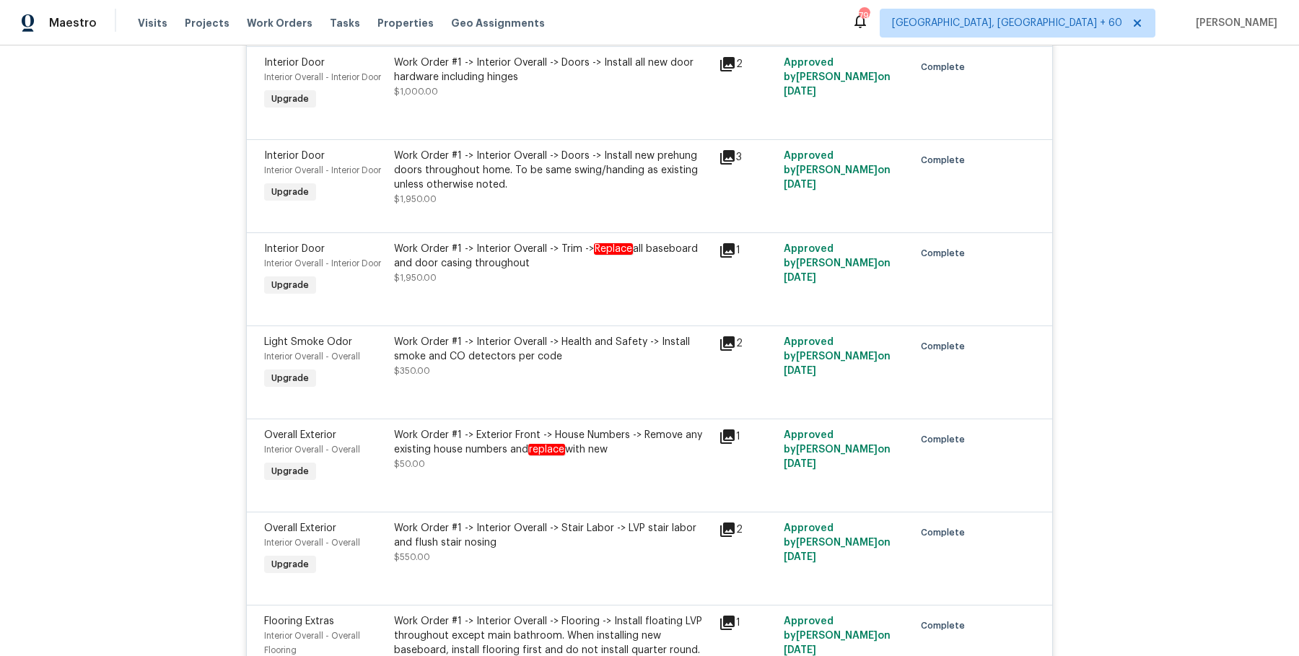
scroll to position [9755, 0]
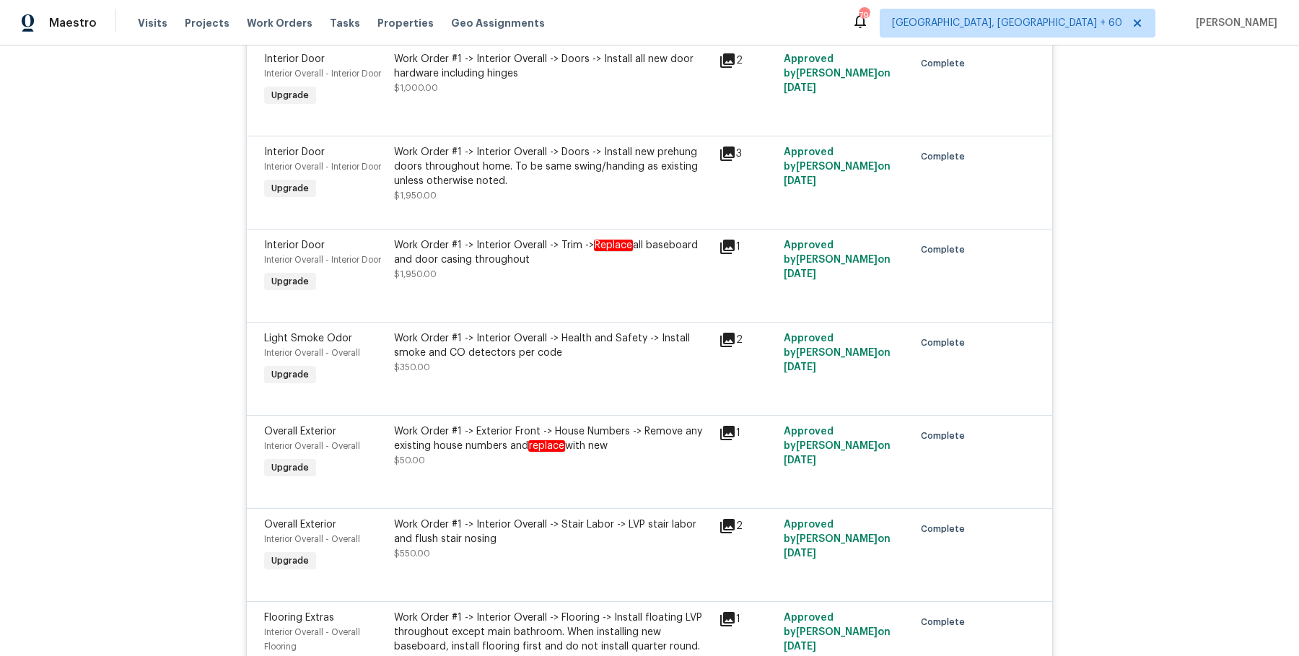
click at [502, 267] on div "Work Order #1 -> Interior Overall -> Trim -> Replace all baseboard and door cas…" at bounding box center [552, 252] width 316 height 29
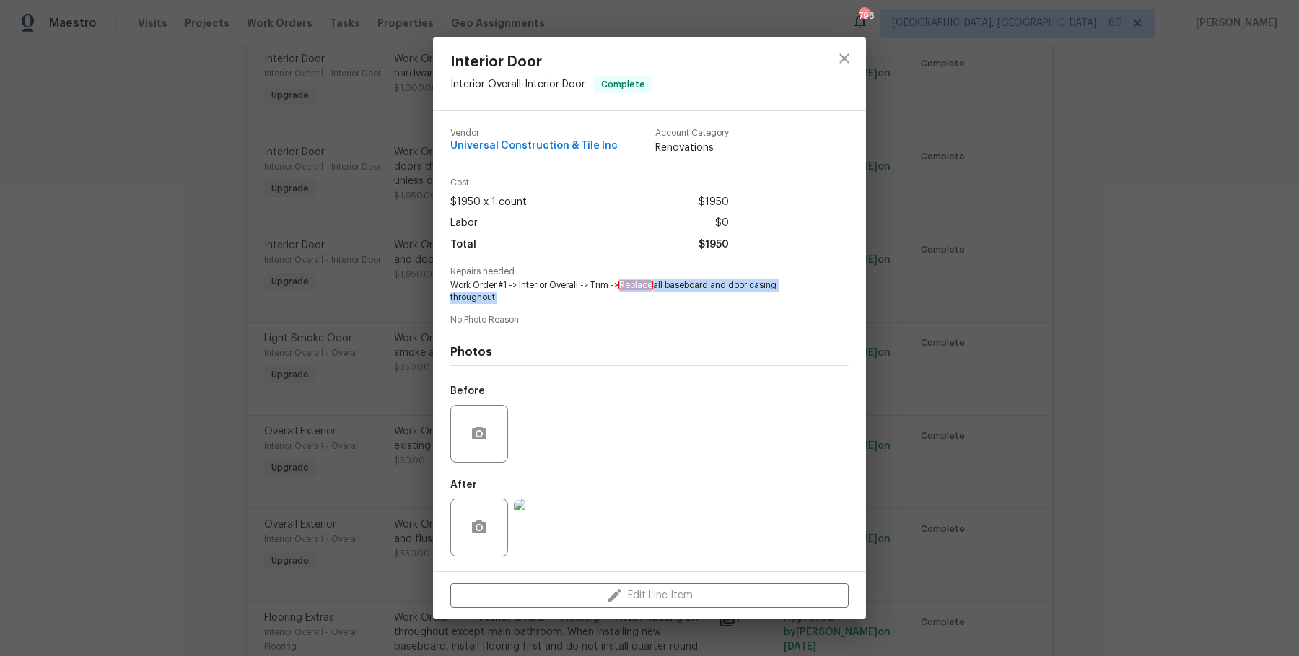
drag, startPoint x: 620, startPoint y: 281, endPoint x: 790, endPoint y: 315, distance: 173.5
click at [790, 315] on div "Vendor Universal Construction & Tile Inc Account Category Renovations Cost $195…" at bounding box center [649, 341] width 398 height 448
click at [369, 328] on div "Interior Door Interior Overall - Interior Door Complete Vendor Universal Constr…" at bounding box center [649, 328] width 1299 height 656
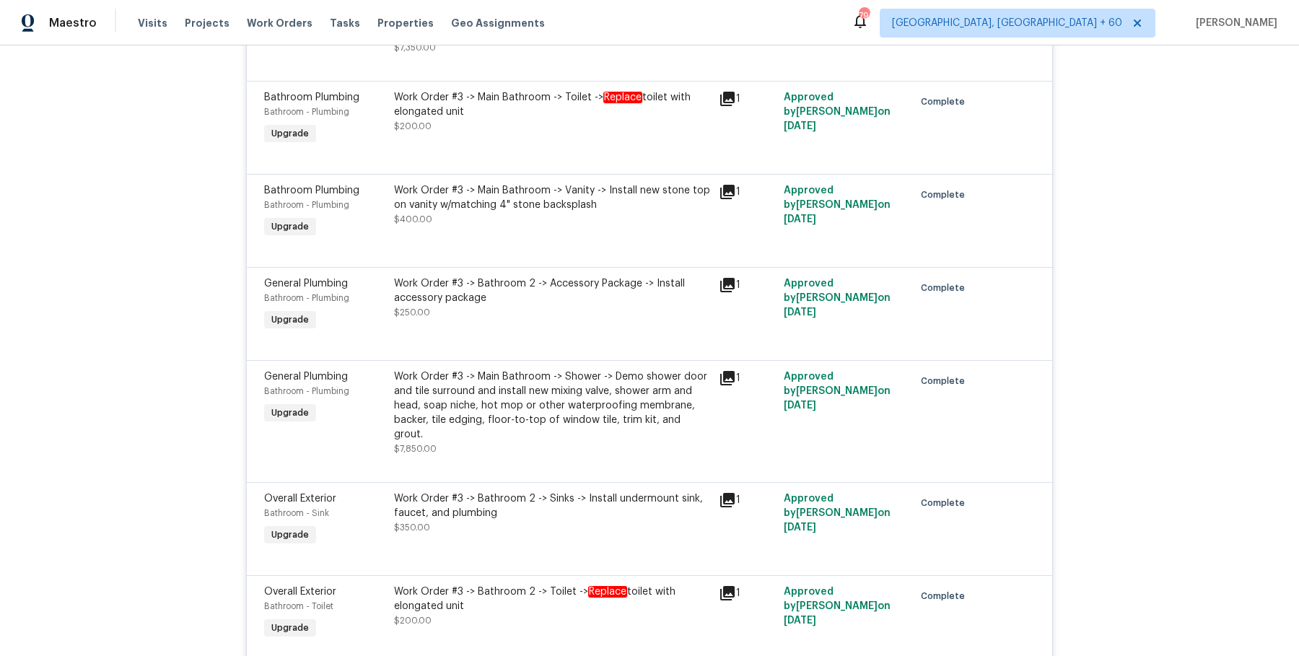
scroll to position [11285, 0]
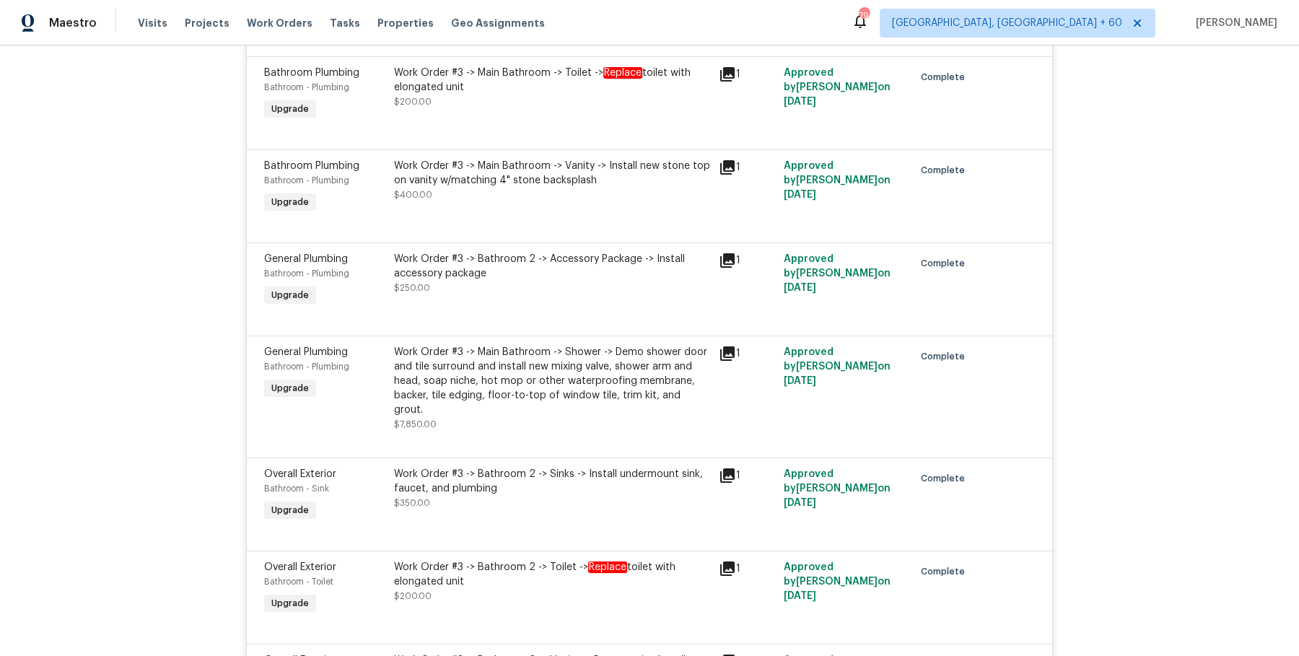
click at [428, 401] on div "Work Order #3 -> Main Bathroom -> Shower -> Demo shower door and tile surround …" at bounding box center [552, 381] width 316 height 72
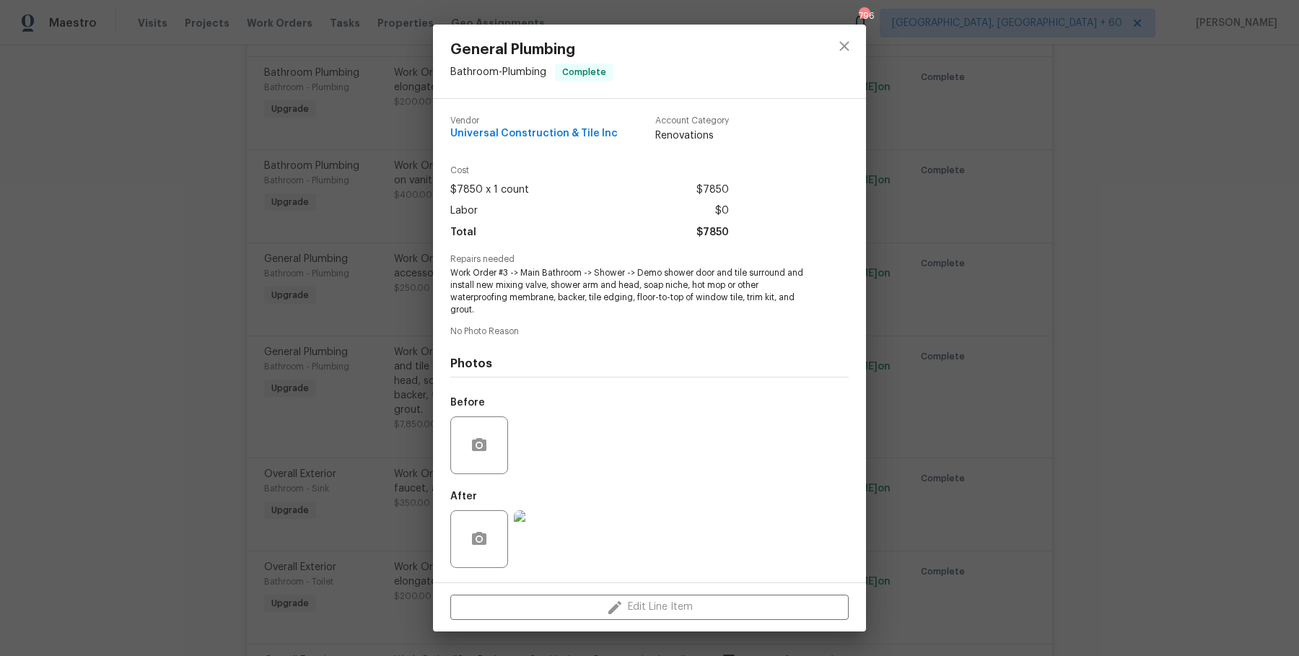
click at [388, 351] on div "General Plumbing Bathroom - Plumbing Complete Vendor Universal Construction & T…" at bounding box center [649, 328] width 1299 height 656
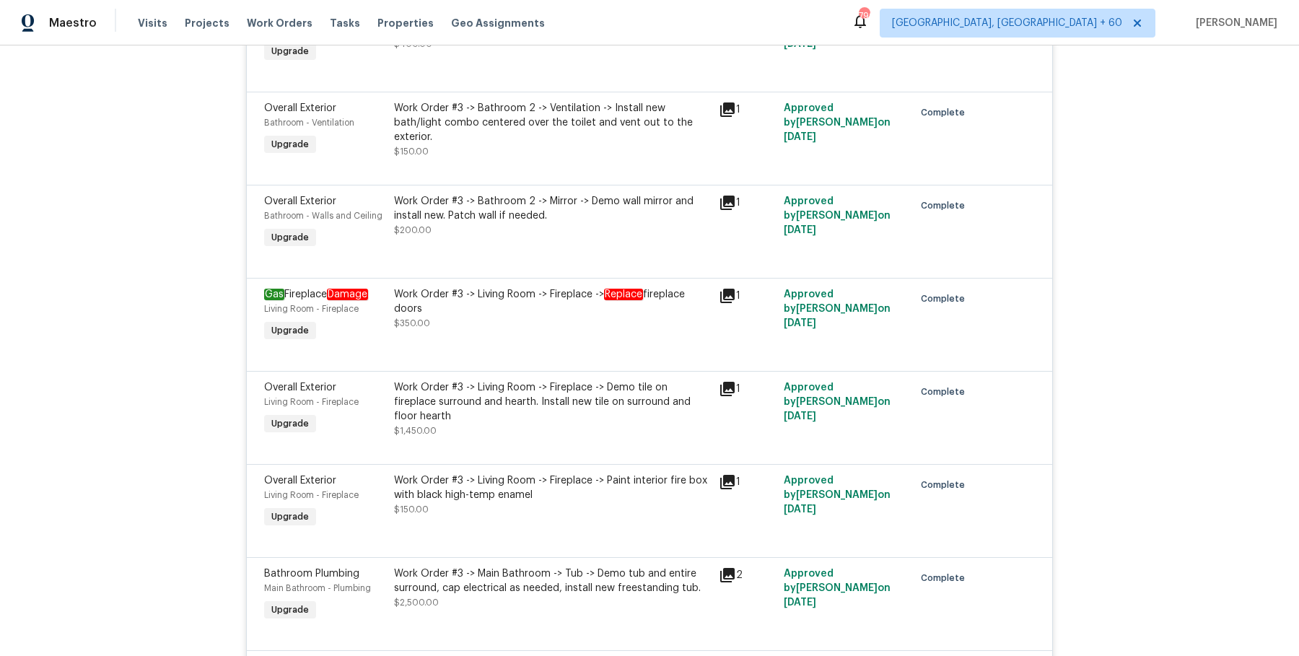
scroll to position [12038, 0]
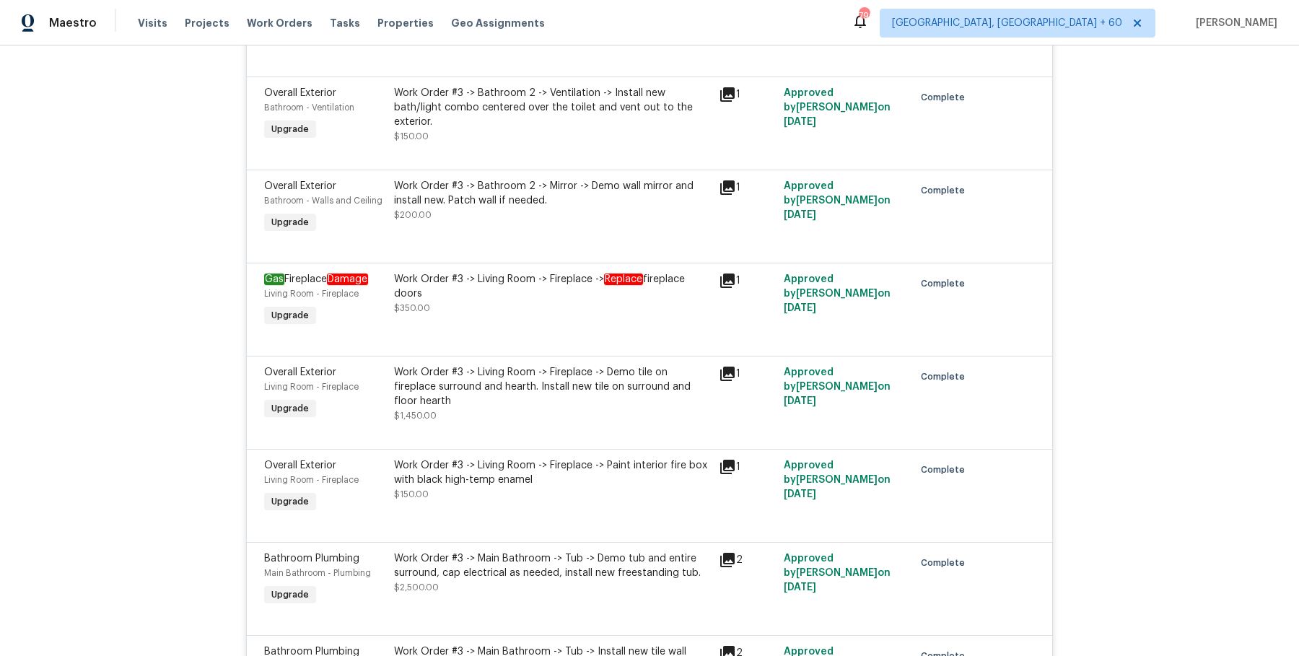
click at [548, 396] on div "Work Order #3 -> Living Room -> Fireplace -> Demo tile on fireplace surround an…" at bounding box center [552, 386] width 316 height 43
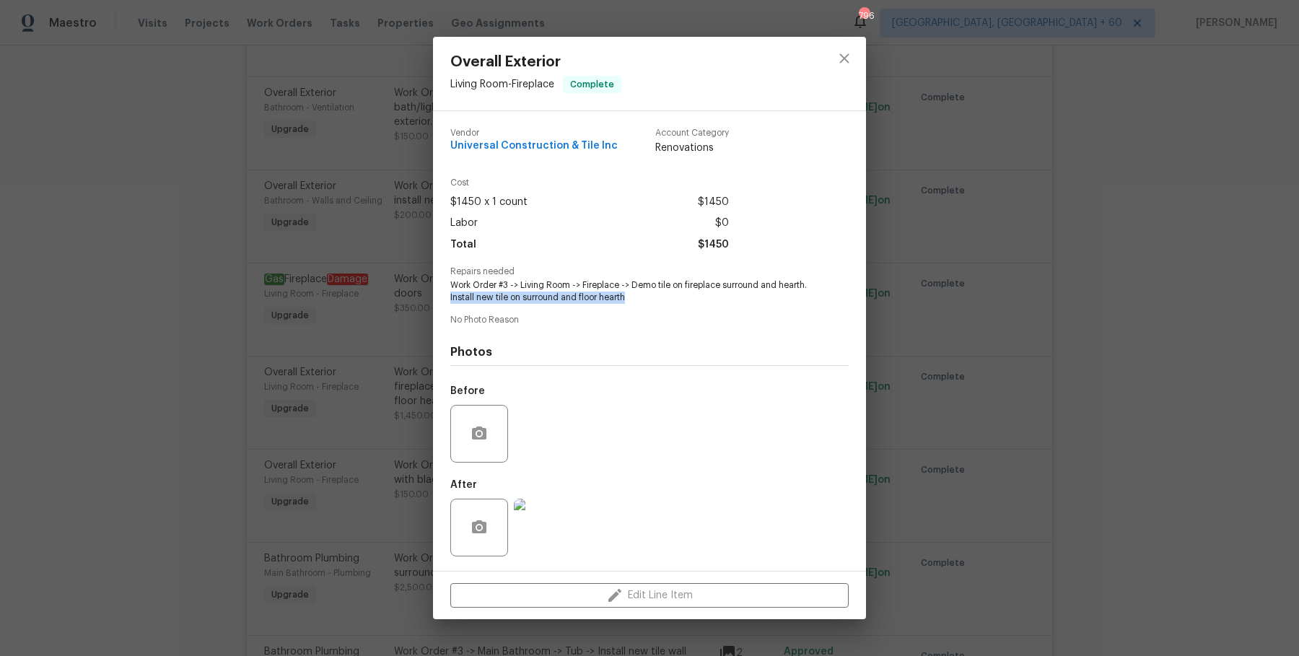
drag, startPoint x: 452, startPoint y: 299, endPoint x: 644, endPoint y: 297, distance: 191.2
click at [644, 297] on span "Work Order #3 -> Living Room -> Fireplace -> Demo tile on fireplace surround an…" at bounding box center [629, 291] width 359 height 25
click at [255, 196] on div "Overall Exterior Living Room - Fireplace Complete Vendor Universal Construction…" at bounding box center [649, 328] width 1299 height 656
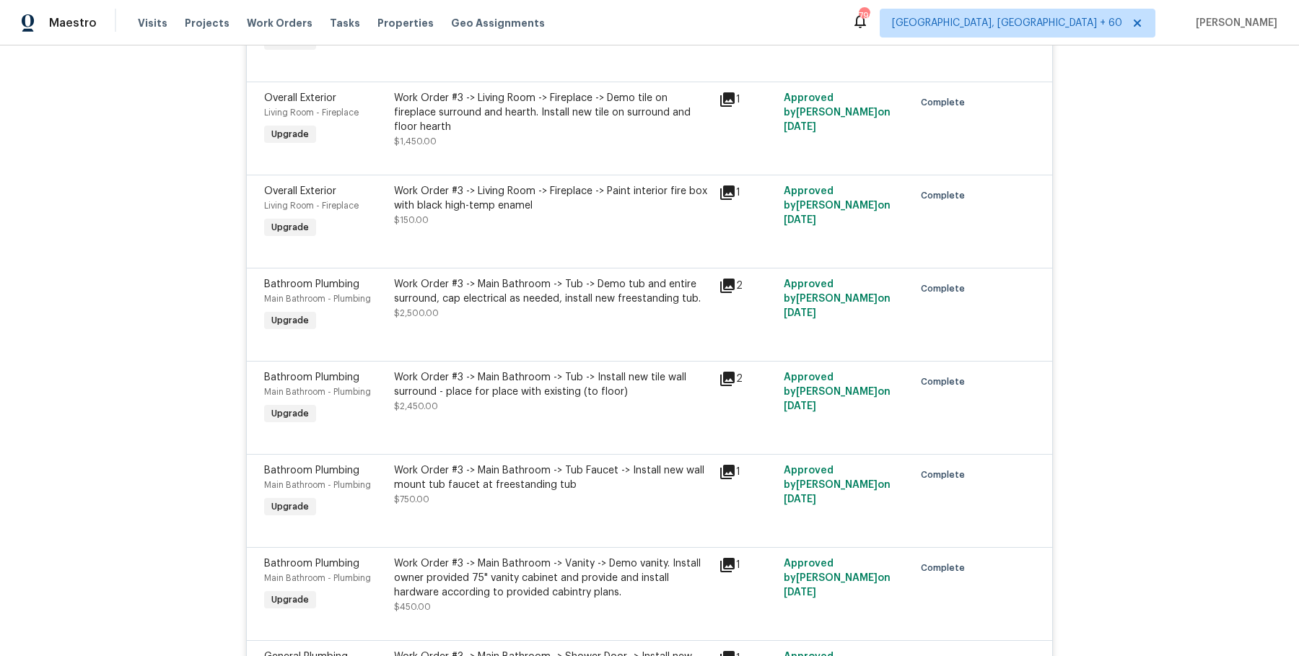
scroll to position [12313, 0]
click at [563, 317] on div "Work Order #3 -> Main Bathroom -> Tub -> Demo tub and entire surround, cap elec…" at bounding box center [552, 297] width 316 height 43
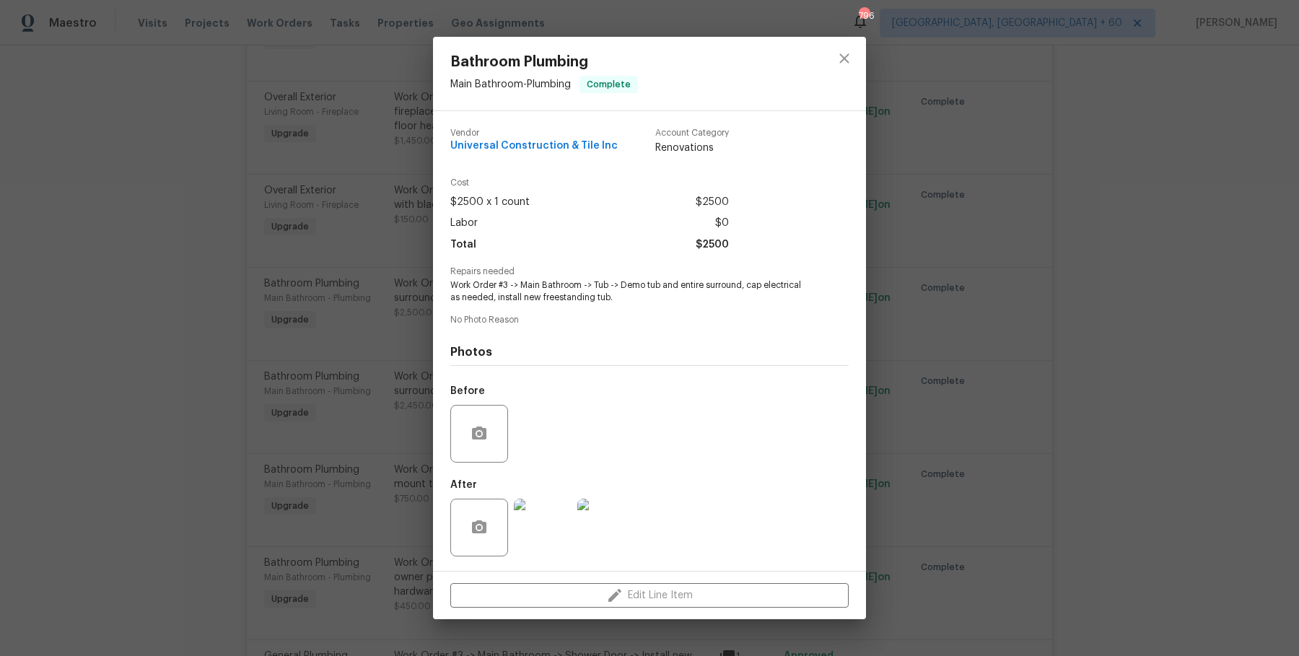
drag, startPoint x: 496, startPoint y: 296, endPoint x: 750, endPoint y: 295, distance: 254.0
click at [750, 295] on span "Work Order #3 -> Main Bathroom -> Tub -> Demo tub and entire surround, cap elec…" at bounding box center [629, 291] width 359 height 25
drag, startPoint x: 497, startPoint y: 299, endPoint x: 617, endPoint y: 299, distance: 119.8
click at [617, 299] on span "Work Order #3 -> Main Bathroom -> Tub -> Demo tub and entire surround, cap elec…" at bounding box center [629, 291] width 359 height 25
click at [265, 241] on div "Bathroom Plumbing Main Bathroom - Plumbing Complete Vendor Universal Constructi…" at bounding box center [649, 328] width 1299 height 656
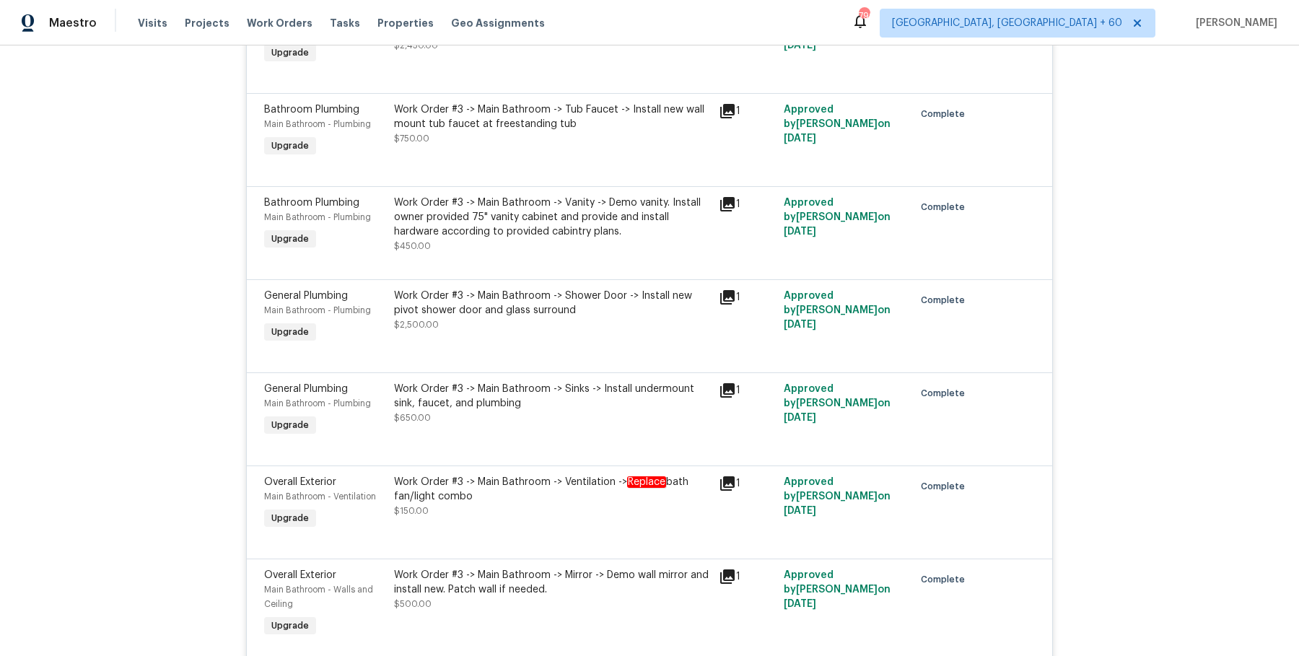
scroll to position [12706, 0]
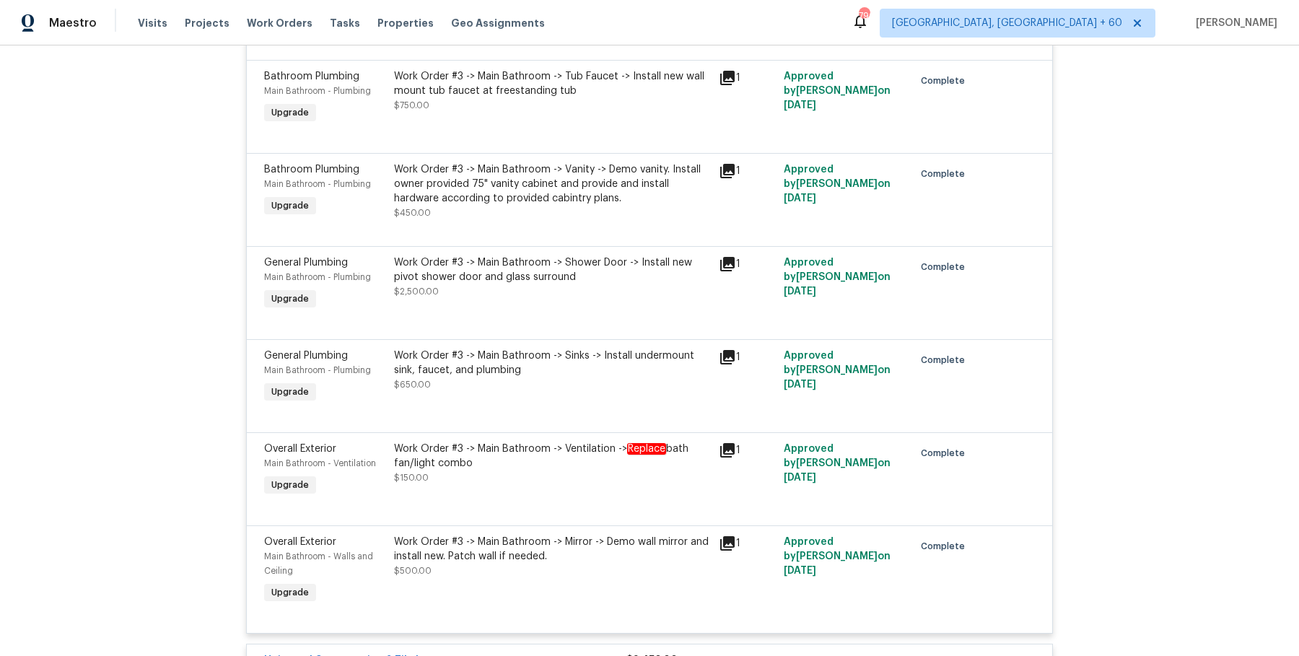
click at [505, 281] on div "Work Order #3 -> Main Bathroom -> Shower Door -> Install new pivot shower door …" at bounding box center [552, 269] width 316 height 29
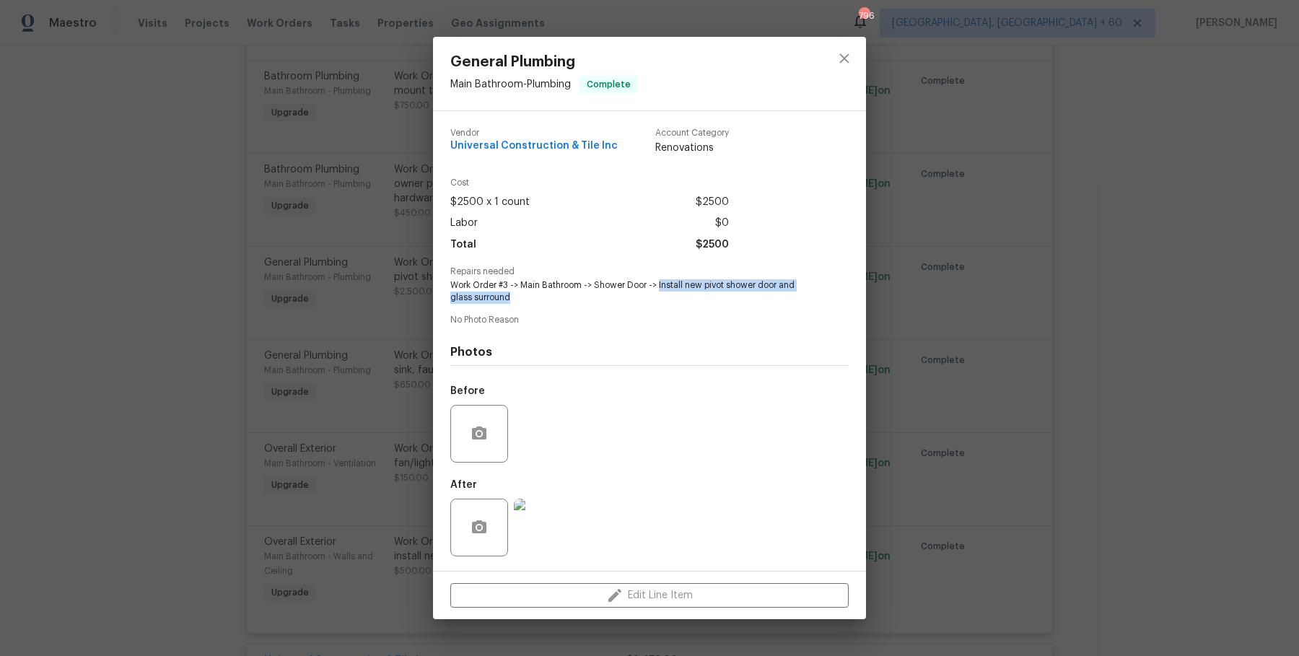
drag, startPoint x: 658, startPoint y: 286, endPoint x: 793, endPoint y: 303, distance: 136.0
click at [793, 303] on span "Work Order #3 -> Main Bathroom -> Shower Door -> Install new pivot shower door …" at bounding box center [629, 291] width 359 height 25
click at [364, 250] on div "General Plumbing Main Bathroom - Plumbing Complete Vendor Universal Constructio…" at bounding box center [649, 328] width 1299 height 656
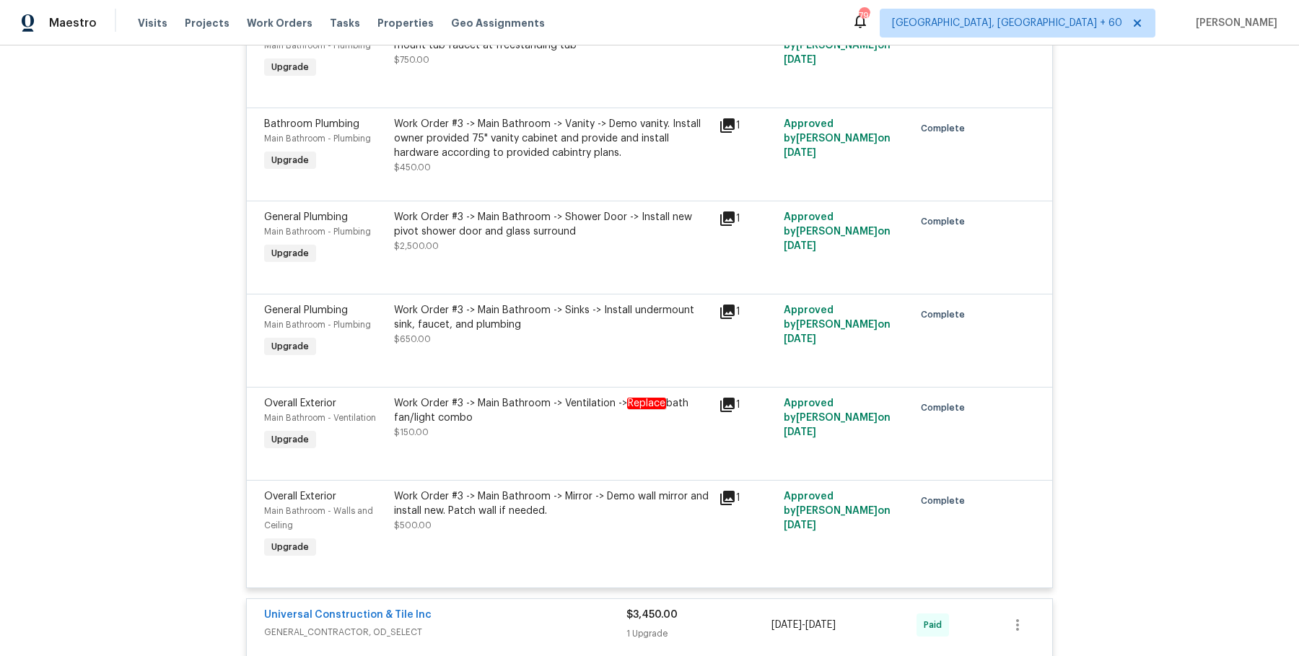
scroll to position [12757, 0]
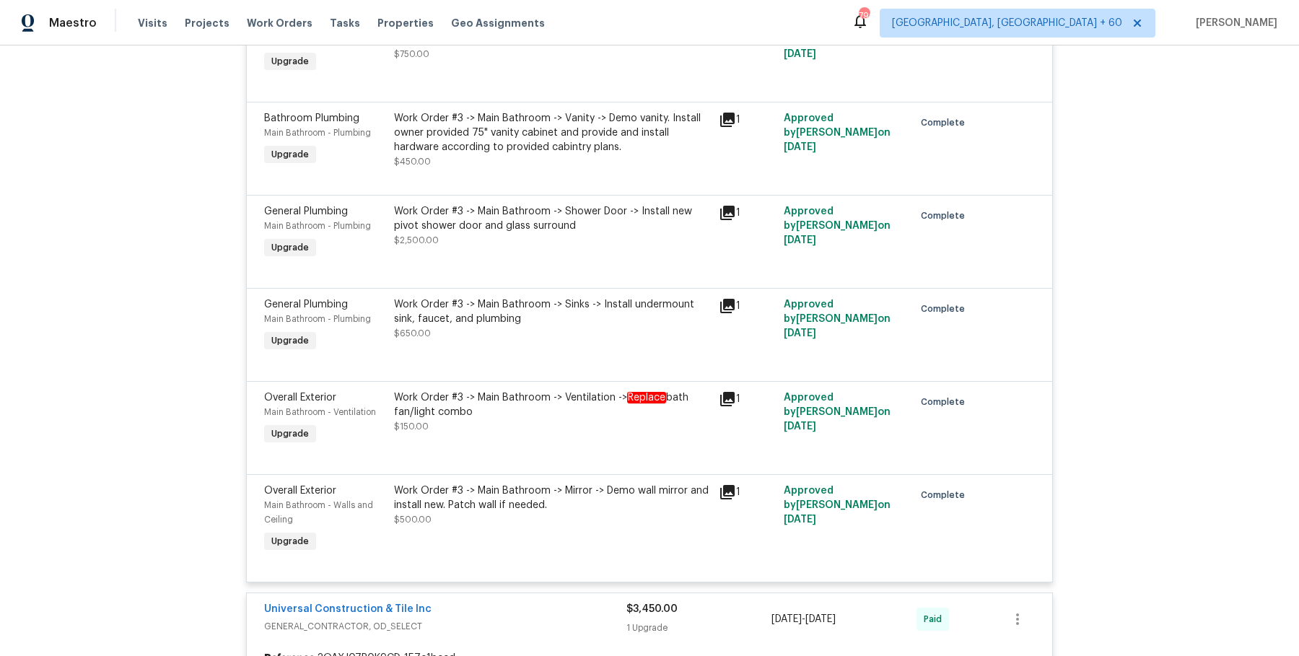
click at [556, 341] on div "Work Order #3 -> Main Bathroom -> Sinks -> Install undermount sink, faucet, and…" at bounding box center [552, 318] width 316 height 43
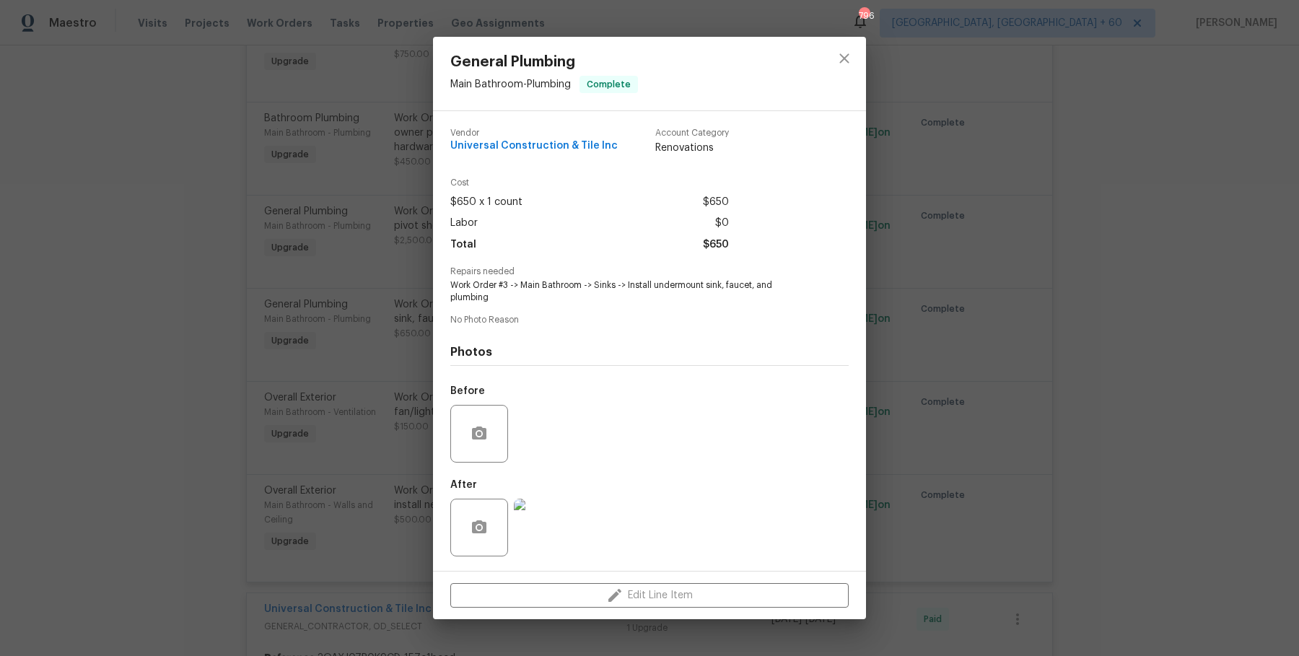
drag, startPoint x: 625, startPoint y: 283, endPoint x: 748, endPoint y: 291, distance: 122.9
click at [748, 291] on span "Work Order #3 -> Main Bathroom -> Sinks -> Install undermount sink, faucet, and…" at bounding box center [629, 291] width 359 height 25
drag, startPoint x: 625, startPoint y: 285, endPoint x: 662, endPoint y: 296, distance: 38.4
click at [662, 296] on span "Work Order #3 -> Main Bathroom -> Sinks -> Install undermount sink, faucet, and…" at bounding box center [629, 291] width 359 height 25
drag, startPoint x: 623, startPoint y: 283, endPoint x: 732, endPoint y: 335, distance: 121.3
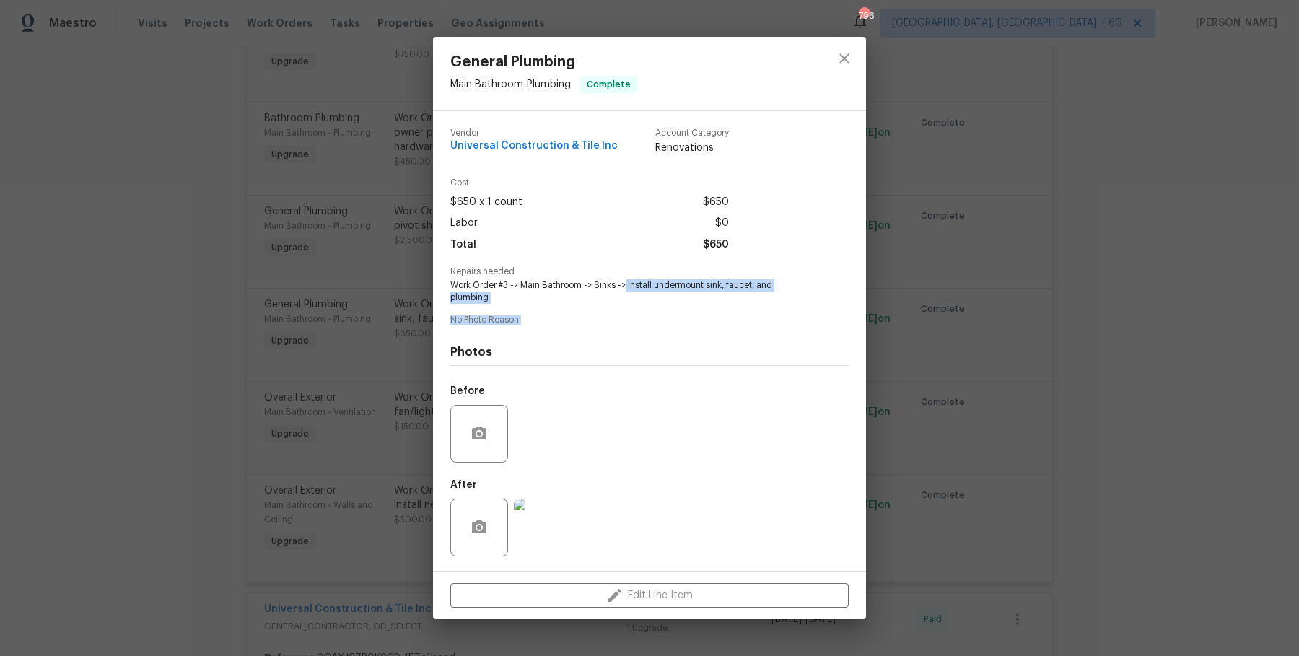
click at [732, 335] on div "Vendor Universal Construction & Tile Inc Account Category Renovations Cost $650…" at bounding box center [649, 341] width 398 height 448
click at [732, 335] on div "Photos Before After" at bounding box center [649, 446] width 398 height 237
drag, startPoint x: 627, startPoint y: 284, endPoint x: 678, endPoint y: 297, distance: 53.0
click at [678, 297] on span "Work Order #3 -> Main Bathroom -> Sinks -> Install undermount sink, faucet, and…" at bounding box center [629, 291] width 359 height 25
click at [265, 229] on div "General Plumbing Main Bathroom - Plumbing Complete Vendor Universal Constructio…" at bounding box center [649, 328] width 1299 height 656
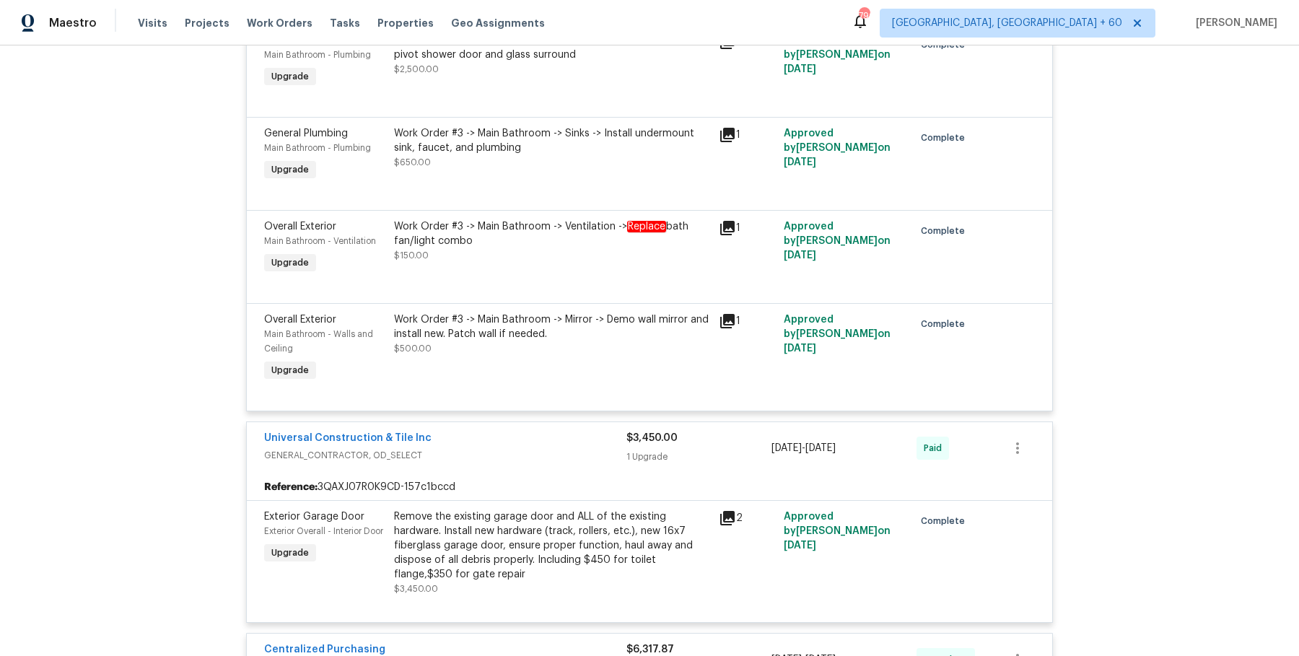
scroll to position [12966, 0]
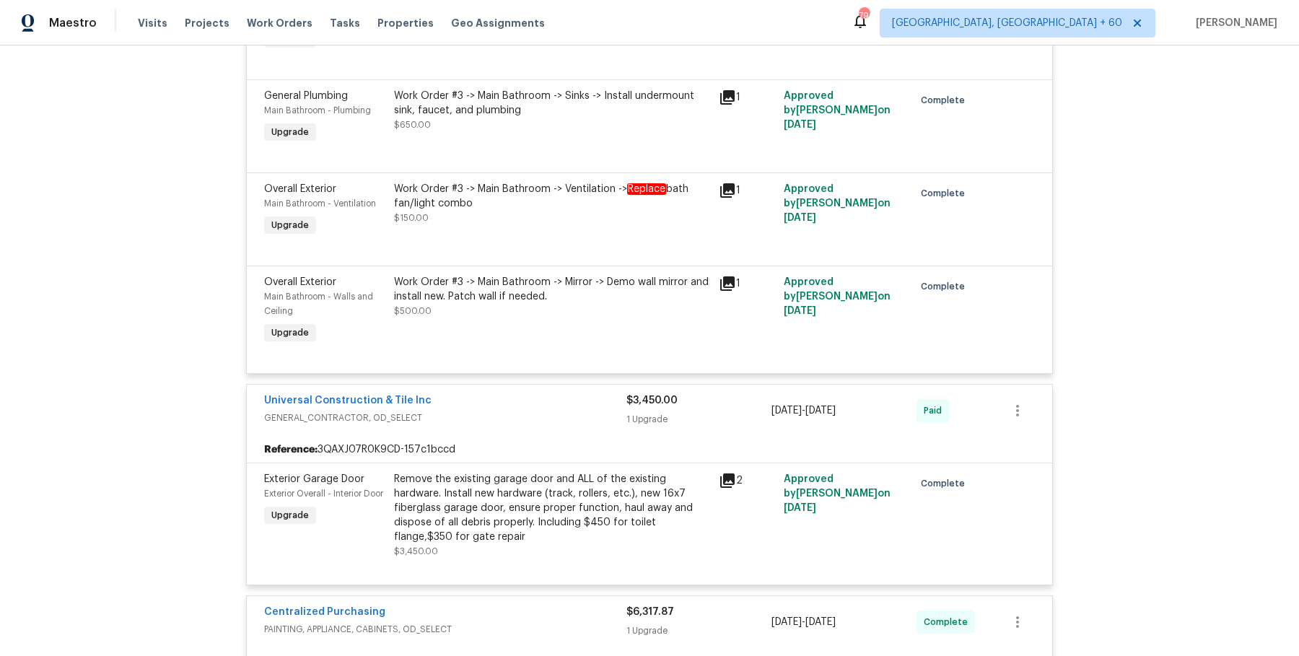
click at [482, 293] on div "Work Order #3 -> Main Bathroom -> Mirror -> Demo wall mirror and install new. P…" at bounding box center [552, 289] width 316 height 29
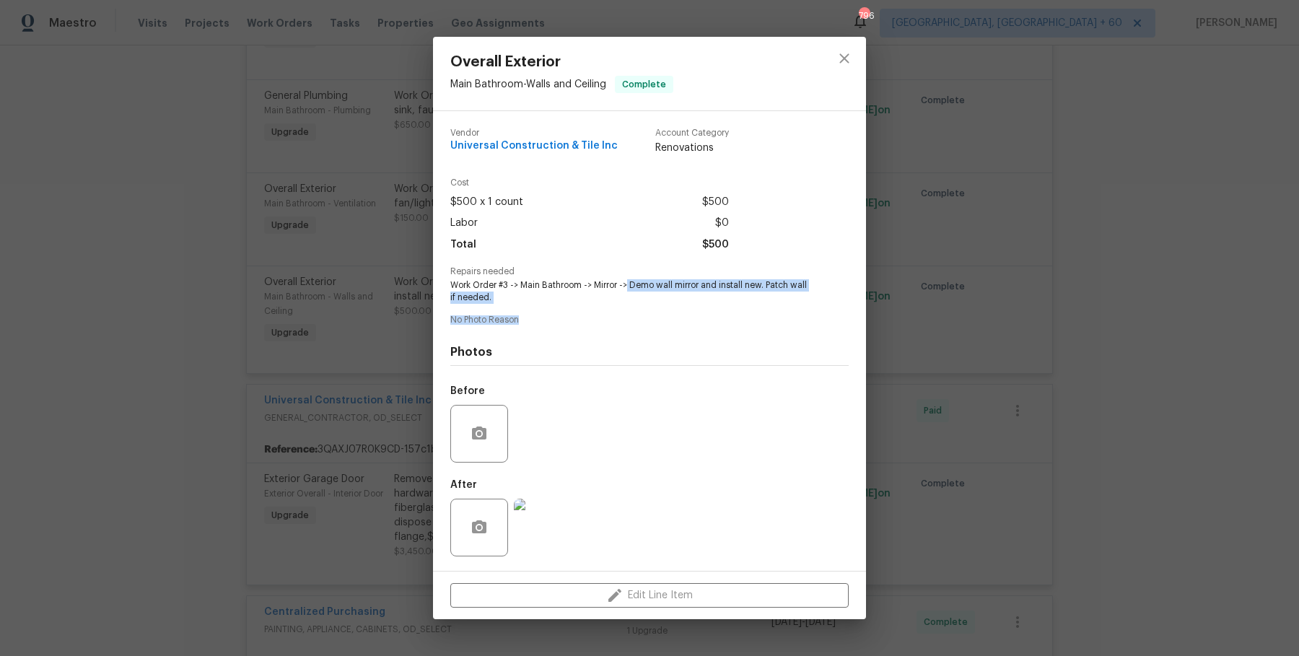
drag, startPoint x: 628, startPoint y: 284, endPoint x: 793, endPoint y: 320, distance: 168.4
click at [793, 320] on div "Vendor Universal Construction & Tile Inc Account Category Renovations Cost $500…" at bounding box center [649, 341] width 398 height 448
click at [948, 286] on div "Overall Exterior Main Bathroom - Walls and Ceiling Complete Vendor Universal Co…" at bounding box center [649, 328] width 1299 height 656
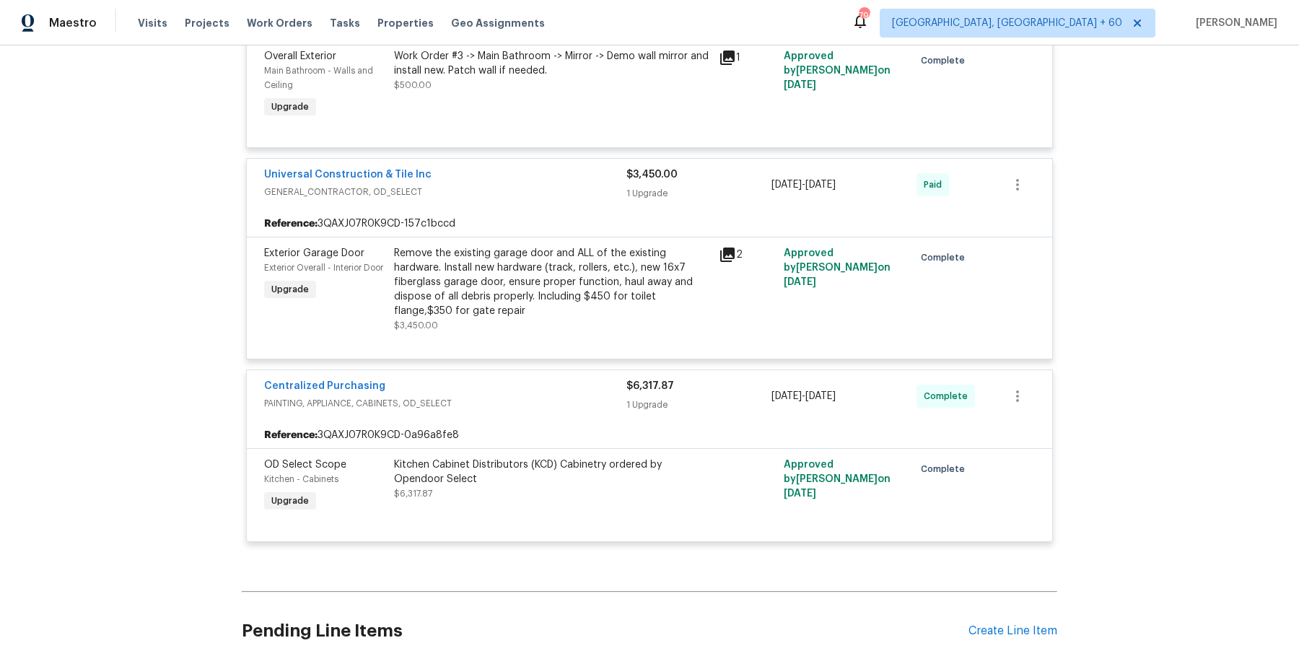
scroll to position [13192, 0]
click at [456, 295] on div "Remove the existing garage door and ALL of the existing hardware. Install new h…" at bounding box center [552, 281] width 316 height 72
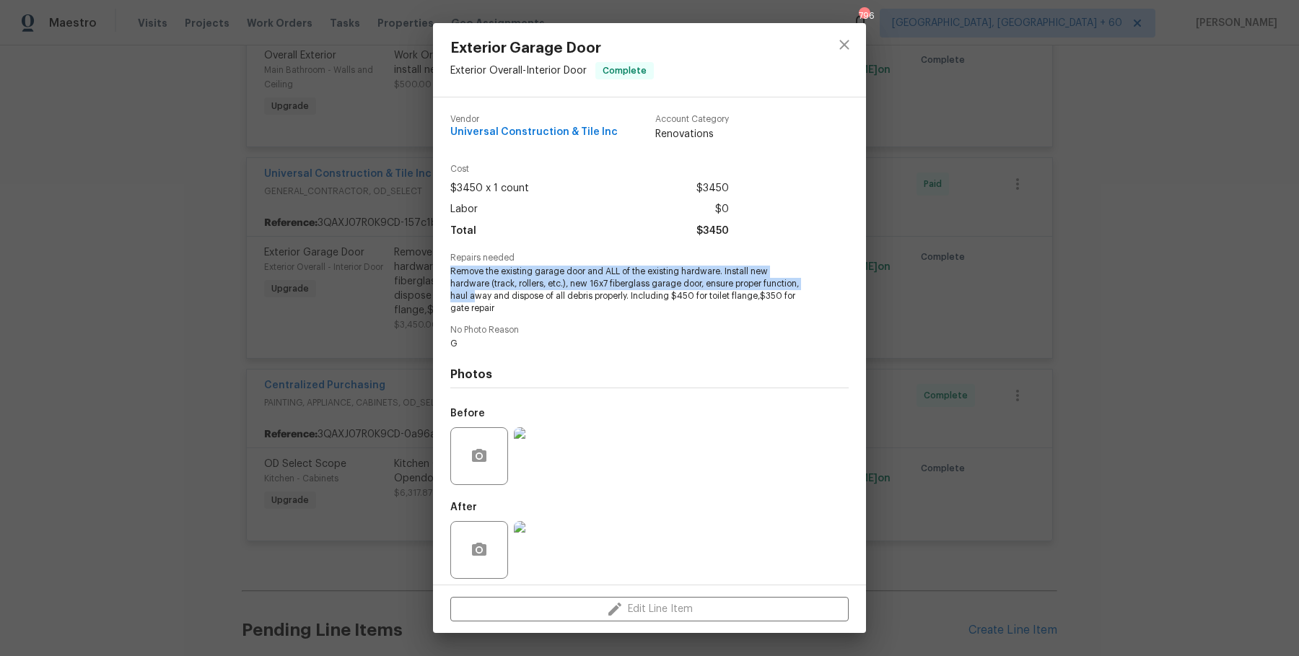
drag, startPoint x: 447, startPoint y: 268, endPoint x: 787, endPoint y: 289, distance: 341.1
click at [787, 289] on div "Vendor Universal Construction & Tile Inc Account Category Renovations Cost $345…" at bounding box center [649, 340] width 433 height 487
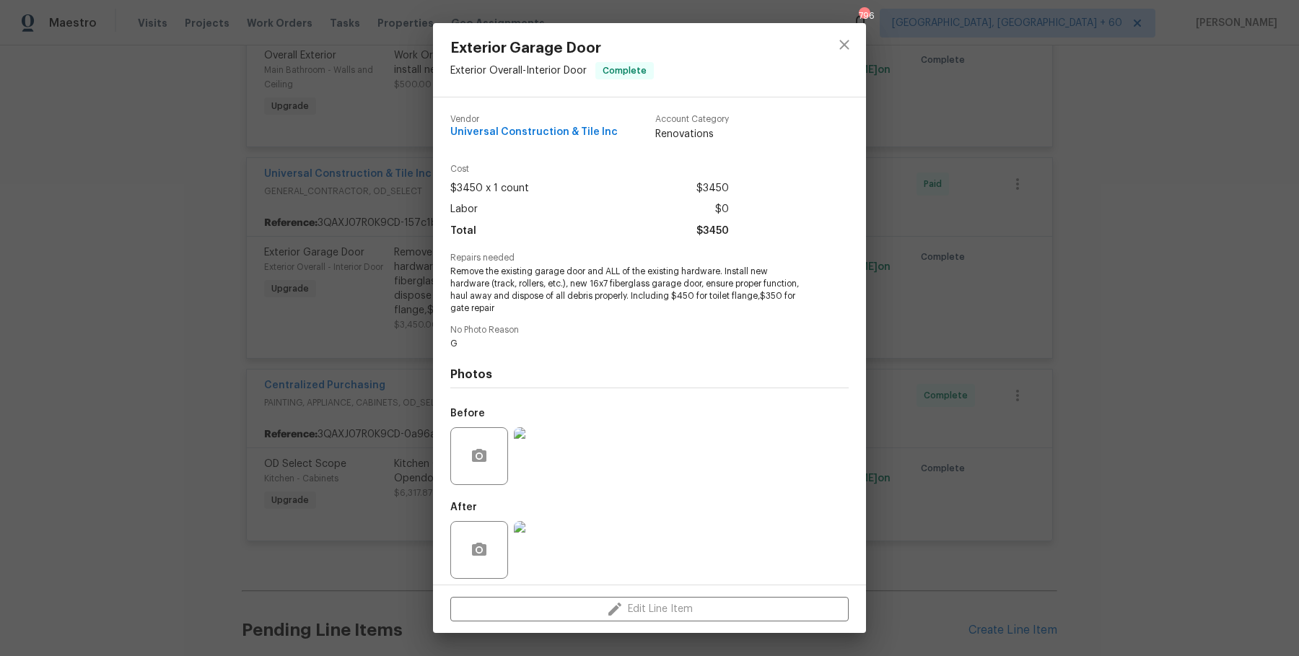
click at [737, 382] on div "Photos Before After" at bounding box center [649, 468] width 398 height 237
click at [189, 208] on div "Exterior Garage Door Exterior Overall - Interior Door Complete Vendor Universal…" at bounding box center [649, 328] width 1299 height 656
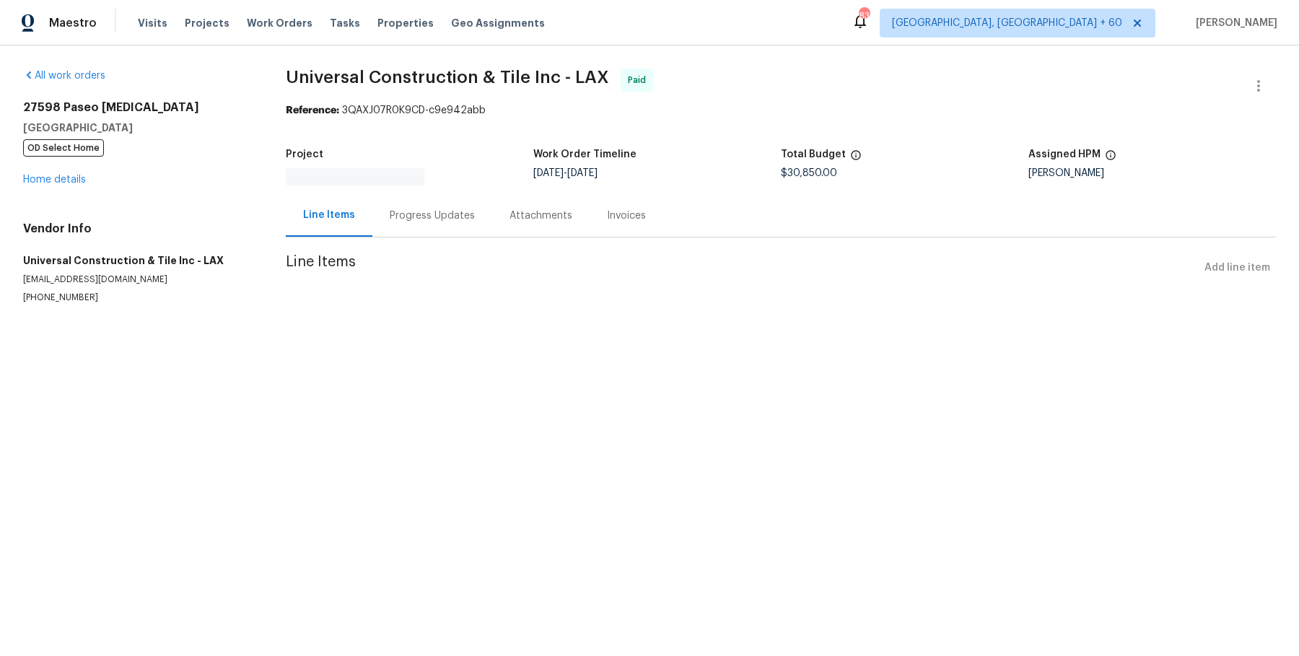
click at [483, 79] on span "Universal Construction & Tile Inc - LAX" at bounding box center [447, 77] width 323 height 17
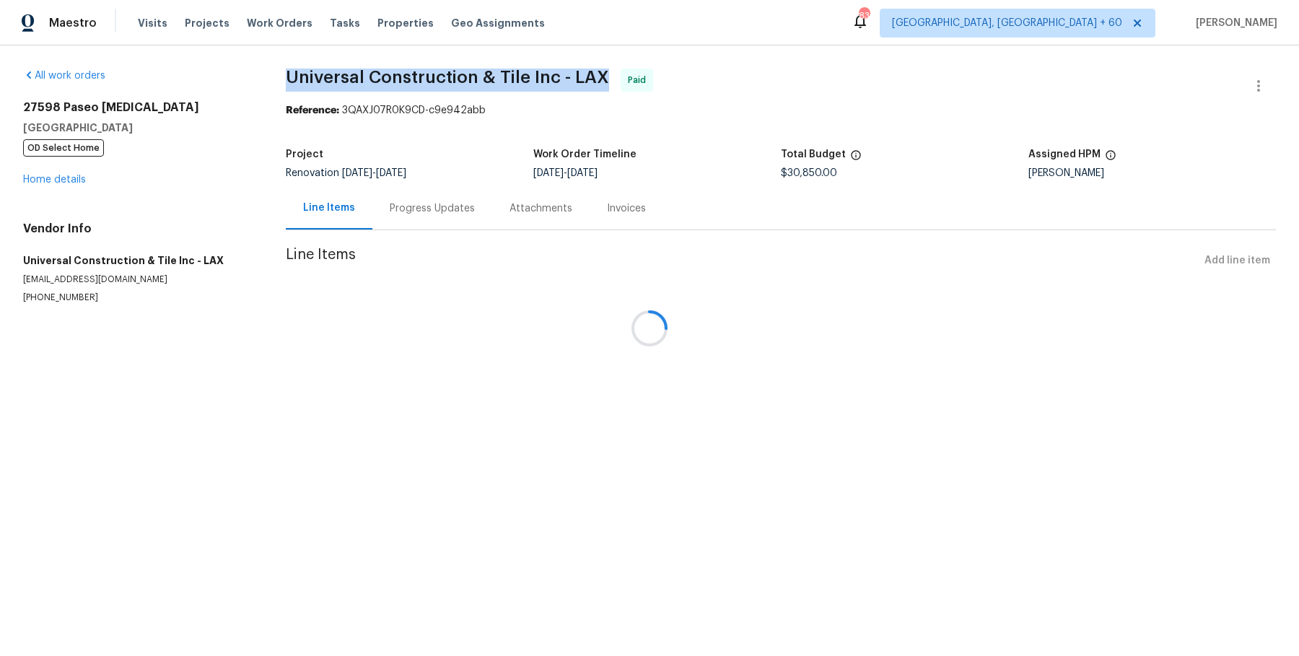
copy span "Universal Construction & Tile Inc - LAX"
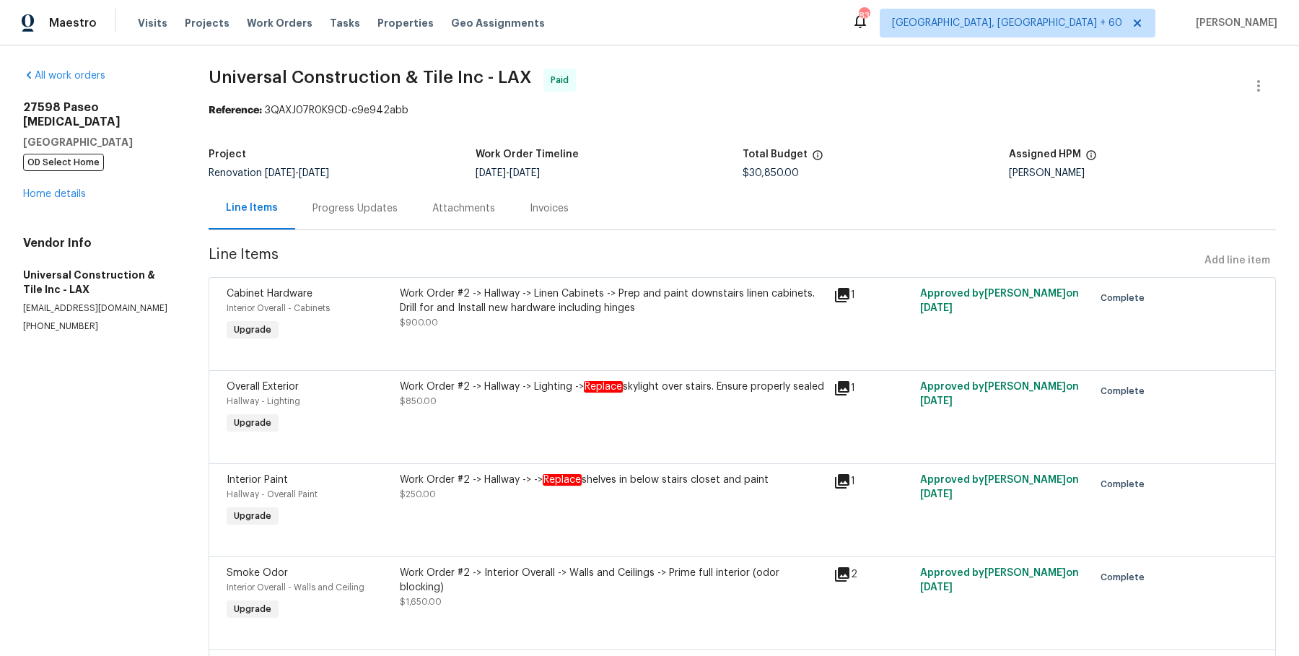
click at [265, 268] on span "Line Items" at bounding box center [703, 260] width 990 height 27
drag, startPoint x: 6, startPoint y: 261, endPoint x: 136, endPoint y: 364, distance: 165.9
copy div "Universal Construction & Tile Inc - LAX universal4ct@gmail.com (661) 417-7578"
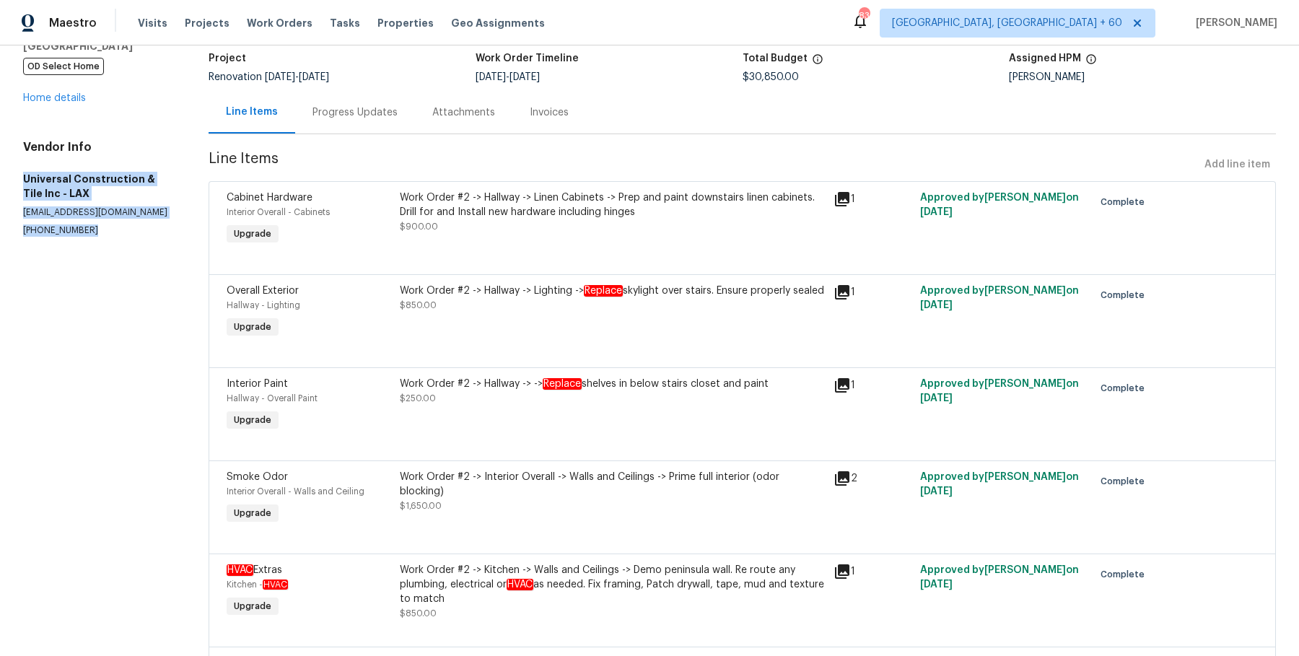
scroll to position [114, 0]
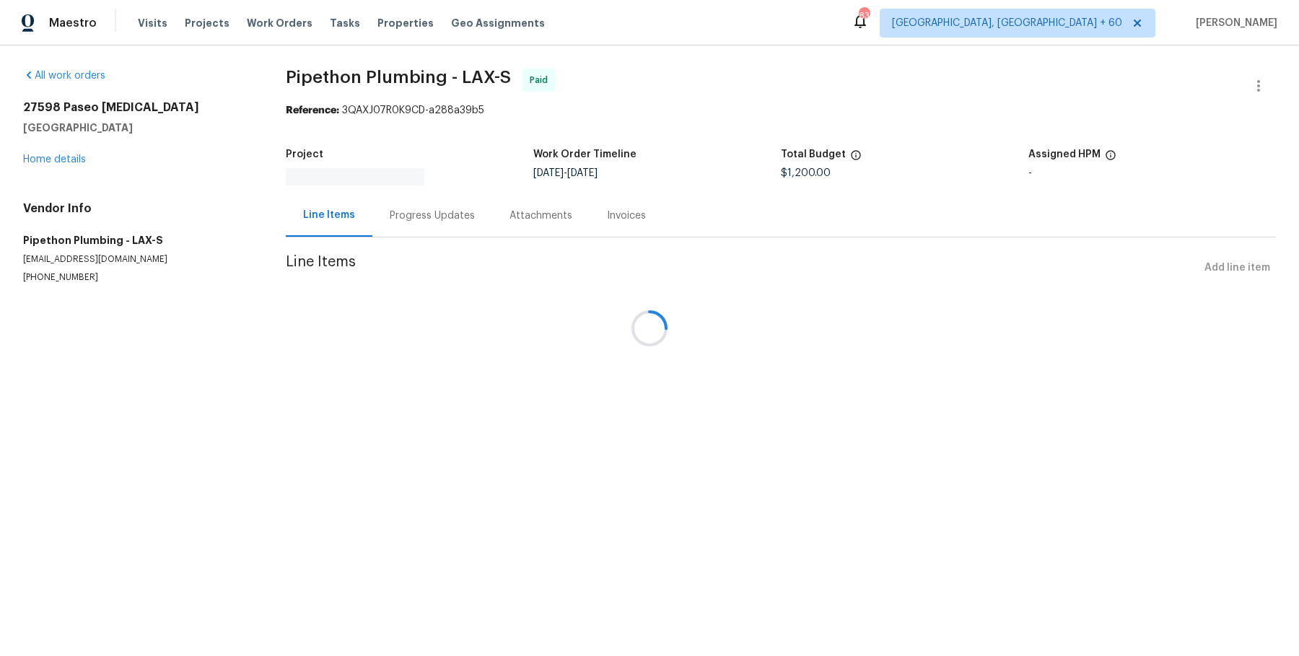
click at [386, 75] on div at bounding box center [649, 328] width 1299 height 656
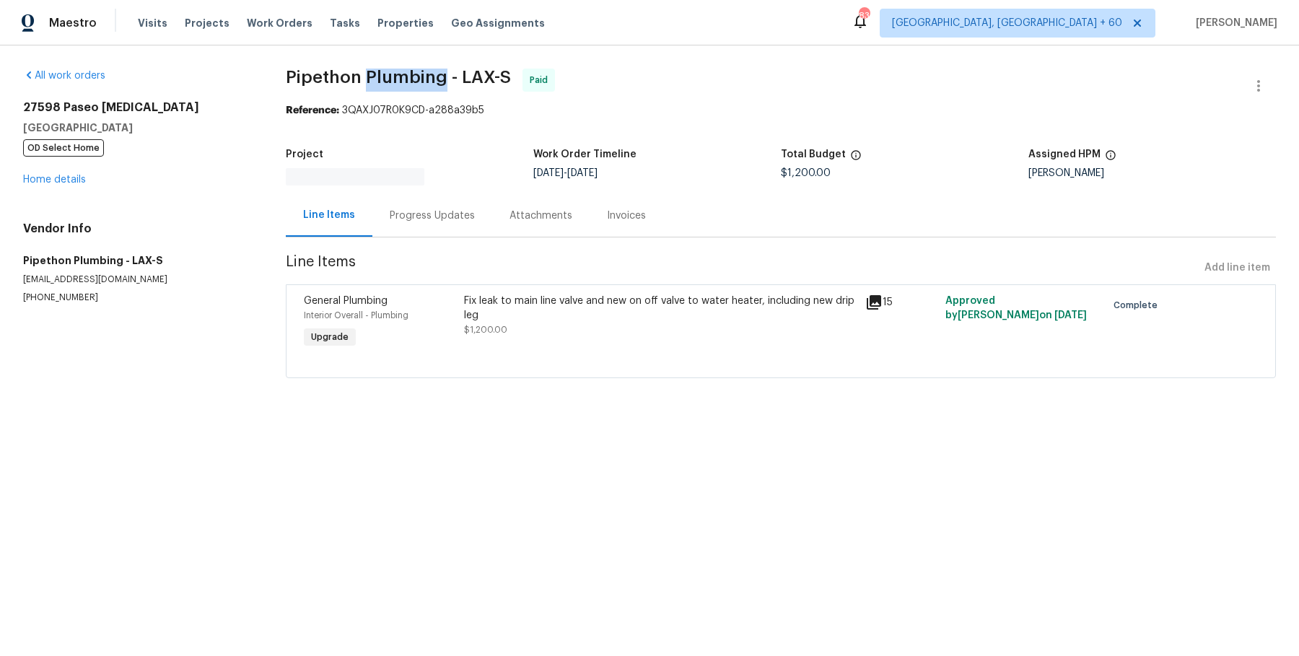
click at [386, 75] on span "Pipethon Plumbing - LAX-S" at bounding box center [398, 77] width 225 height 17
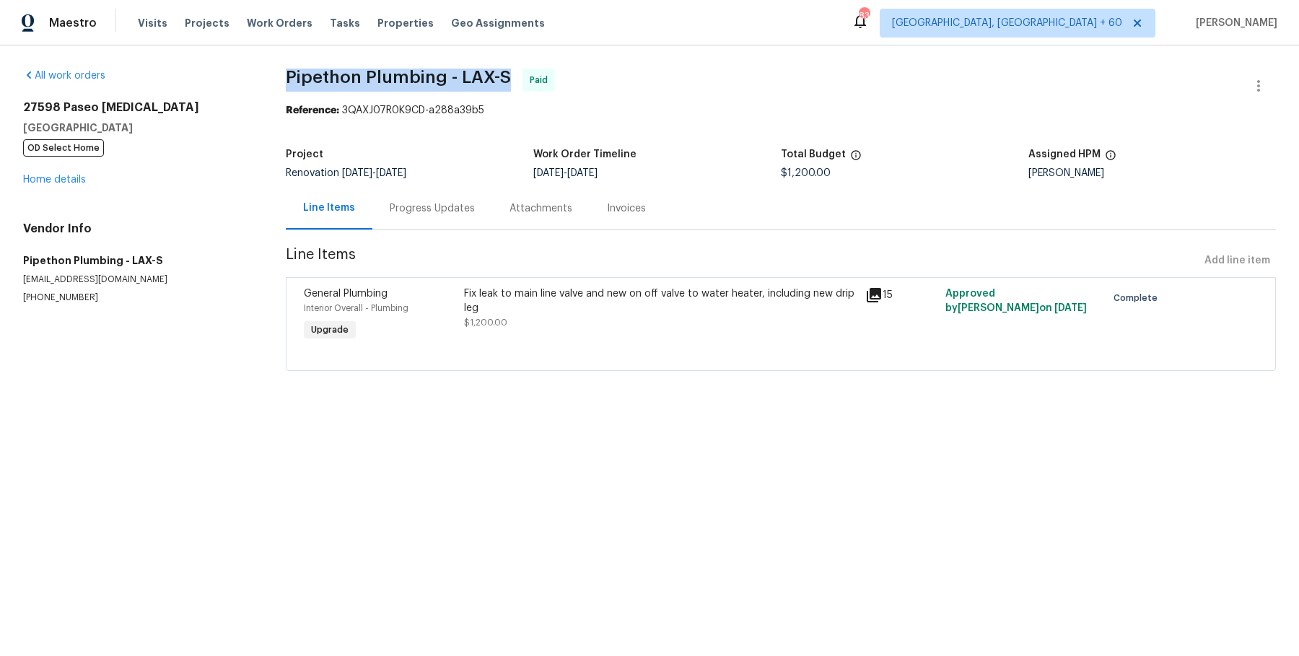
copy span "Pipethon Plumbing - LAX-S"
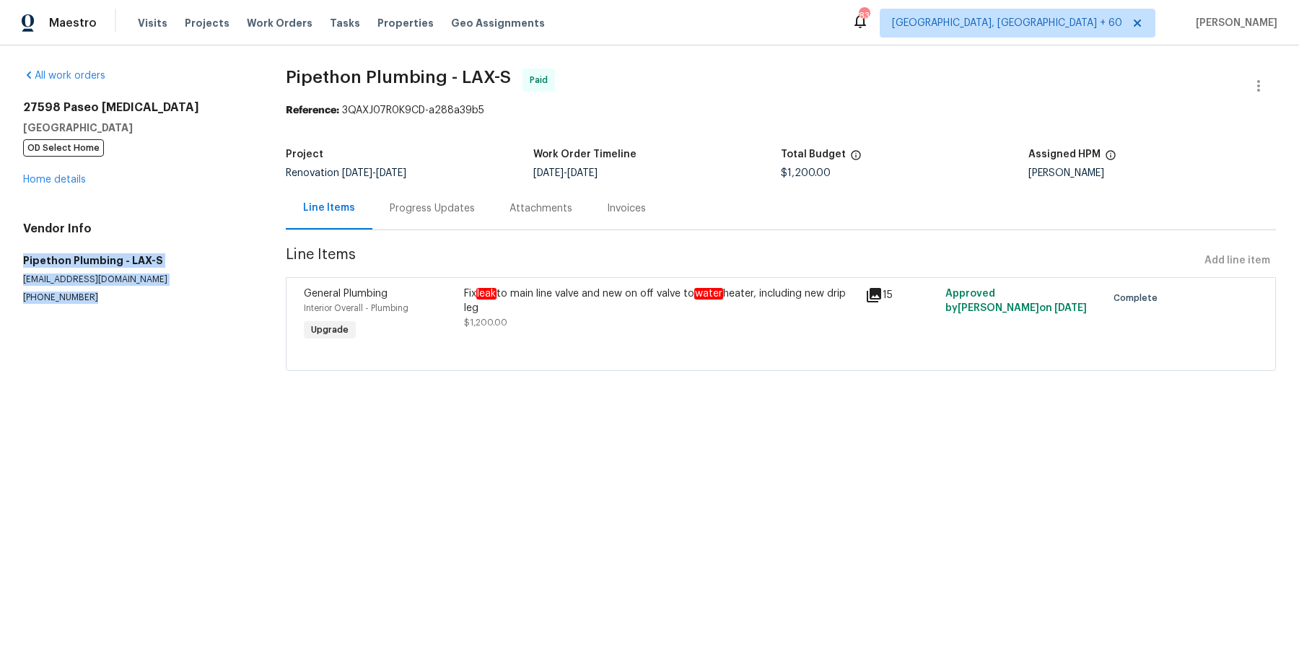
drag, startPoint x: 20, startPoint y: 250, endPoint x: 78, endPoint y: 320, distance: 90.7
click at [78, 320] on div "All work orders 27598 Paseo Sonata San Juan Capistrano, CA 92675 OD Select Home…" at bounding box center [649, 228] width 1299 height 366
copy div "Pipethon Plumbing - LAX-S service@pipethonplumbing.com (323) 328-6363"
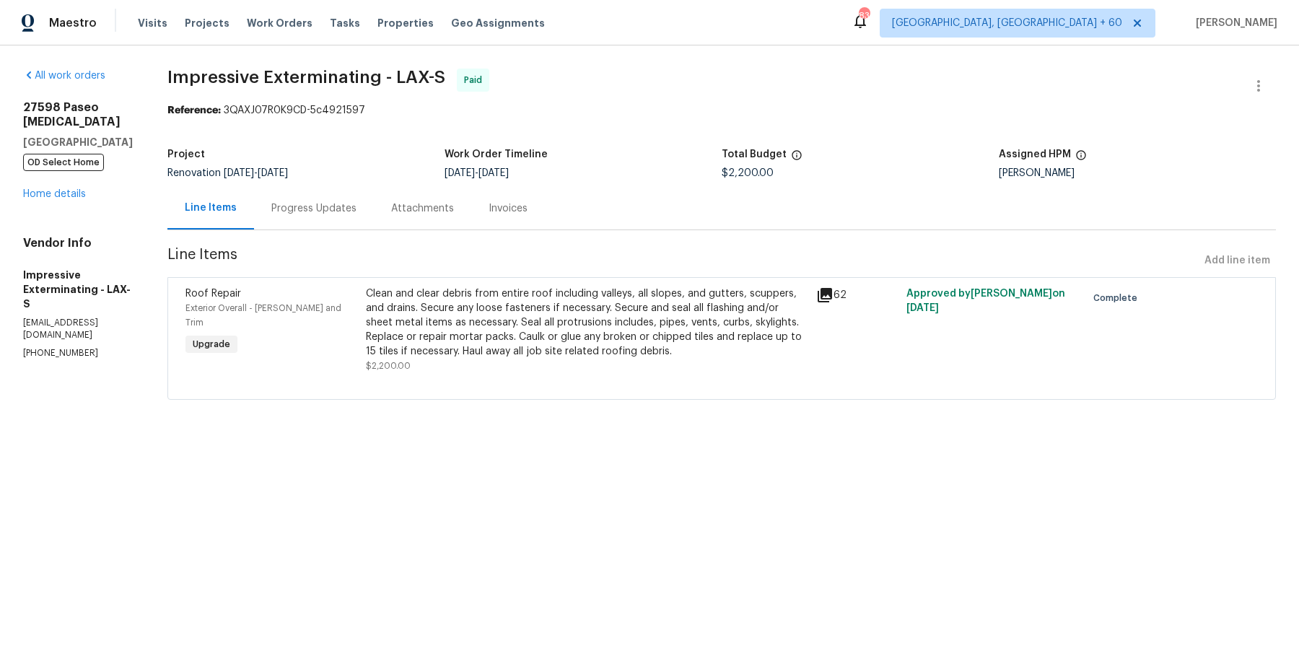
click at [400, 103] on div "Reference: 3QAXJ07R0K9CD-5c4921597" at bounding box center [721, 110] width 1108 height 14
click at [405, 74] on span "Impressive Exterminating - LAX-S" at bounding box center [306, 77] width 278 height 17
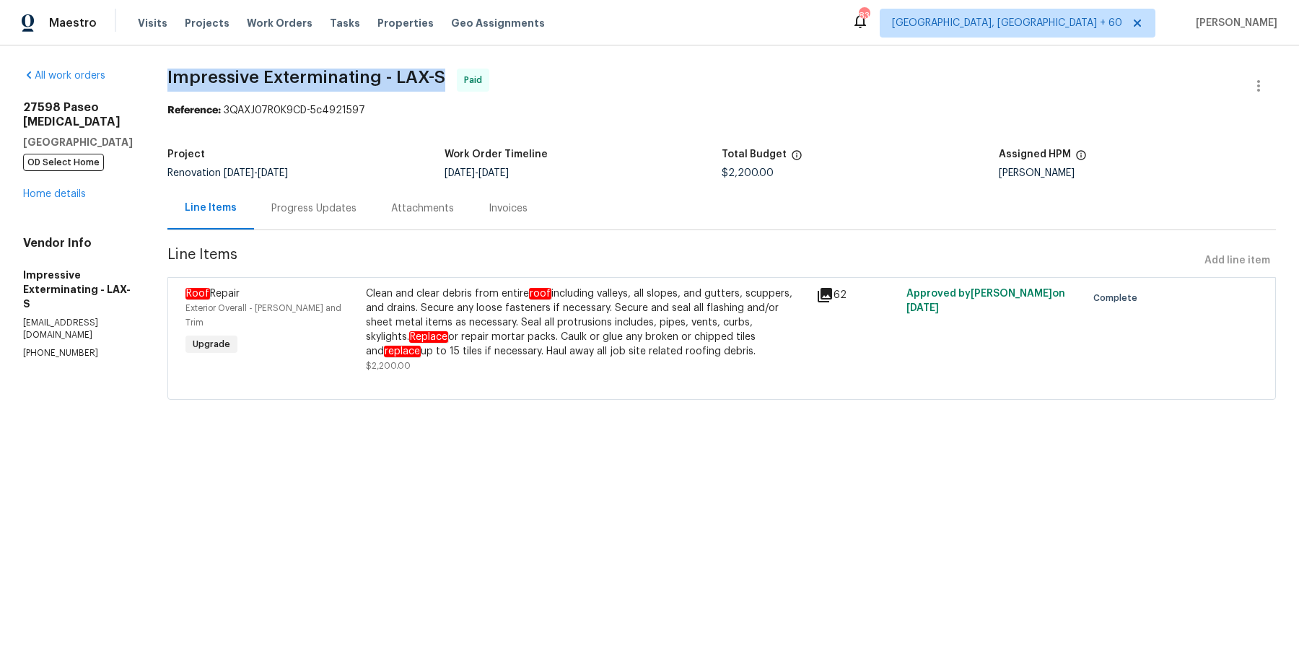
click at [405, 74] on span "Impressive Exterminating - LAX-S" at bounding box center [306, 77] width 278 height 17
copy span "Impressive Exterminating - LAX-S"
click at [105, 193] on div "27598 Paseo Sonata San Juan Capistrano, CA 92675 OD Select Home Home details" at bounding box center [78, 150] width 110 height 101
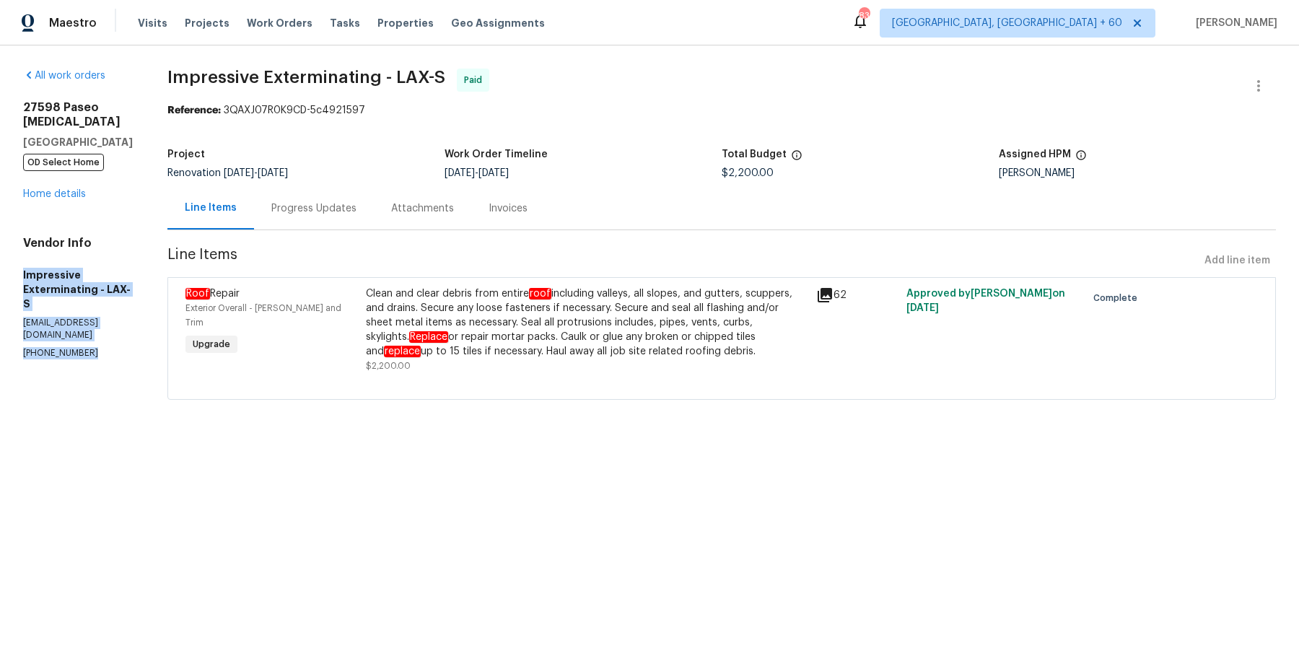
drag, startPoint x: 25, startPoint y: 265, endPoint x: 97, endPoint y: 337, distance: 102.0
click at [97, 337] on section "All work orders 27598 Paseo Sonata San Juan Capistrano, CA 92675 OD Select Home…" at bounding box center [78, 243] width 110 height 348
copy div "Impressive Exterminating - LAX-S impressivealonso@gmail.com (909) 568-4314"
